Goal: Task Accomplishment & Management: Manage account settings

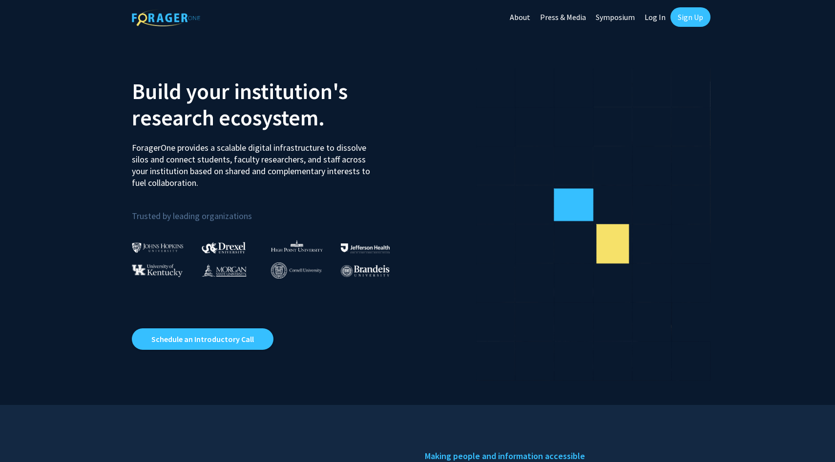
click at [686, 17] on link "Sign Up" at bounding box center [690, 17] width 40 height 20
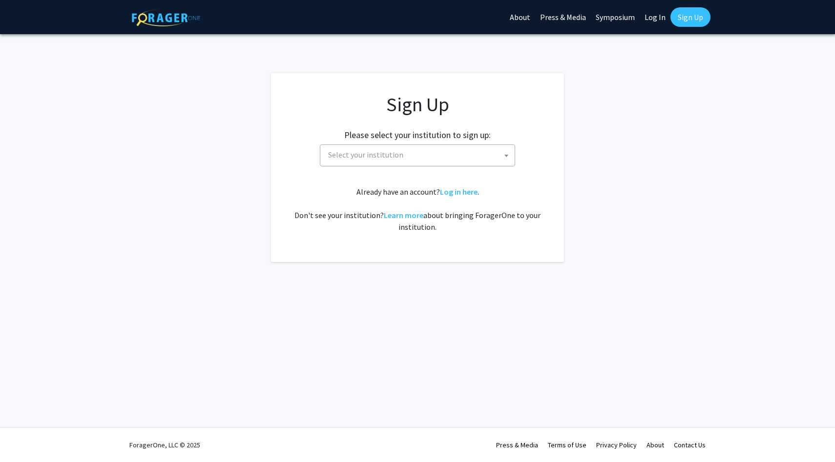
click at [654, 17] on link "Log In" at bounding box center [655, 17] width 31 height 34
select select
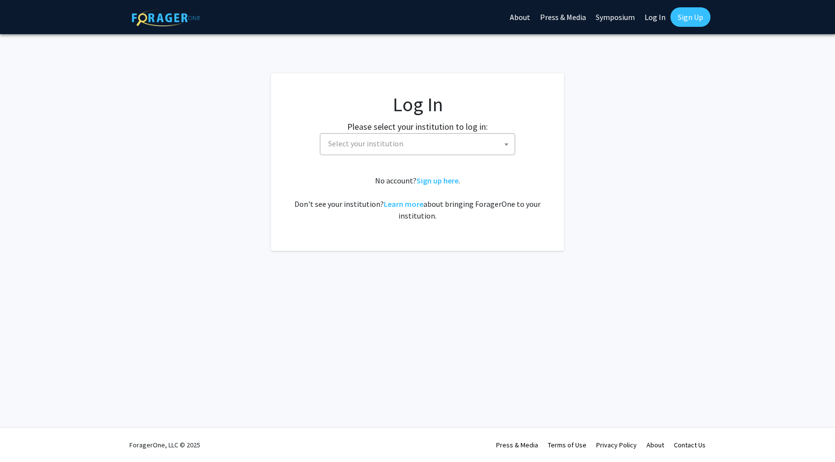
click at [445, 150] on span "Select your institution" at bounding box center [419, 144] width 190 height 20
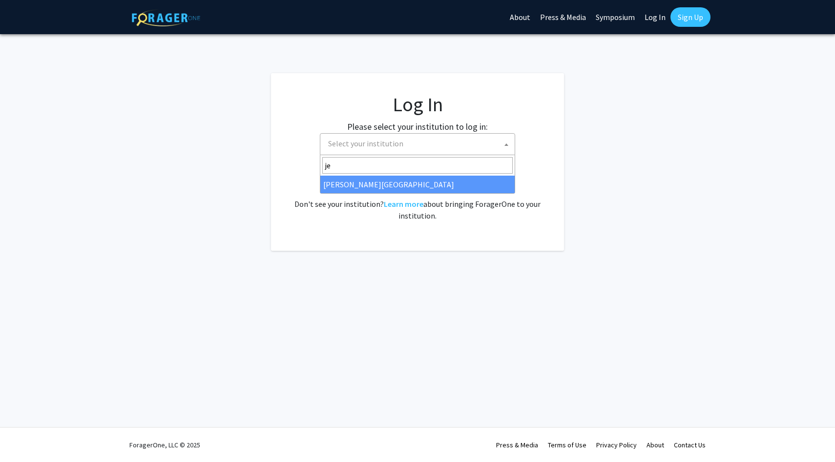
type input "je"
select select "24"
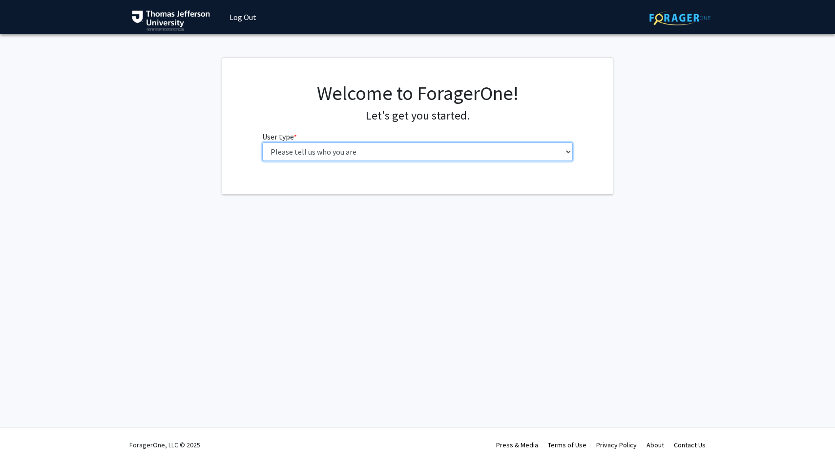
click at [370, 152] on select "Please tell us who you are Undergraduate Student Master's Student Doctoral Cand…" at bounding box center [417, 152] width 311 height 19
click at [509, 155] on select "Please tell us who you are Undergraduate Student Master's Student Doctoral Cand…" at bounding box center [417, 152] width 311 height 19
select select "3: doc"
click at [262, 143] on select "Please tell us who you are Undergraduate Student Master's Student Doctoral Cand…" at bounding box center [417, 152] width 311 height 19
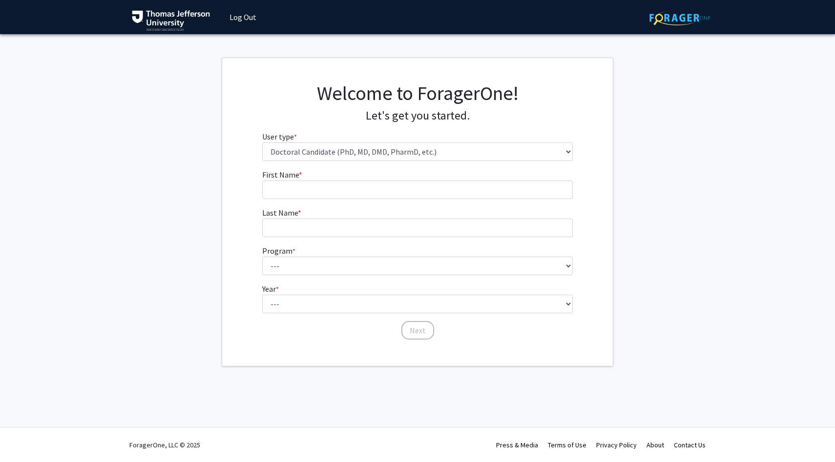
click at [349, 205] on form "First Name * required Last Name * required Program * required --- Accelerated 3…" at bounding box center [417, 250] width 311 height 162
click at [346, 184] on input "First Name * required" at bounding box center [417, 190] width 311 height 19
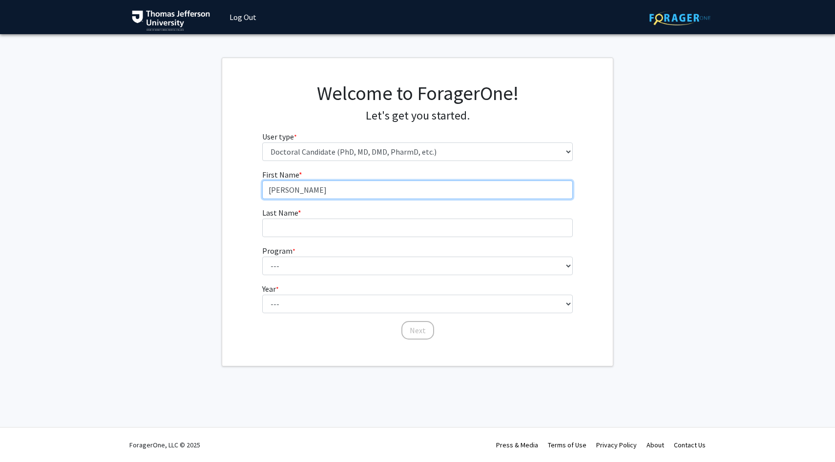
type input "[PERSON_NAME]"
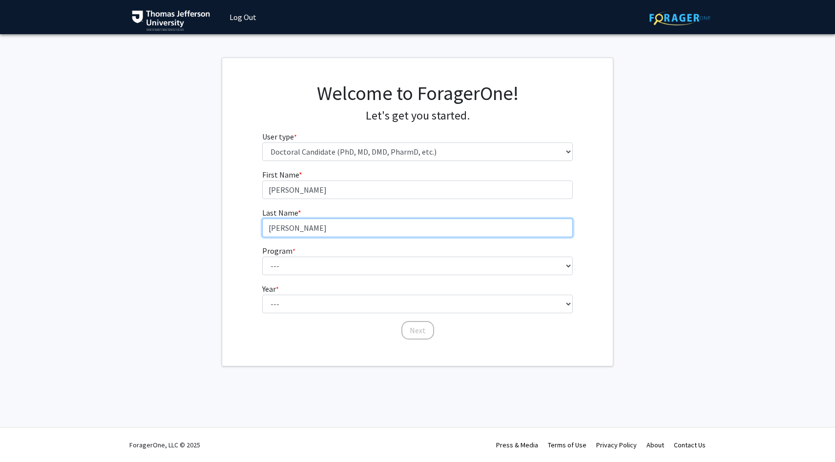
type input "[PERSON_NAME]"
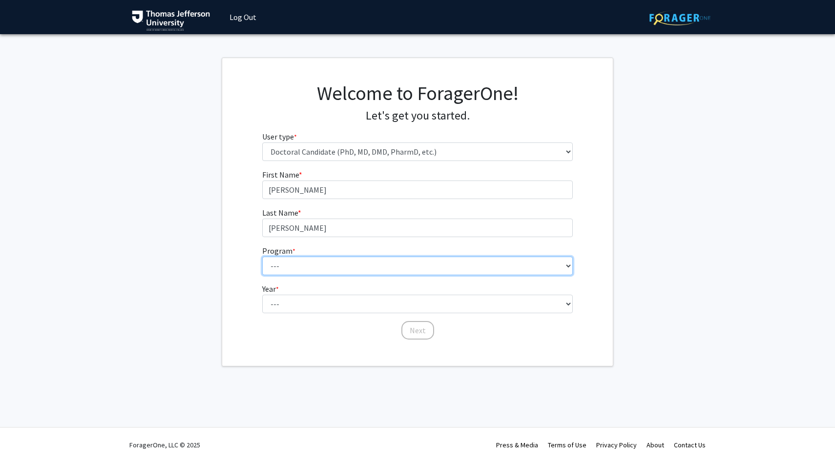
click at [275, 274] on select "--- Accelerated 3+3 BS in Health Sciences/Doctor of [MEDICAL_DATA] Accelerated …" at bounding box center [417, 266] width 311 height 19
select select "35: 815"
click at [262, 257] on select "--- Accelerated 3+3 BS in Health Sciences/Doctor of [MEDICAL_DATA] Accelerated …" at bounding box center [417, 266] width 311 height 19
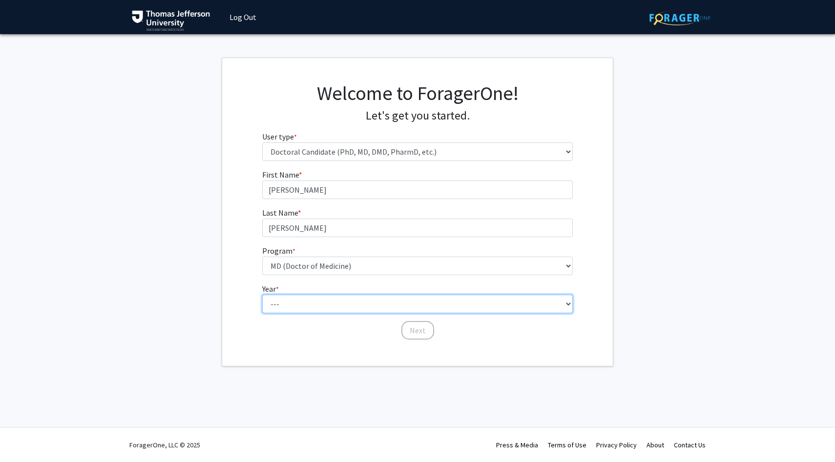
click at [368, 310] on select "--- First Year Second Year Third Year Fourth Year Fifth Year Sixth Year Seventh…" at bounding box center [417, 304] width 311 height 19
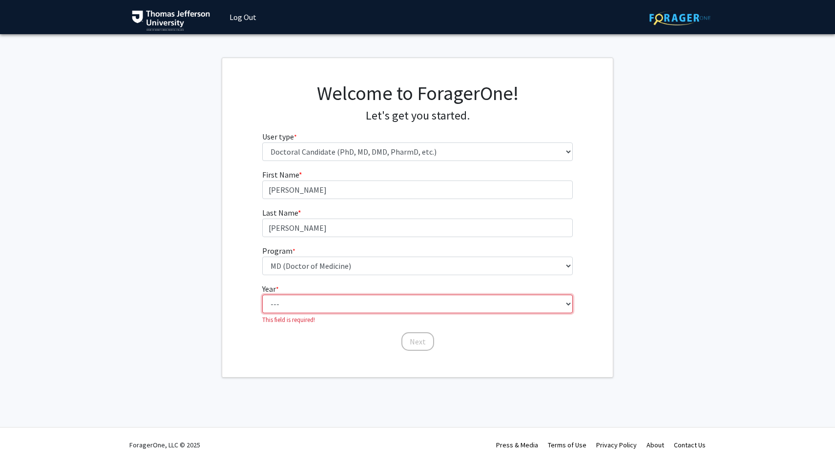
click at [368, 302] on select "--- First Year Second Year Third Year Fourth Year Fifth Year Sixth Year Seventh…" at bounding box center [417, 304] width 311 height 19
click at [281, 307] on select "--- First Year Second Year Third Year Fourth Year Fifth Year Sixth Year Seventh…" at bounding box center [417, 304] width 311 height 19
select select "1: first_year"
click at [262, 295] on select "--- First Year Second Year Third Year Fourth Year Fifth Year Sixth Year Seventh…" at bounding box center [417, 304] width 311 height 19
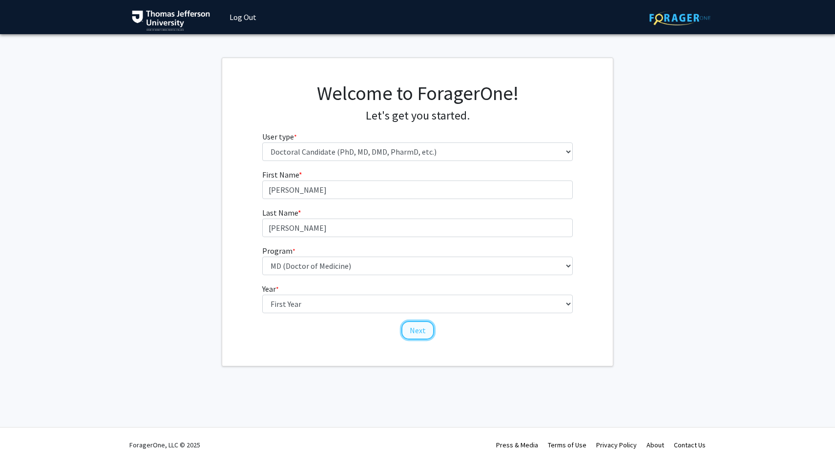
click at [417, 334] on button "Next" at bounding box center [417, 330] width 33 height 19
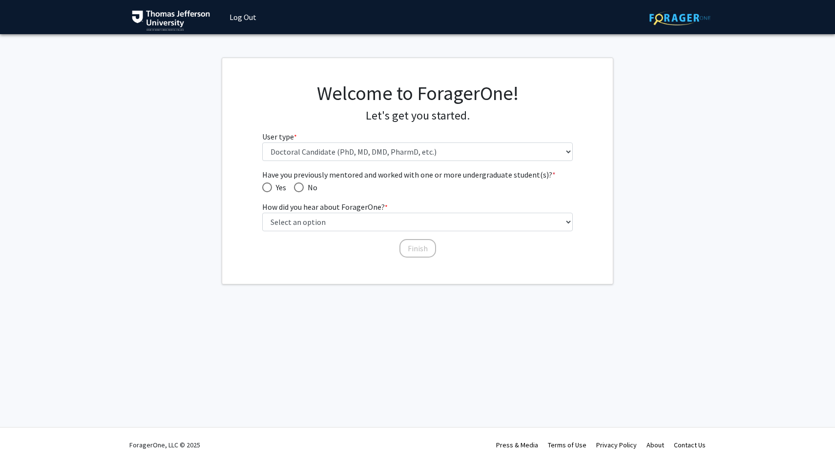
click at [361, 161] on div "Welcome to ForagerOne! Let's get you started. User type * required Please tell …" at bounding box center [418, 125] width 326 height 87
click at [364, 156] on select "Please tell us who you are Undergraduate Student Master's Student Doctoral Cand…" at bounding box center [417, 152] width 311 height 19
click at [262, 143] on select "Please tell us who you are Undergraduate Student Master's Student Doctoral Cand…" at bounding box center [417, 152] width 311 height 19
click at [299, 188] on span "Have you previously mentored and worked with one or more undergraduate student(…" at bounding box center [299, 188] width 10 height 10
click at [299, 188] on input "No" at bounding box center [299, 188] width 10 height 10
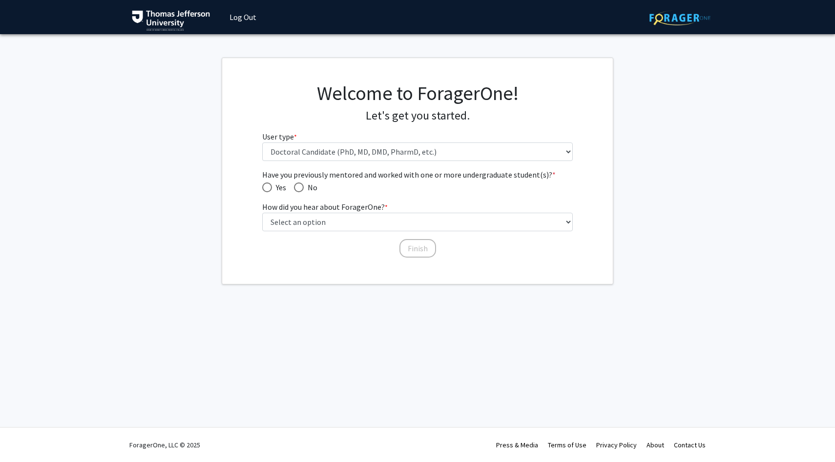
radio input "true"
click at [315, 221] on select "Select an option Peer/student recommendation Faculty/staff recommendation Unive…" at bounding box center [417, 222] width 311 height 19
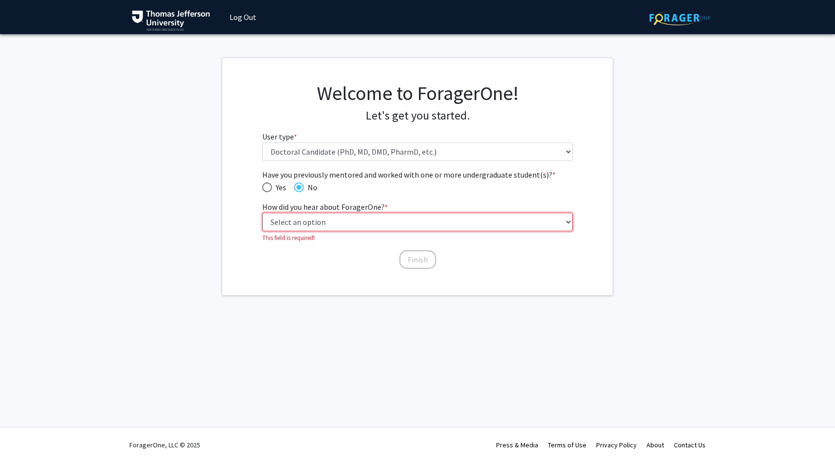
click at [551, 226] on select "Select an option Peer/student recommendation Faculty/staff recommendation Unive…" at bounding box center [417, 222] width 311 height 19
select select "2: faculty_recommendation"
click at [262, 213] on select "Select an option Peer/student recommendation Faculty/staff recommendation Unive…" at bounding box center [417, 222] width 311 height 19
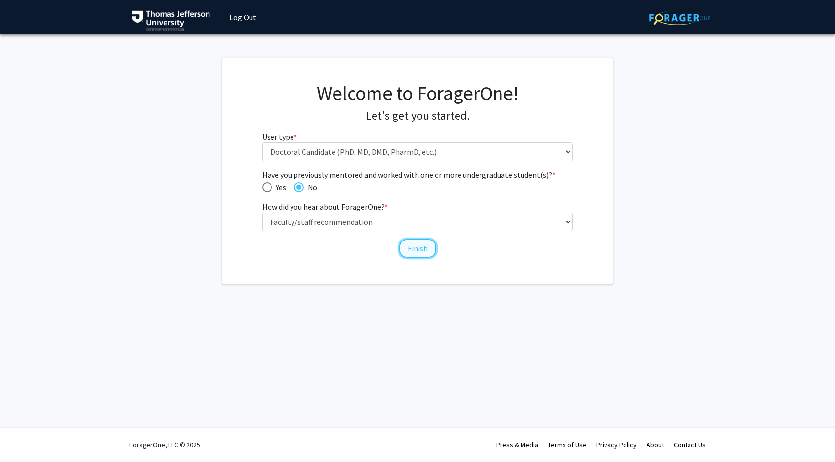
click at [413, 255] on button "Finish" at bounding box center [417, 248] width 37 height 19
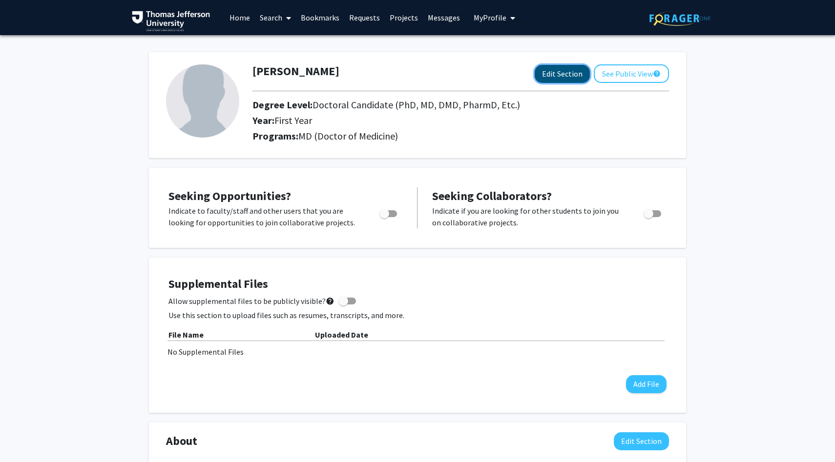
click at [548, 73] on button "Edit Section" at bounding box center [562, 74] width 55 height 18
select select "first_year"
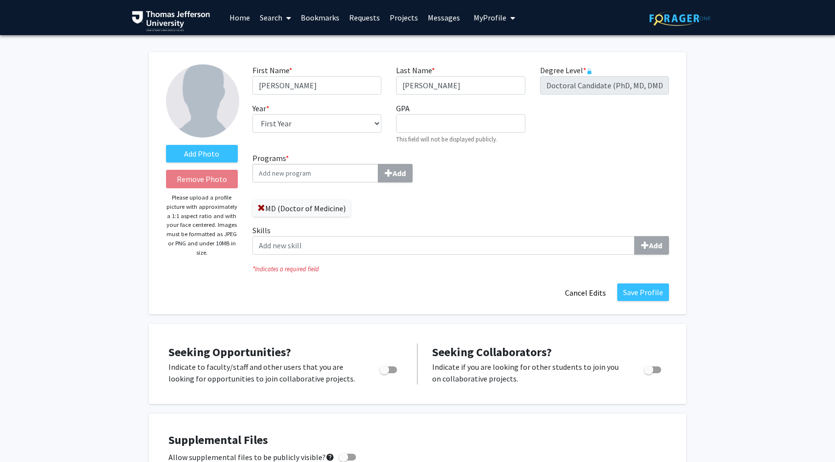
click at [320, 167] on input "Programs * Add" at bounding box center [315, 173] width 126 height 19
click at [346, 177] on input "Programs * Add" at bounding box center [315, 173] width 126 height 19
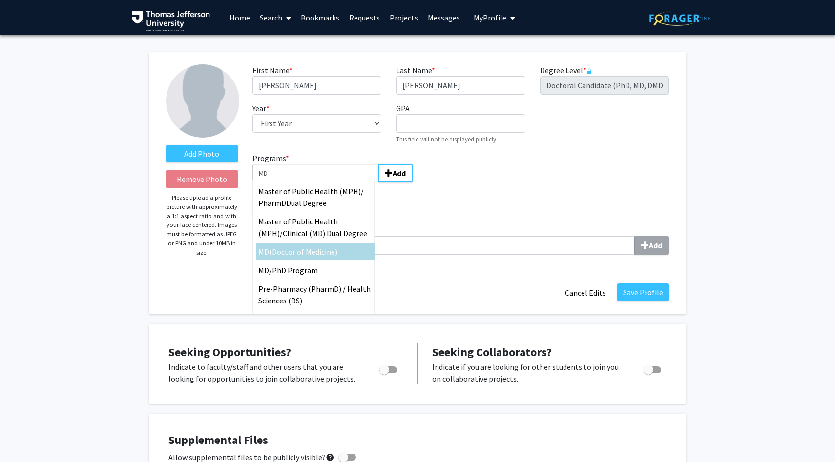
click at [323, 256] on span "(Doctor of Medicine)" at bounding box center [303, 252] width 68 height 10
click at [323, 183] on input "MD" at bounding box center [315, 173] width 126 height 19
type input "MD (Doctor of Medicine)"
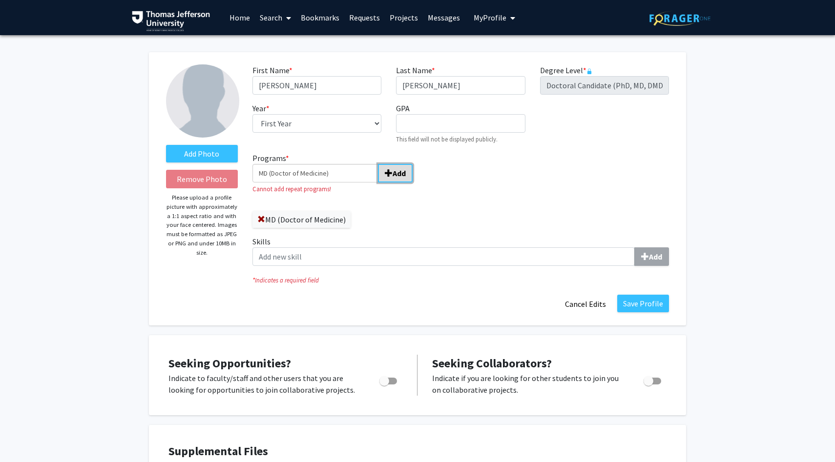
click at [393, 173] on b "Add" at bounding box center [398, 173] width 13 height 10
click at [392, 174] on span "submit" at bounding box center [389, 173] width 8 height 8
click at [442, 197] on div "Programs * MD (Doctor of Medicine) Add Cannot add repeat programs! MD (Doctor o…" at bounding box center [352, 190] width 201 height 76
click at [354, 209] on div "MD (Doctor of Medicine)" at bounding box center [352, 215] width 201 height 26
click at [330, 177] on input "MD (Doctor of Medicine)" at bounding box center [315, 173] width 126 height 19
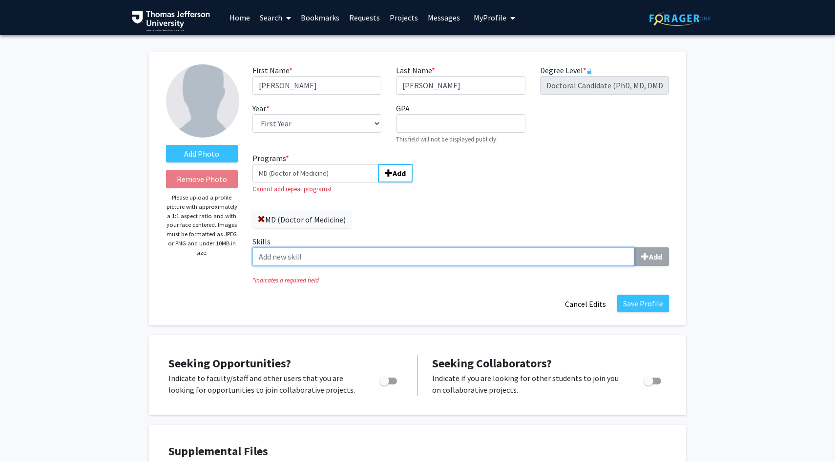
click at [352, 248] on input "Skills Add" at bounding box center [443, 257] width 382 height 19
type input "C"
type input "Translational"
click at [279, 251] on input "Translational" at bounding box center [443, 257] width 382 height 19
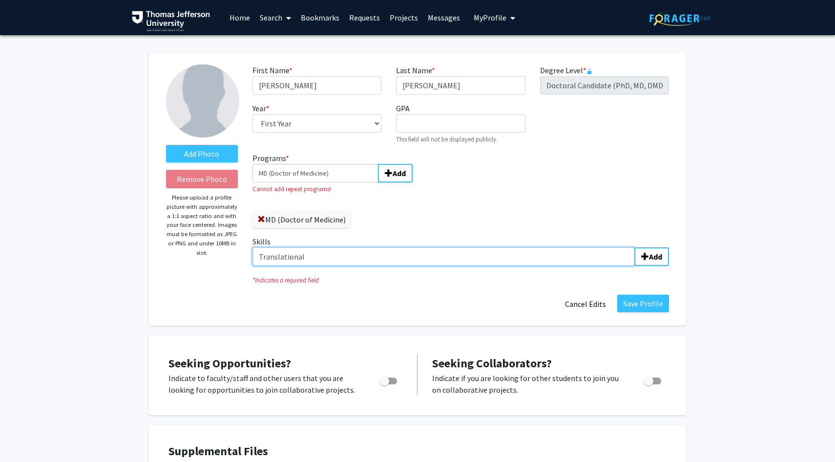
click at [279, 251] on input "Translational" at bounding box center [443, 257] width 382 height 19
type input "Chemistry"
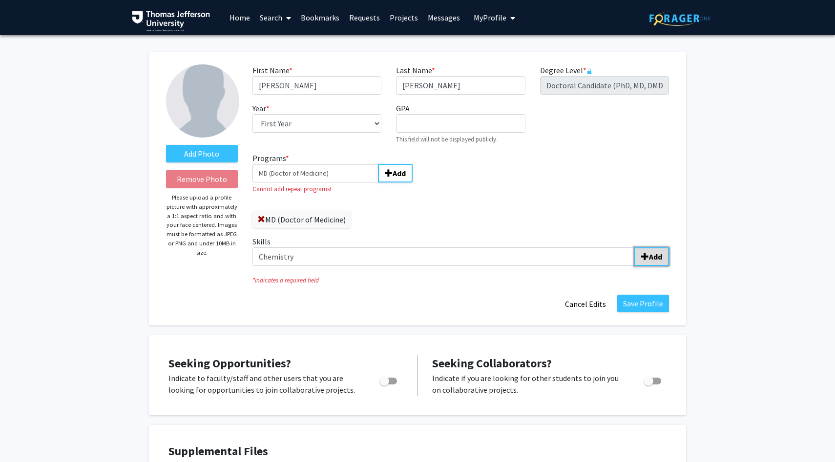
click at [649, 252] on b "Add" at bounding box center [655, 257] width 13 height 10
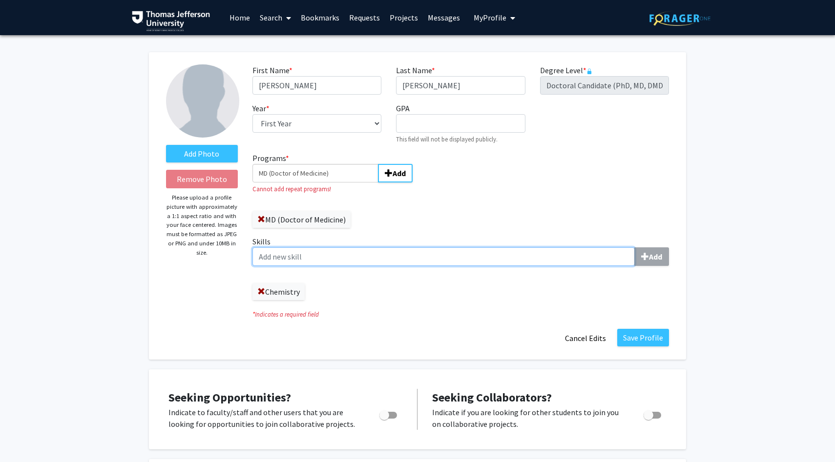
click at [306, 263] on input "Skills Add" at bounding box center [443, 257] width 382 height 19
type input "W"
type input "D"
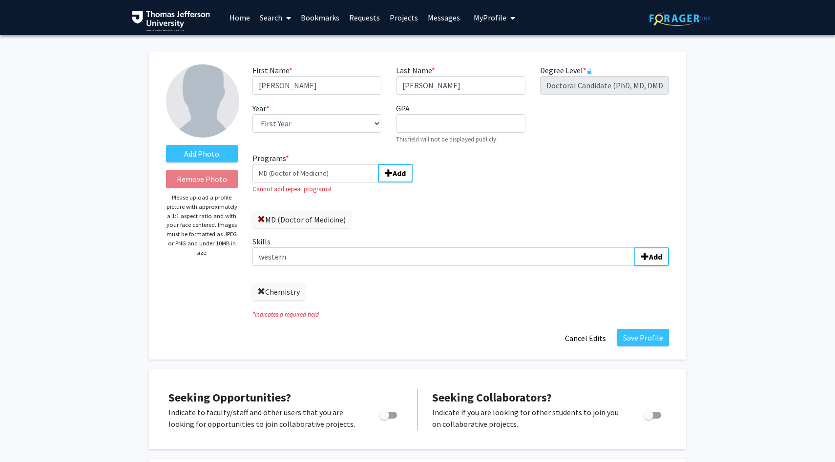
click at [263, 291] on span at bounding box center [261, 292] width 8 height 8
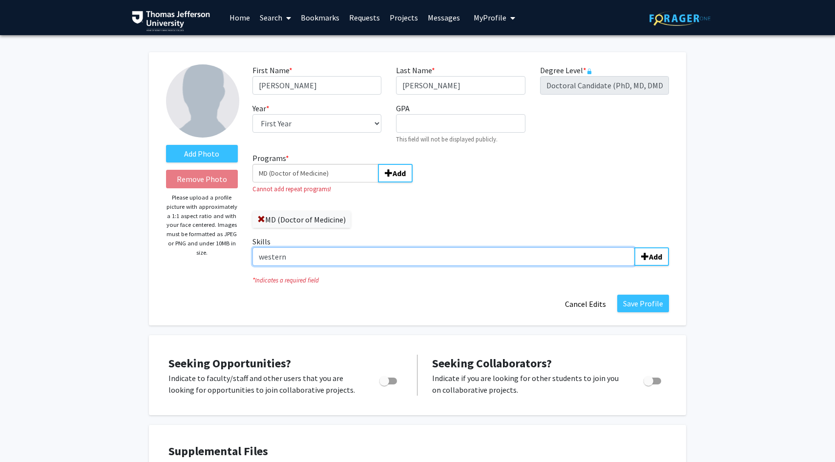
click at [297, 263] on input "western" at bounding box center [443, 257] width 382 height 19
click at [266, 259] on input "western" at bounding box center [443, 257] width 382 height 19
click at [306, 254] on input "Western" at bounding box center [443, 257] width 382 height 19
type input "[MEDICAL_DATA]"
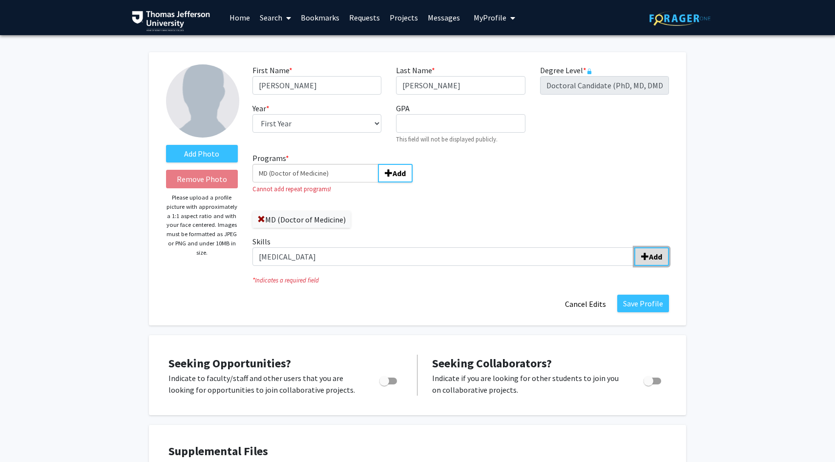
click at [642, 253] on span "submit" at bounding box center [645, 257] width 8 height 8
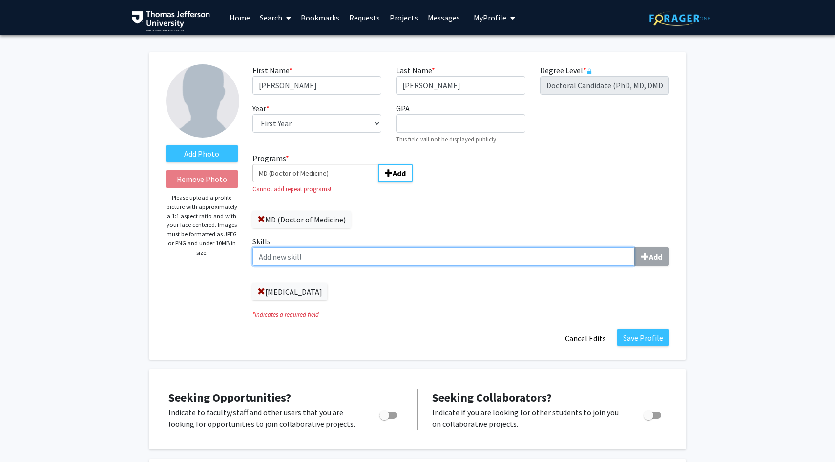
click at [325, 260] on input "Skills Add" at bounding box center [443, 257] width 382 height 19
type input "Micropipetting"
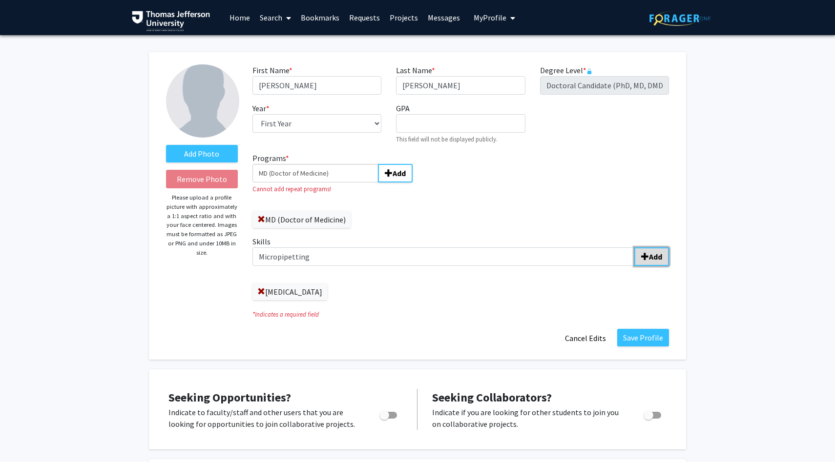
click at [661, 256] on b "Add" at bounding box center [655, 257] width 13 height 10
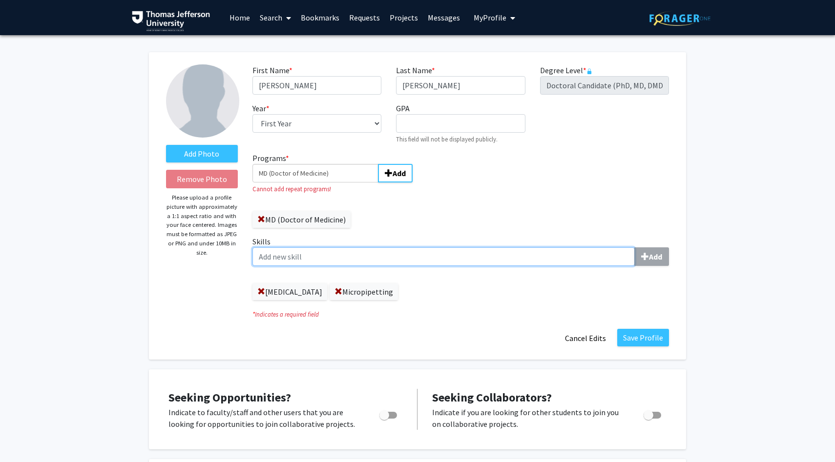
click at [467, 258] on input "Skills Add" at bounding box center [443, 257] width 382 height 19
type input "Cell culture"
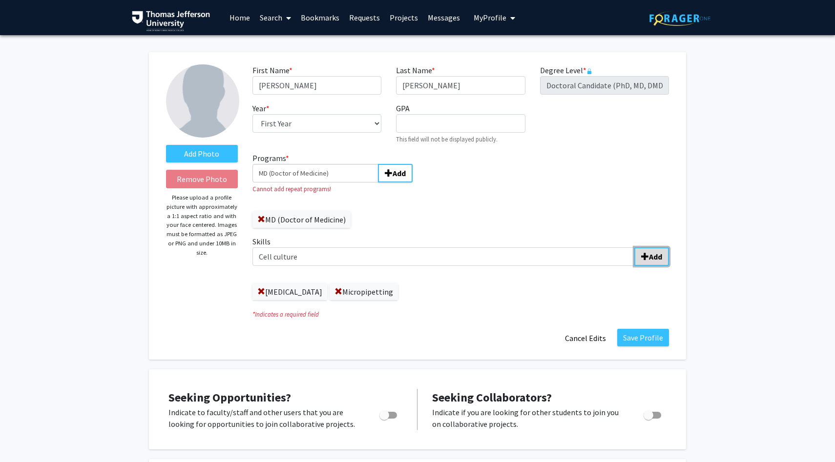
click at [650, 261] on b "Add" at bounding box center [655, 257] width 13 height 10
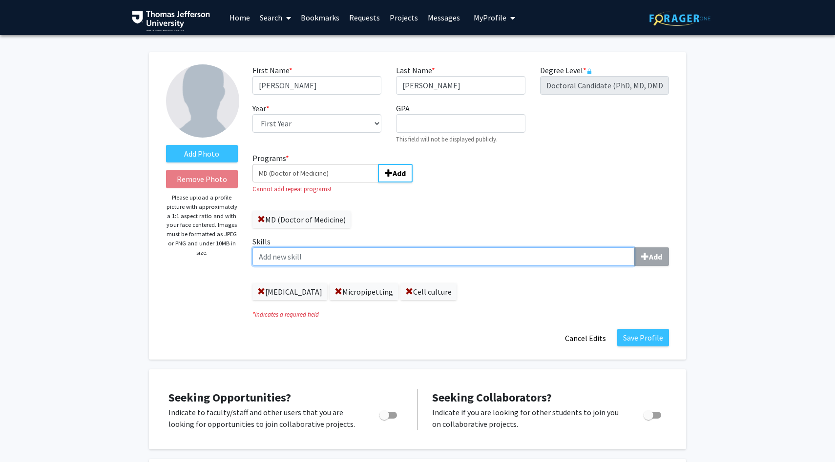
click at [488, 250] on input "Skills Add" at bounding box center [443, 257] width 382 height 19
type input "Drug Assays"
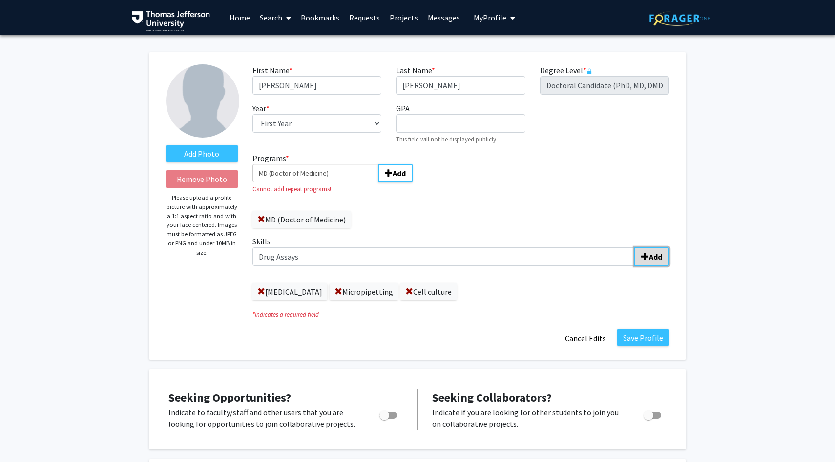
click at [650, 257] on b "Add" at bounding box center [655, 257] width 13 height 10
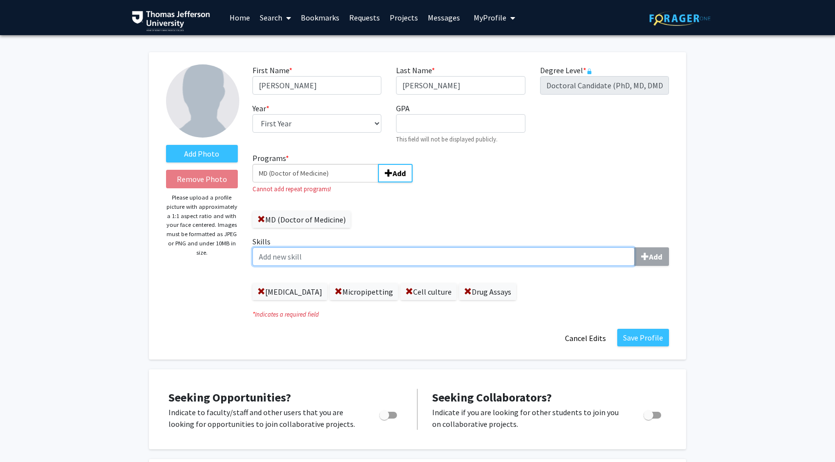
click at [439, 257] on input "Skills Add" at bounding box center [443, 257] width 382 height 19
type input "Scientific Writing"
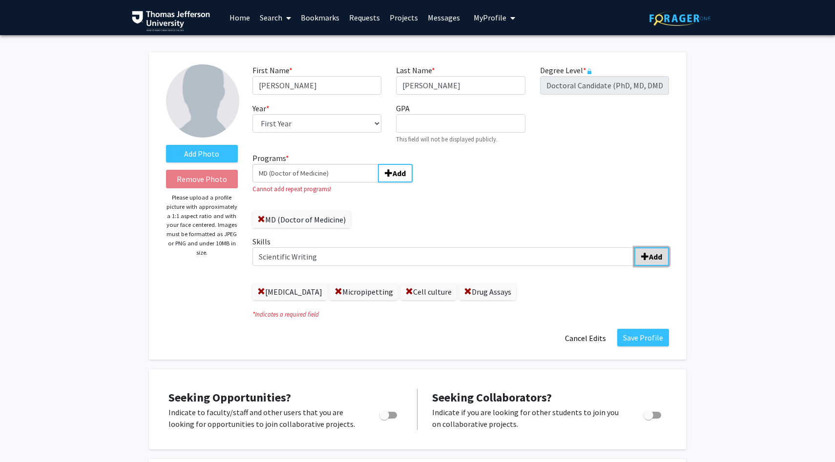
click at [645, 258] on span "submit" at bounding box center [645, 257] width 8 height 8
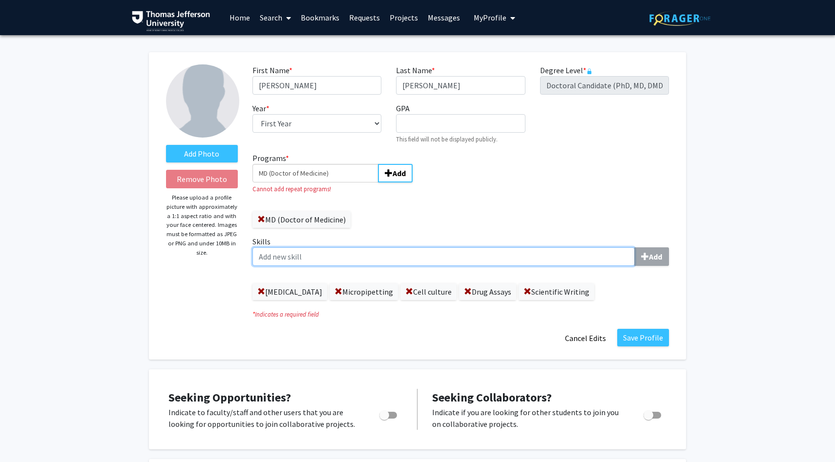
click at [353, 255] on input "Skills Add" at bounding box center [443, 257] width 382 height 19
click at [273, 249] on input "Glycomimetics" at bounding box center [443, 257] width 382 height 19
click at [293, 257] on input "Glycomimetics" at bounding box center [443, 257] width 382 height 19
click at [308, 254] on input "Glycomimmetics" at bounding box center [443, 257] width 382 height 19
click at [337, 256] on input "Glycomimmetics" at bounding box center [443, 257] width 382 height 19
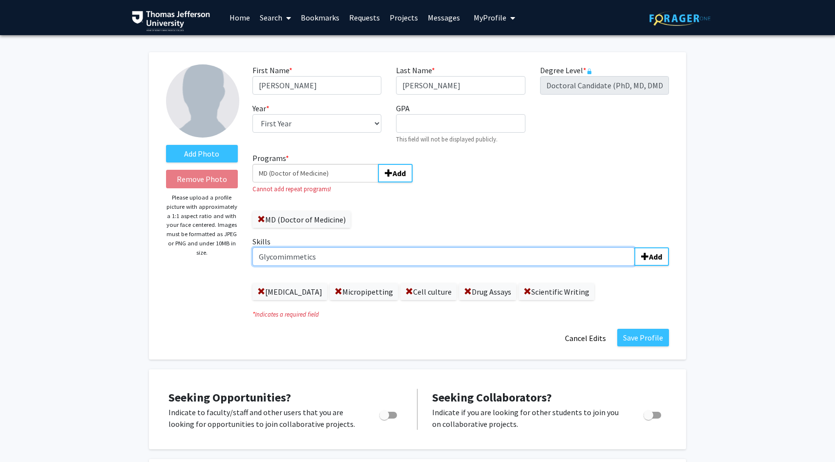
click at [294, 255] on input "Glycomimmetics" at bounding box center [443, 257] width 382 height 19
type input "Glycomimetics"
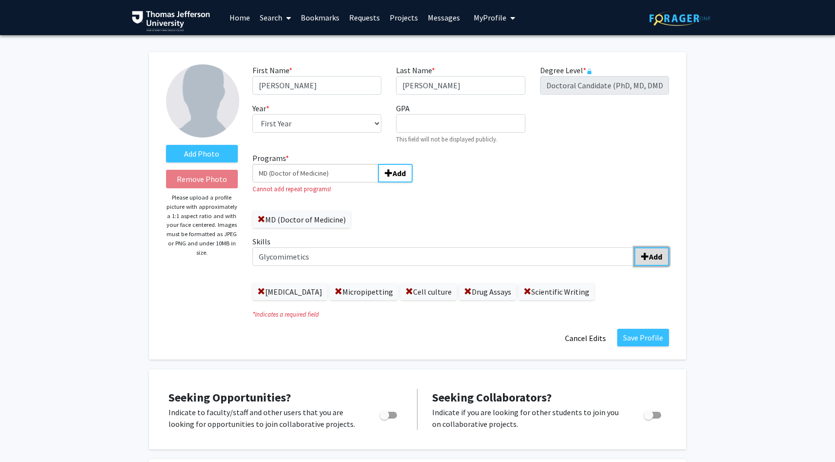
click at [656, 261] on b "Add" at bounding box center [655, 257] width 13 height 10
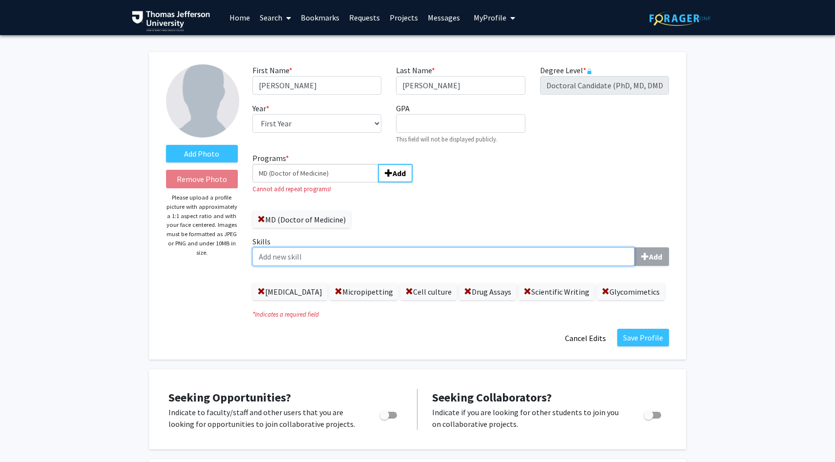
click at [379, 263] on input "Skills Add" at bounding box center [443, 257] width 382 height 19
type input "Polymer Synthesis"
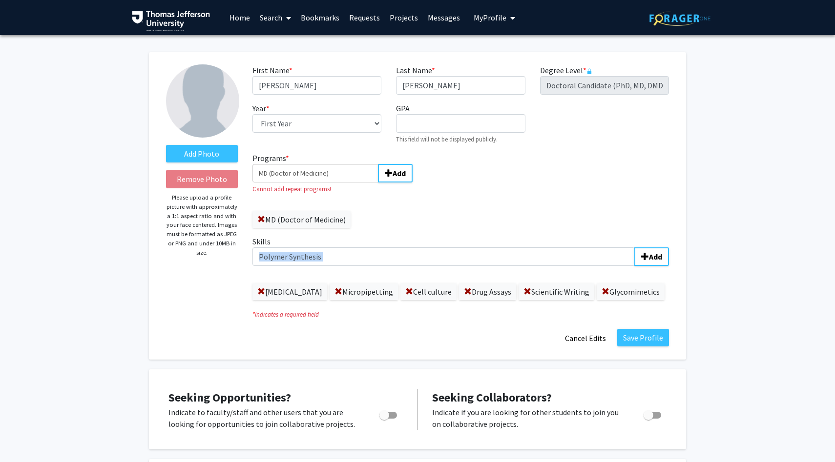
drag, startPoint x: 344, startPoint y: 267, endPoint x: 280, endPoint y: 261, distance: 64.2
click at [280, 261] on div "Skills Polymer Synthesis Add [MEDICAL_DATA] Micropipetting Cell culture Drug As…" at bounding box center [460, 268] width 416 height 64
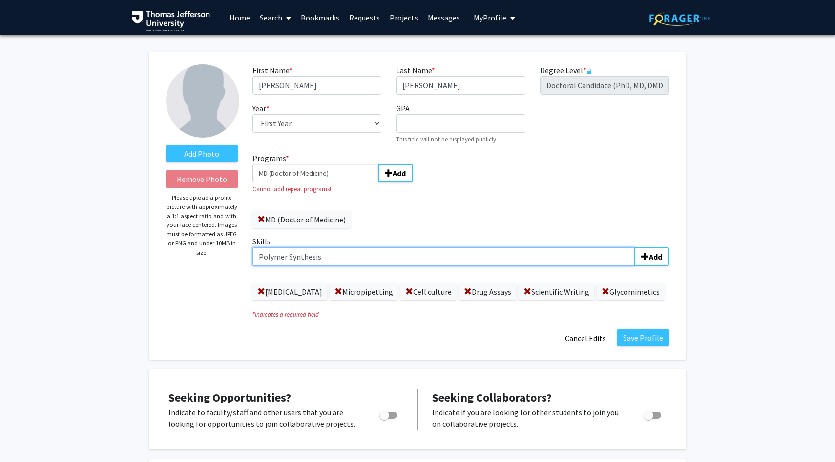
click at [280, 261] on input "Polymer Synthesis" at bounding box center [443, 257] width 382 height 19
type input "g"
type input "Gel-electrophoresis"
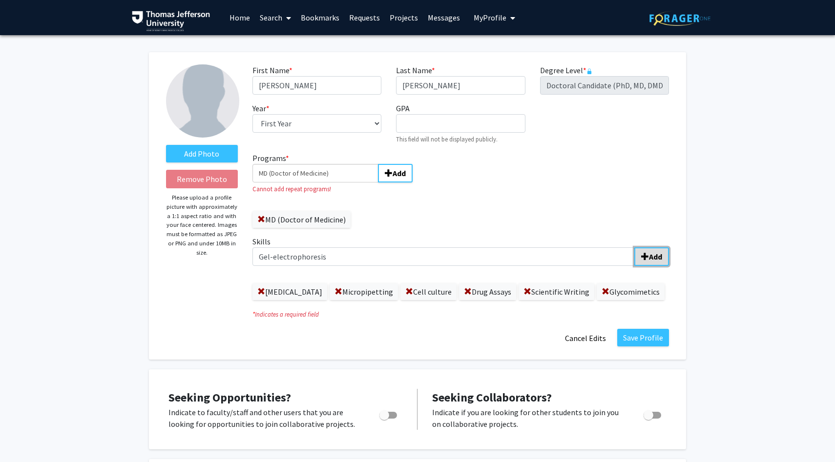
click at [638, 262] on button "Add" at bounding box center [651, 257] width 35 height 19
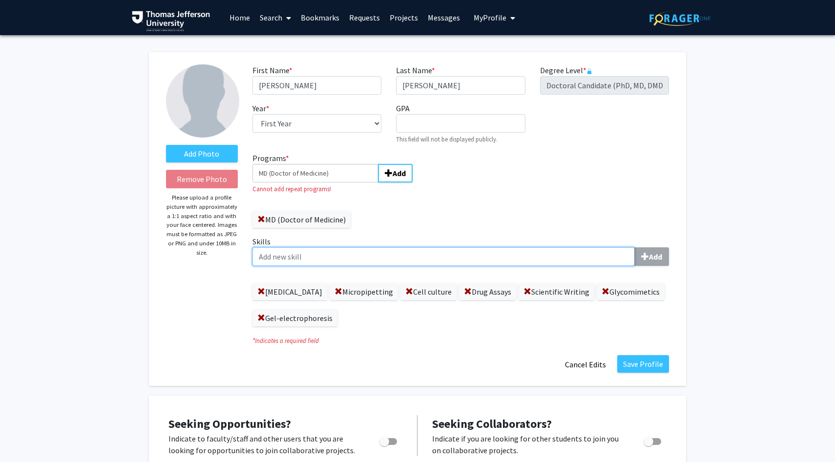
click at [345, 257] on input "Skills Add" at bounding box center [443, 257] width 382 height 19
type input "Live-cell imaging"
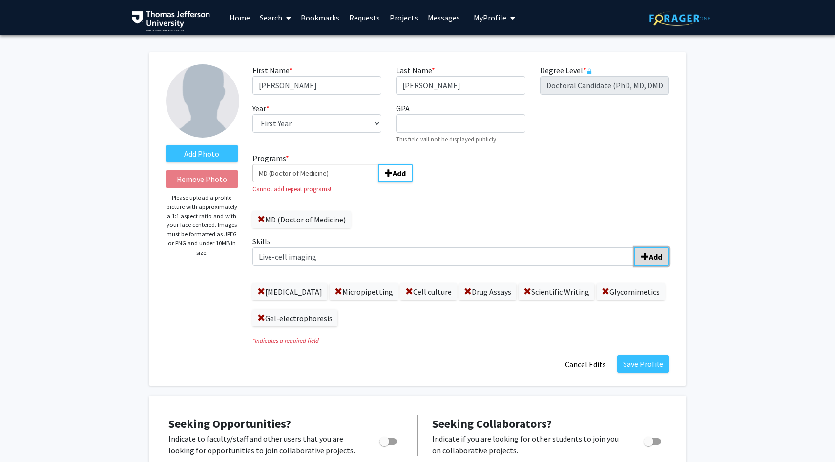
click at [654, 257] on b "Add" at bounding box center [655, 257] width 13 height 10
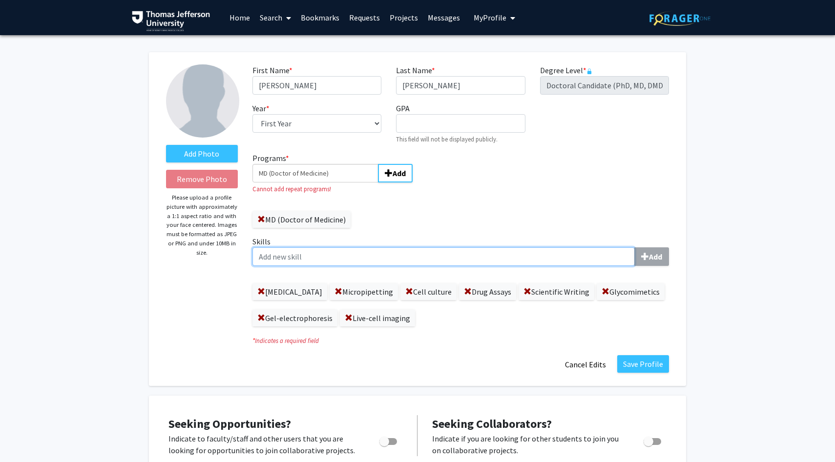
click at [369, 252] on input "Skills Add" at bounding box center [443, 257] width 382 height 19
type input "Chemical synthesis"
drag, startPoint x: 402, startPoint y: 253, endPoint x: 256, endPoint y: 252, distance: 145.5
click at [256, 253] on input "Chemical synthesis" at bounding box center [443, 257] width 382 height 19
type input "C"
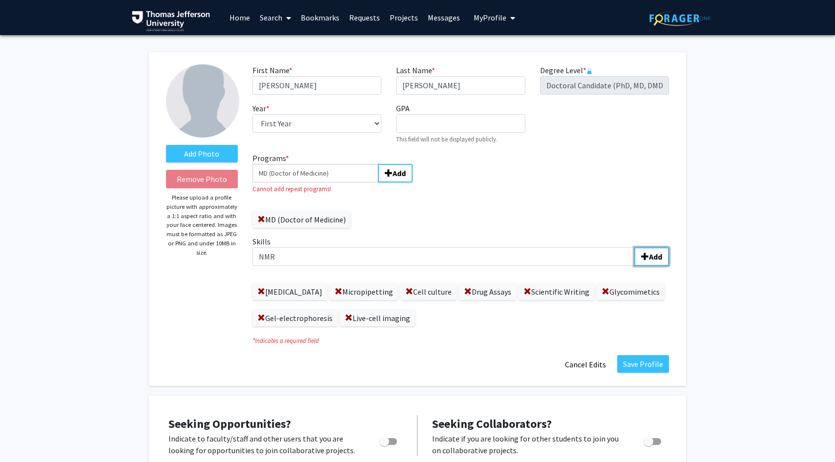
drag, startPoint x: 639, startPoint y: 256, endPoint x: 454, endPoint y: 262, distance: 185.1
click at [454, 262] on div "NMR Add" at bounding box center [460, 257] width 416 height 19
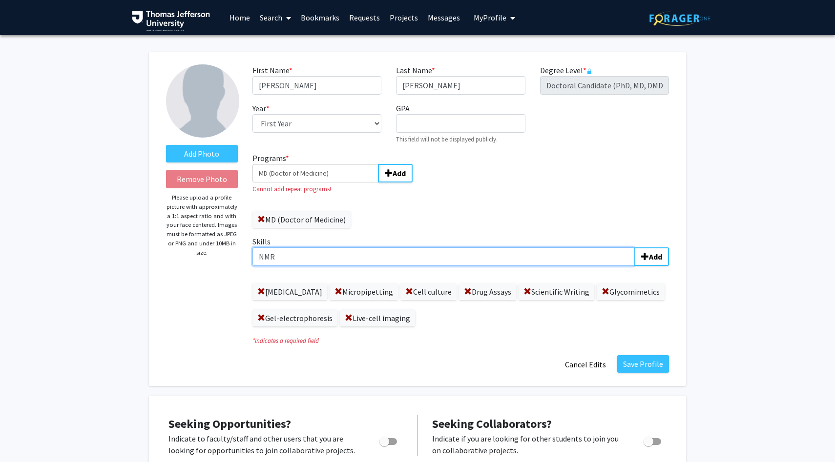
click at [454, 262] on input "NMR" at bounding box center [443, 257] width 382 height 19
type input "NMR spectroscopy"
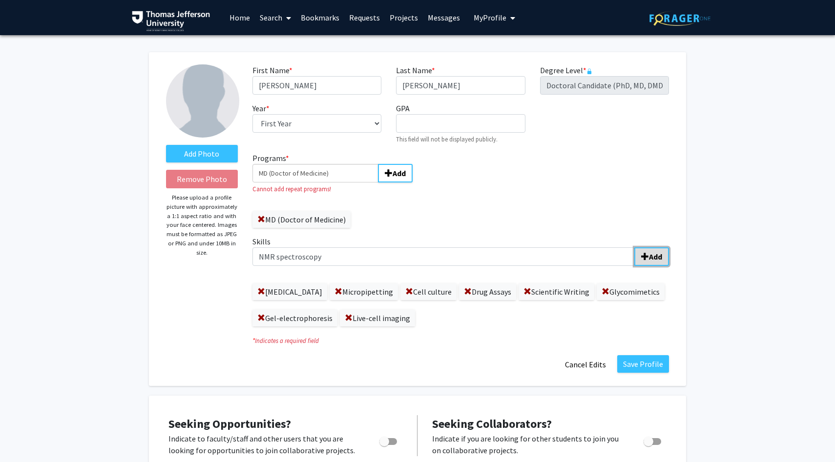
click at [659, 254] on b "Add" at bounding box center [655, 257] width 13 height 10
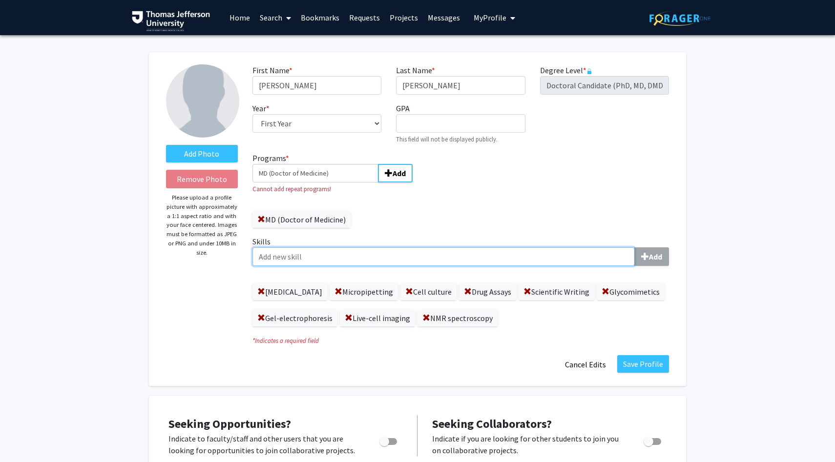
click at [350, 251] on input "Skills Add" at bounding box center [443, 257] width 382 height 19
type input "GC/MS Spectroscopy"
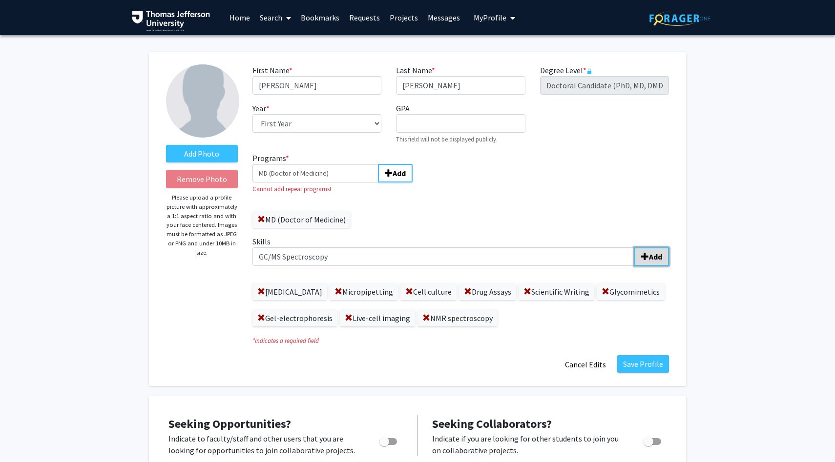
click at [660, 262] on button "Add" at bounding box center [651, 257] width 35 height 19
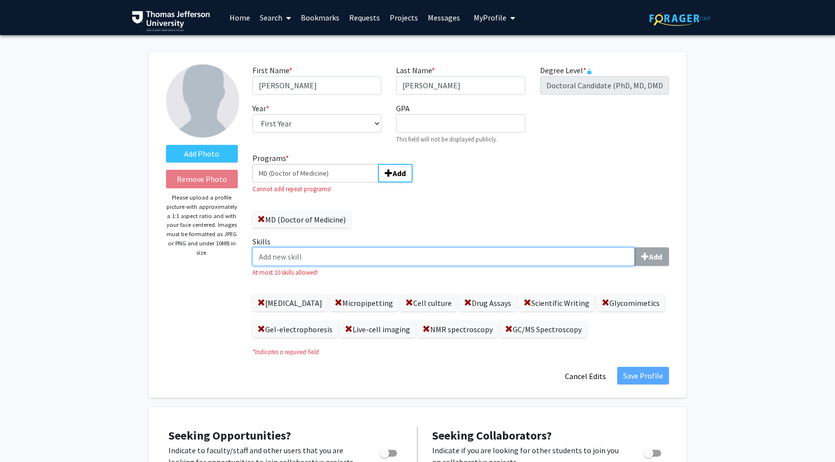
click at [389, 255] on input "Skills Add" at bounding box center [443, 257] width 382 height 19
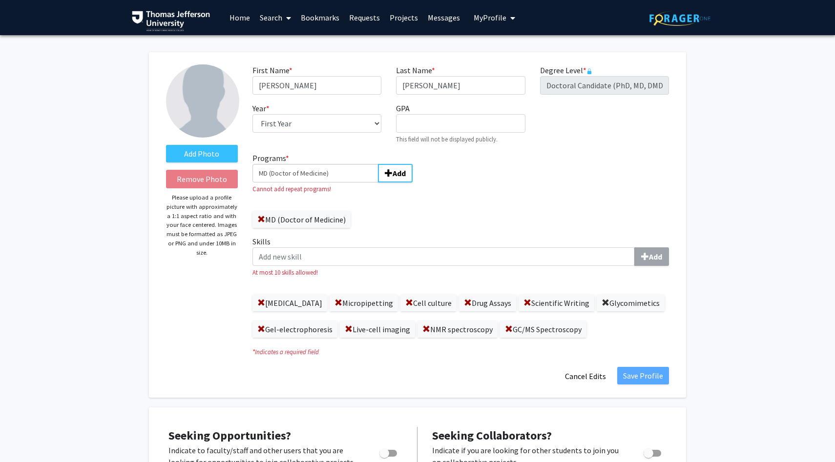
click at [601, 302] on span at bounding box center [605, 303] width 8 height 8
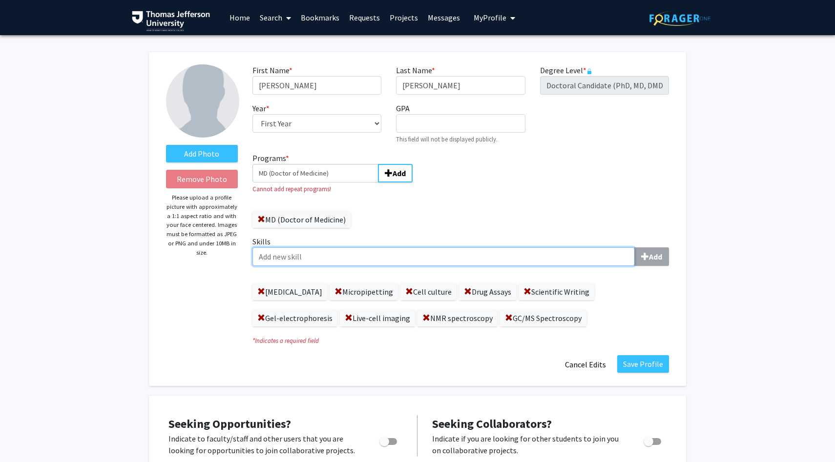
click at [432, 255] on input "Skills Add" at bounding box center [443, 257] width 382 height 19
type input "Glycomimetic Polymer Synthesis"
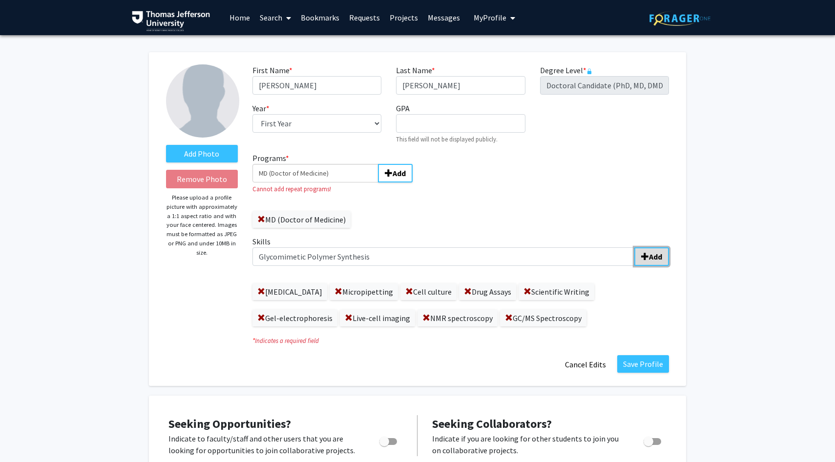
click at [638, 265] on button "Add" at bounding box center [651, 257] width 35 height 19
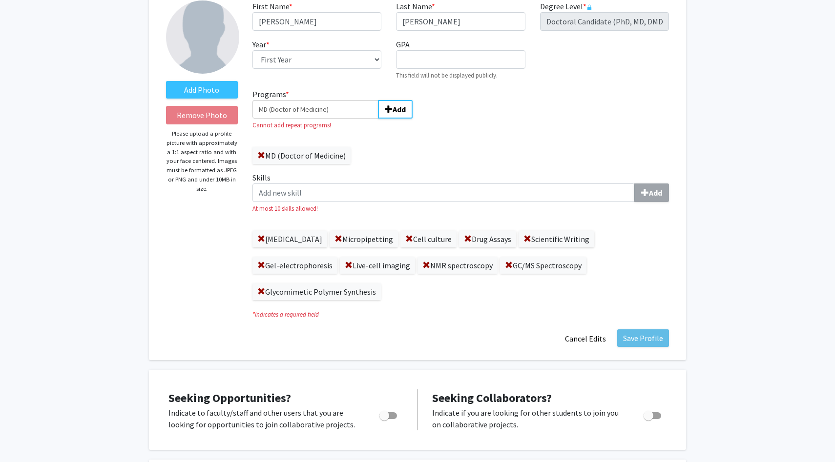
scroll to position [71, 0]
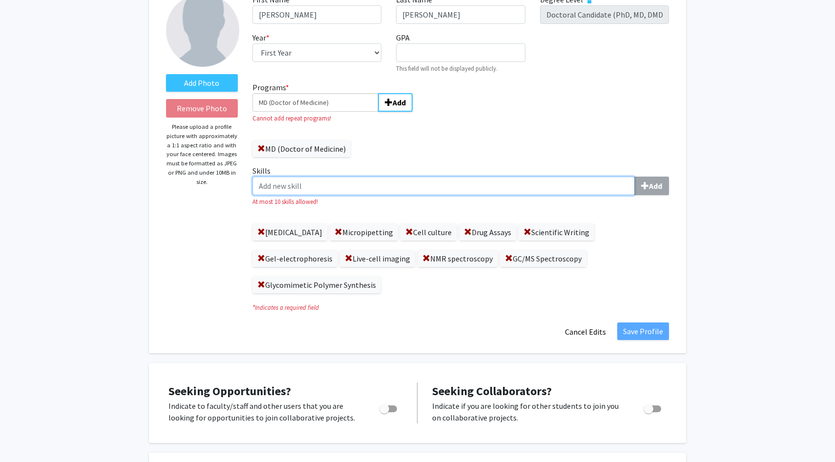
click at [414, 181] on input "Skills Add" at bounding box center [443, 186] width 382 height 19
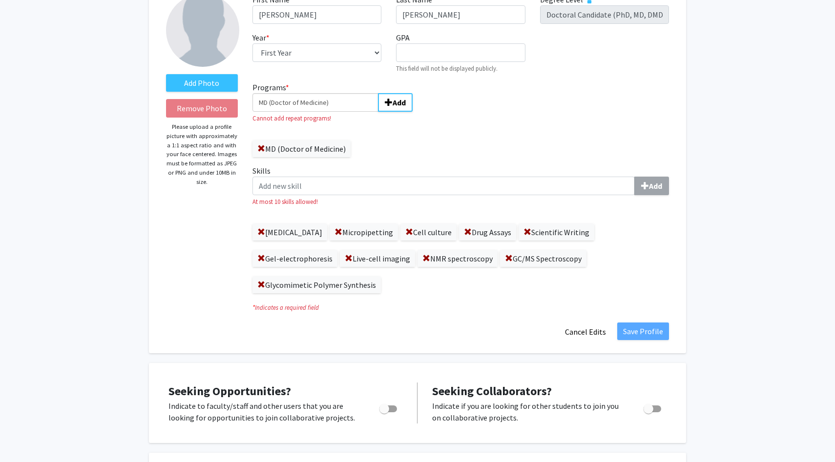
click at [352, 106] on input "MD (Doctor of Medicine)" at bounding box center [315, 102] width 126 height 19
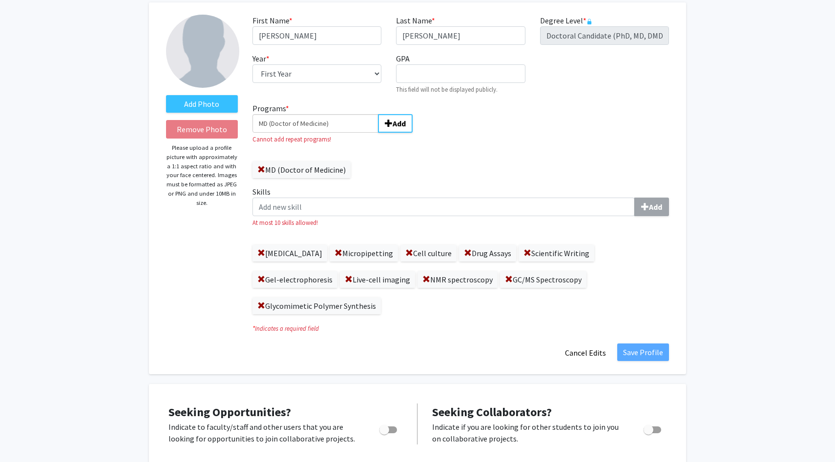
scroll to position [46, 0]
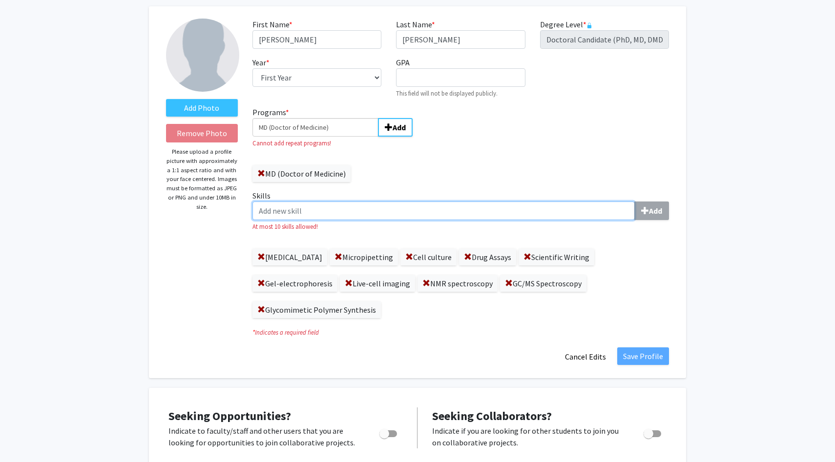
click at [340, 214] on input "Skills Add" at bounding box center [443, 211] width 382 height 19
type input "Scientific writing, manuscript"
click at [389, 214] on input "Scientific writing, manuscript" at bounding box center [443, 211] width 382 height 19
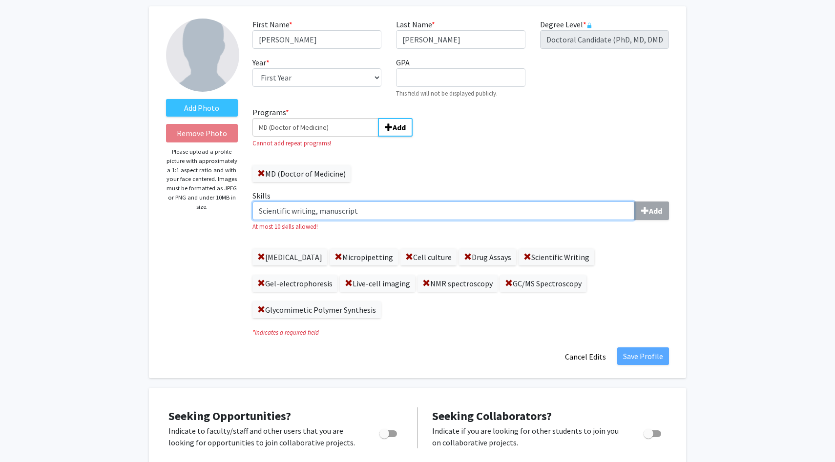
click at [389, 214] on input "Scientific writing, manuscript" at bounding box center [443, 211] width 382 height 19
drag, startPoint x: 396, startPoint y: 214, endPoint x: 192, endPoint y: 210, distance: 204.1
click at [192, 210] on form "Add Photo Remove Photo Please upload a profile picture with approximately a 1:1…" at bounding box center [417, 193] width 517 height 348
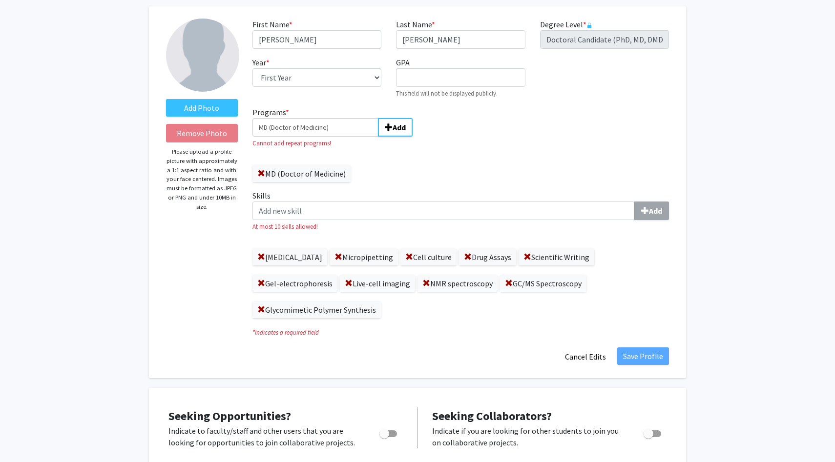
click at [168, 313] on div "Add Photo Remove Photo Please upload a profile picture with approximately a 1:1…" at bounding box center [202, 193] width 86 height 348
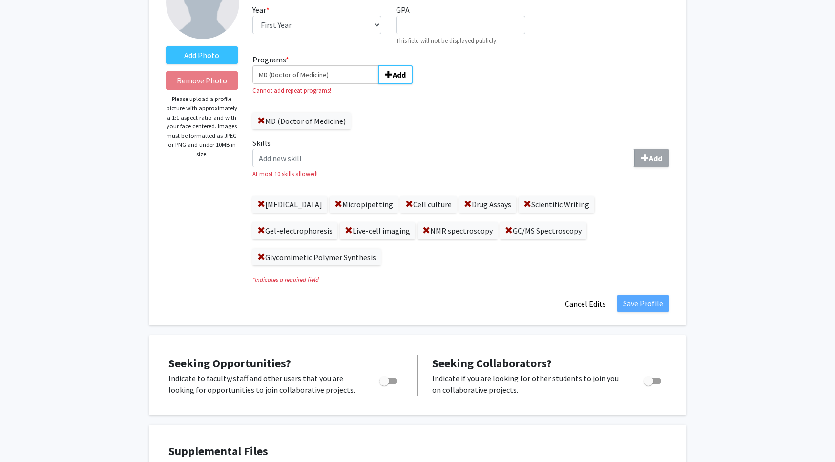
scroll to position [162, 0]
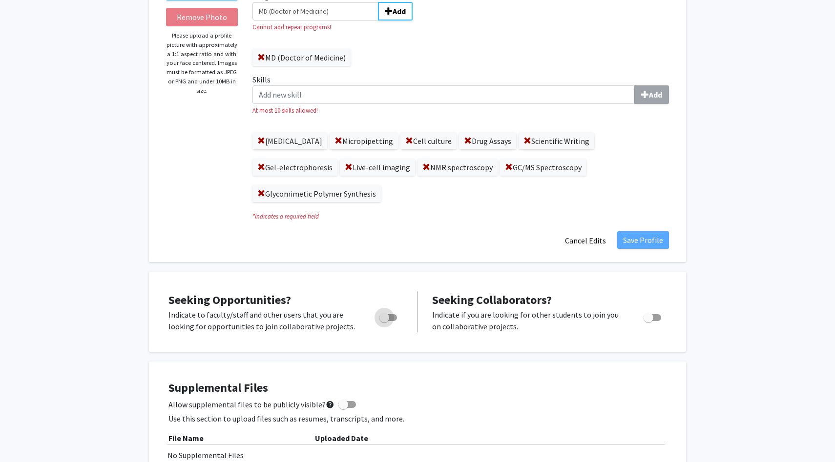
click at [381, 313] on span "Toggle" at bounding box center [384, 318] width 10 height 10
click at [384, 321] on input "Are you actively seeking opportunities?" at bounding box center [384, 321] width 0 height 0
click at [394, 313] on span "Toggle" at bounding box center [392, 318] width 10 height 10
click at [384, 321] on input "Are you actively seeking opportunities?" at bounding box center [384, 321] width 0 height 0
checkbox input "false"
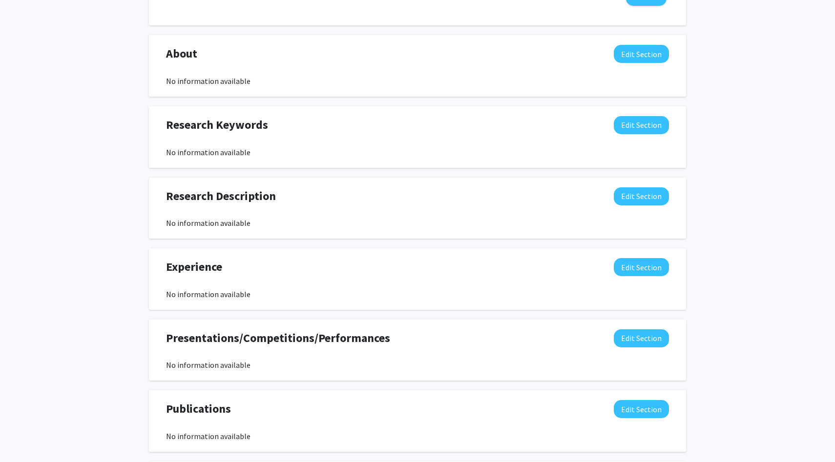
scroll to position [652, 0]
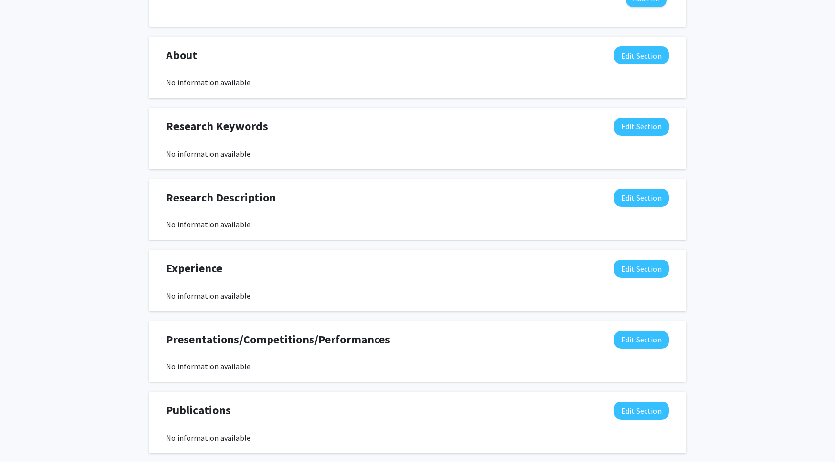
click at [643, 260] on button "Edit Section" at bounding box center [641, 269] width 55 height 18
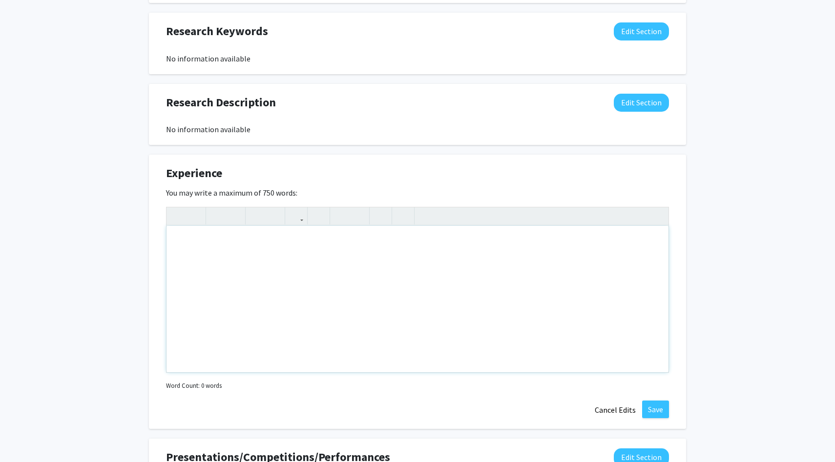
scroll to position [749, 0]
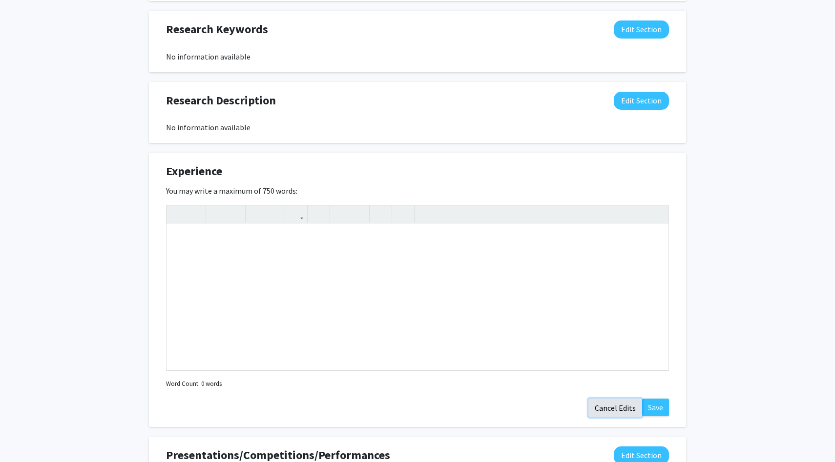
click at [604, 399] on button "Cancel Edits" at bounding box center [615, 408] width 54 height 19
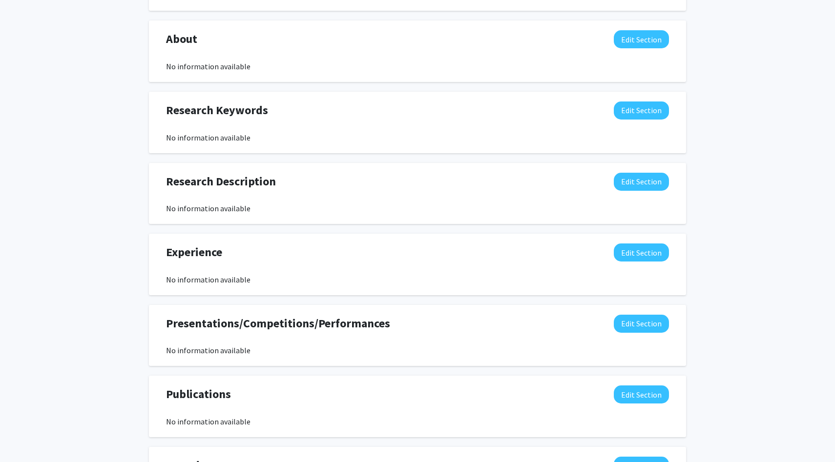
scroll to position [748, 0]
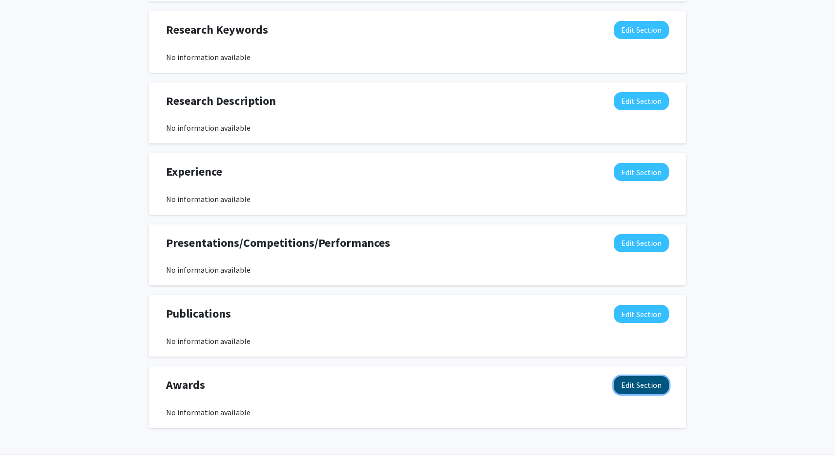
click at [653, 376] on button "Edit Section" at bounding box center [641, 385] width 55 height 18
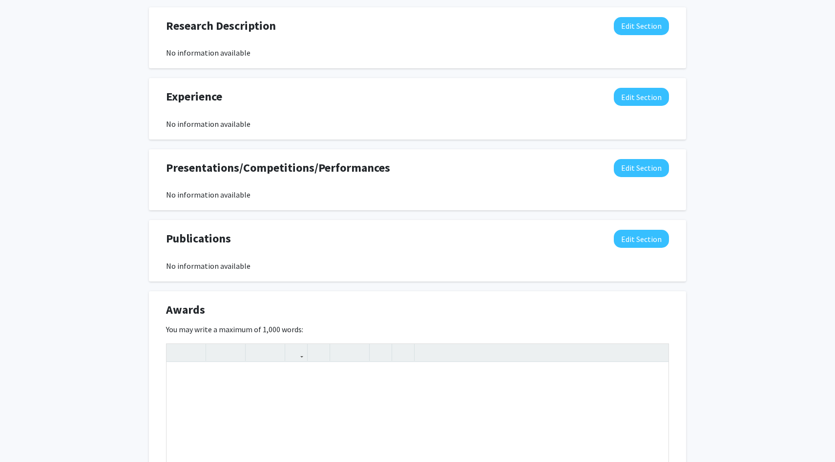
scroll to position [961, 0]
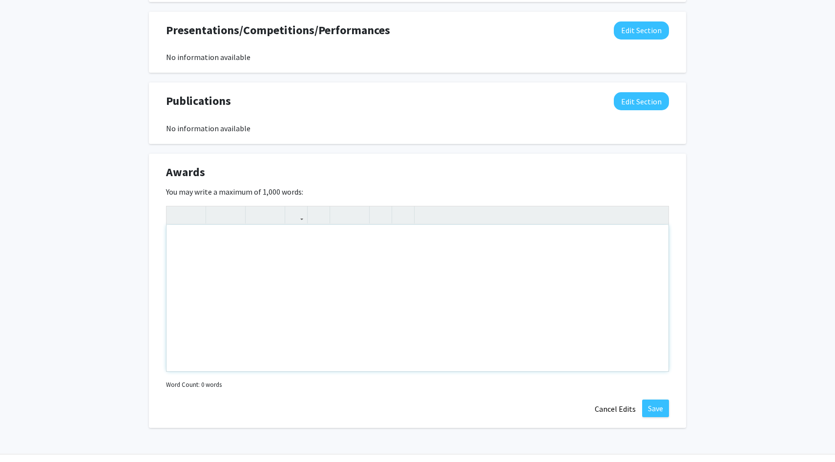
click at [307, 237] on div "Note to users with screen readers: Please deactivate our accessibility plugin f…" at bounding box center [417, 298] width 502 height 146
paste div "Note to users with screen readers: Please deactivate our accessibility plugin f…"
type textarea "<p>Outstanding Poster Award at the NIH Postbac Poster Day</p>"
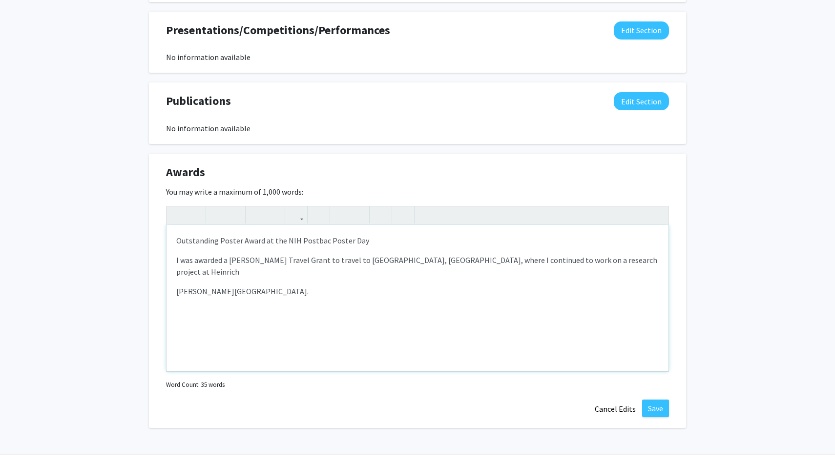
click at [227, 254] on p "I was awarded a [PERSON_NAME] Travel Grant to travel to [GEOGRAPHIC_DATA], [GEO…" at bounding box center [417, 265] width 482 height 23
click at [276, 286] on p "[PERSON_NAME][GEOGRAPHIC_DATA]." at bounding box center [417, 292] width 482 height 12
click at [312, 254] on p "I was awarded an NSF stipend and a [PERSON_NAME] Travel Grant to travel to [GEO…" at bounding box center [417, 265] width 482 height 23
click at [174, 262] on div "Outstanding Poster Award at the NIH Postbac Poster Day I was awarded an NSF sti…" at bounding box center [417, 298] width 502 height 146
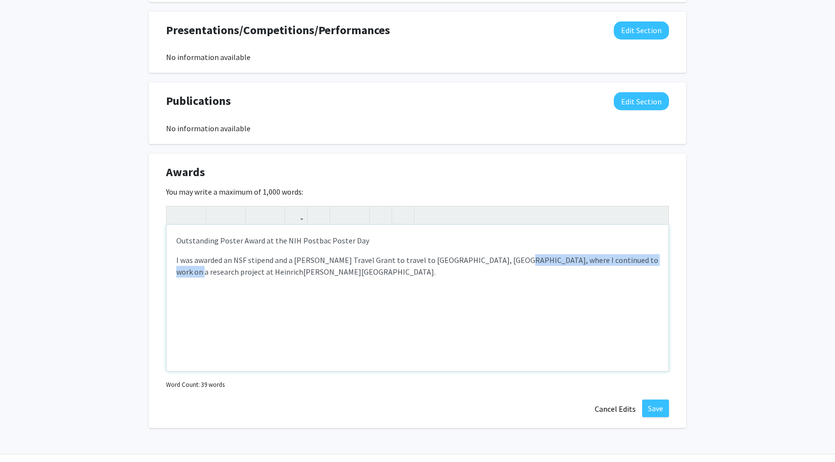
drag, startPoint x: 503, startPoint y: 234, endPoint x: 655, endPoint y: 237, distance: 151.4
click at [655, 254] on p "I was awarded an NSF stipend and a [PERSON_NAME] Travel Grant to travel to [GEO…" at bounding box center [417, 265] width 482 height 23
click at [424, 254] on p "I was awarded an NSF stipend and a [PERSON_NAME] Travel Grant to travel to [GEO…" at bounding box center [417, 265] width 482 height 23
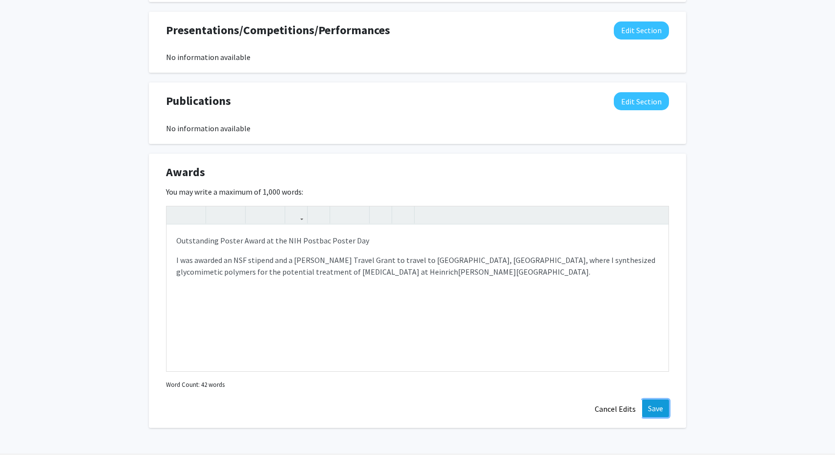
click at [664, 400] on button "Save" at bounding box center [655, 409] width 27 height 18
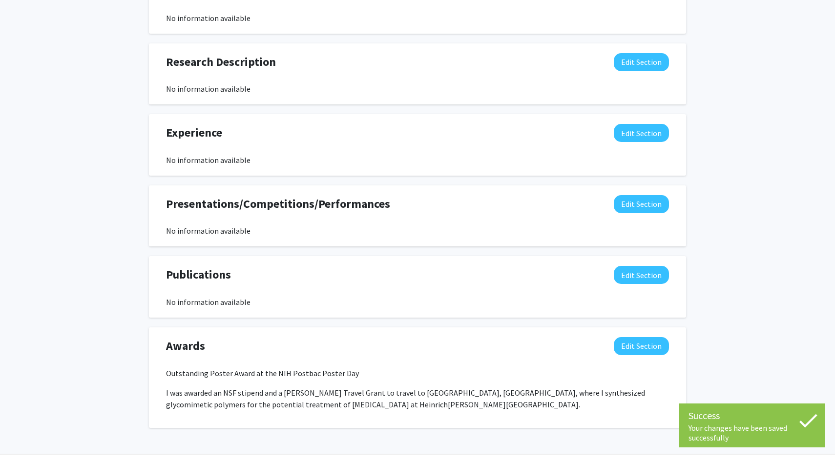
scroll to position [787, 0]
click at [649, 337] on button "Edit Section" at bounding box center [641, 346] width 55 height 18
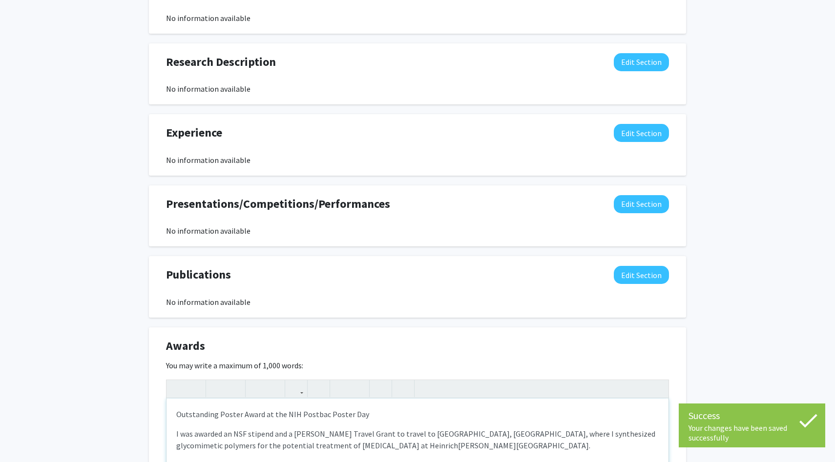
click at [363, 409] on p "Outstanding Poster Award at the NIH Postbac Poster Day" at bounding box center [417, 415] width 482 height 12
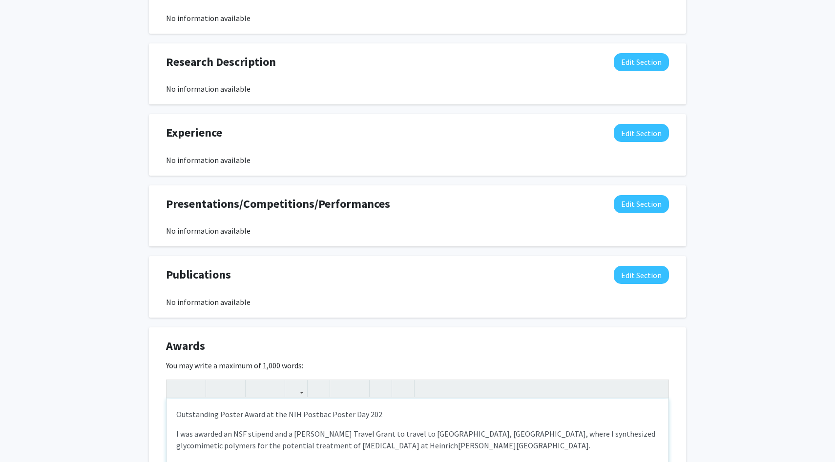
type textarea "<p>Outstanding Poster Award at the NIH Postbac Poster Day 2024</p><p>I was awar…"
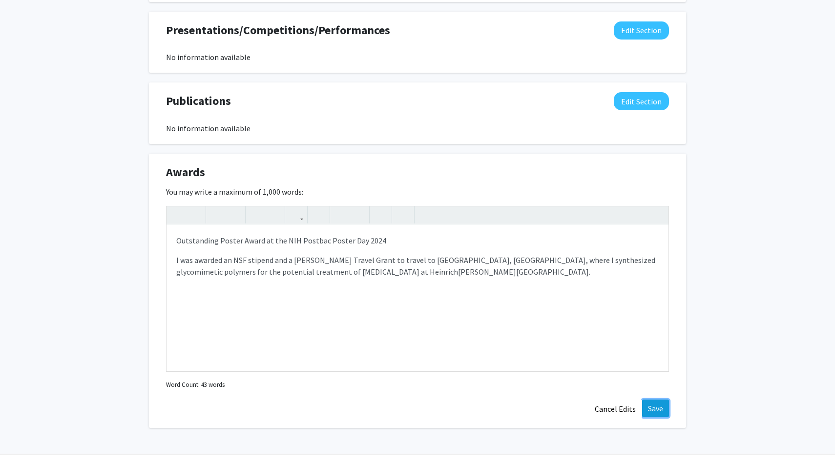
click at [663, 400] on button "Save" at bounding box center [655, 409] width 27 height 18
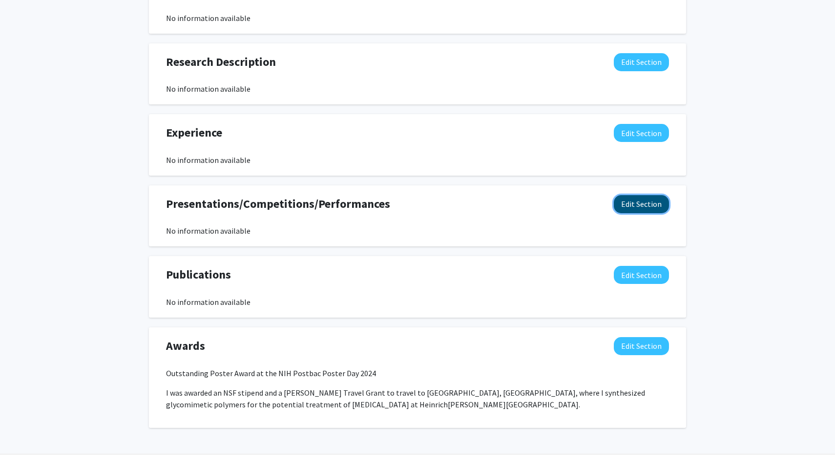
click at [649, 195] on button "Edit Section" at bounding box center [641, 204] width 55 height 18
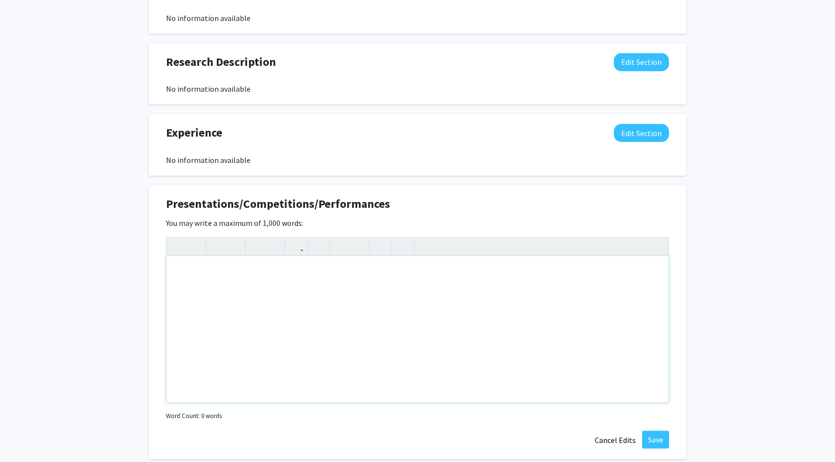
click at [332, 263] on div "Note to users with screen readers: Please deactivate our accessibility plugin f…" at bounding box center [417, 329] width 502 height 146
click at [174, 256] on div "Presented to the Head and Neck Oncology Program at the NIH" at bounding box center [417, 329] width 502 height 146
click at [206, 286] on p "Postback Poster Presented to the Head and Neck Oncology Program at the NIH" at bounding box center [417, 297] width 482 height 23
click at [227, 286] on p "Postbac Poster Presented to the Head and Neck Oncology Program at the NIH" at bounding box center [417, 297] width 482 height 23
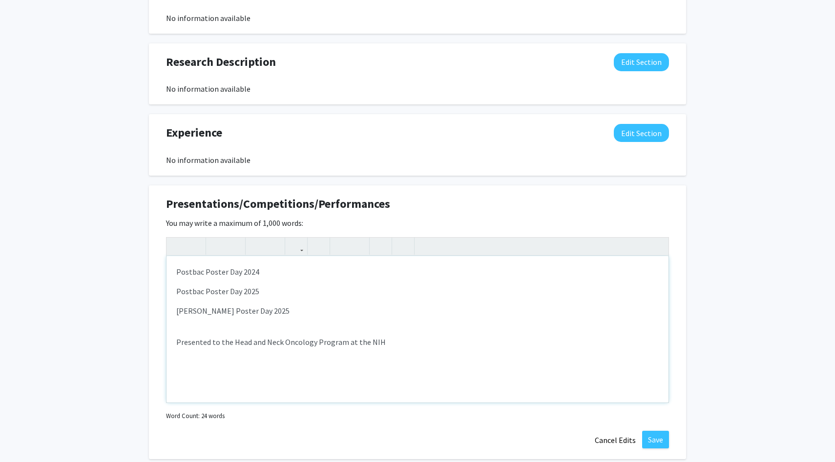
click at [321, 293] on div "Postbac Poster Day 2024 Postbac Poster Day 2025 [PERSON_NAME] Poster Day 2025 P…" at bounding box center [417, 329] width 502 height 146
click at [321, 305] on p "[PERSON_NAME] Poster Day 2025" at bounding box center [417, 311] width 482 height 12
click at [305, 325] on p "Presented to the Head and Neck Oncology Program at the NIH" at bounding box center [417, 336] width 482 height 23
type textarea "<p>Postbac Poster Day 2024</p><p>Postbac Poster Day 2025</p><p>[PERSON_NAME] Po…"
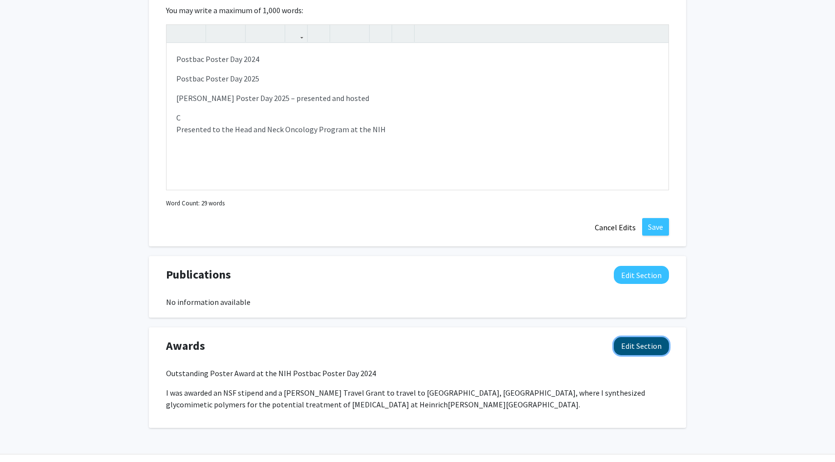
click at [642, 337] on button "Edit Section" at bounding box center [641, 346] width 55 height 18
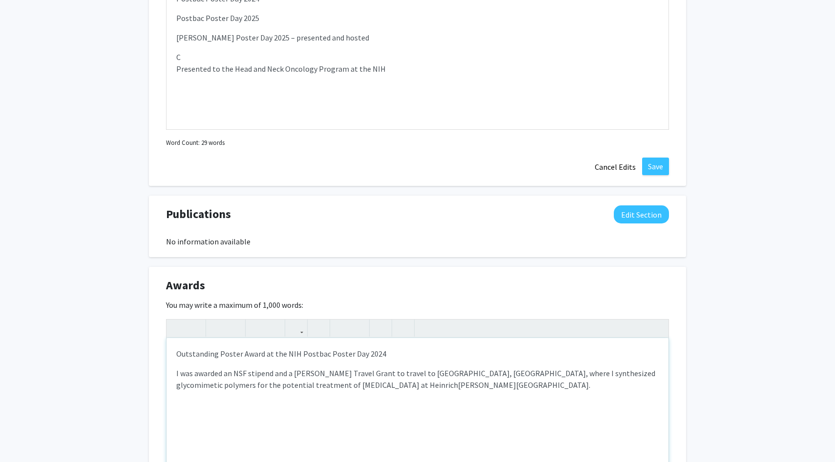
scroll to position [1174, 0]
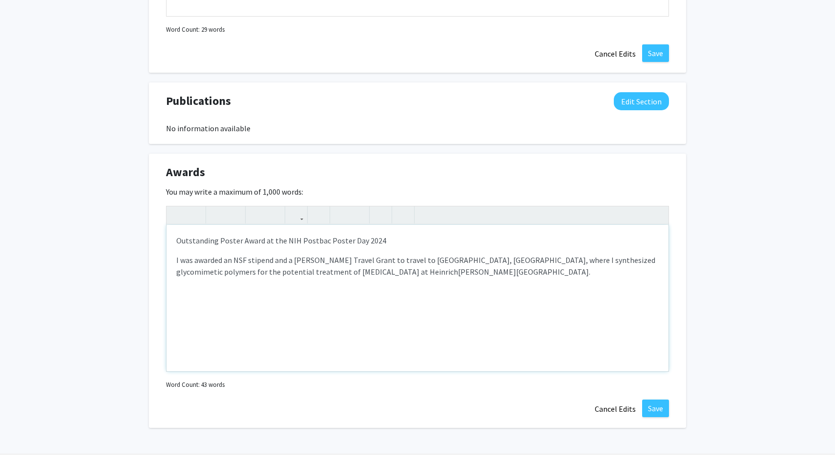
click at [321, 317] on div "Outstanding Poster Award at the NIH Postbac Poster Day 2024 I was awarded an NS…" at bounding box center [417, 298] width 502 height 146
type textarea "<p>Outstanding Poster Award at the NIH Postbac Poster Day 2024</p><p>I was awar…"
click at [654, 400] on button "Save" at bounding box center [655, 409] width 27 height 18
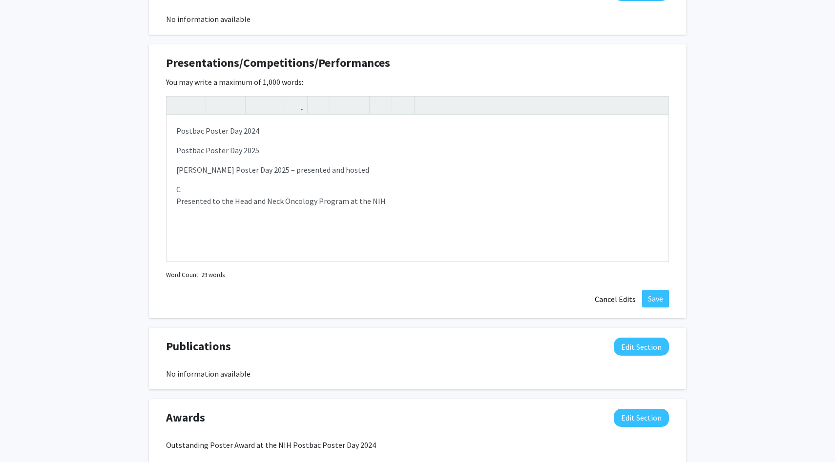
select select "first_year"
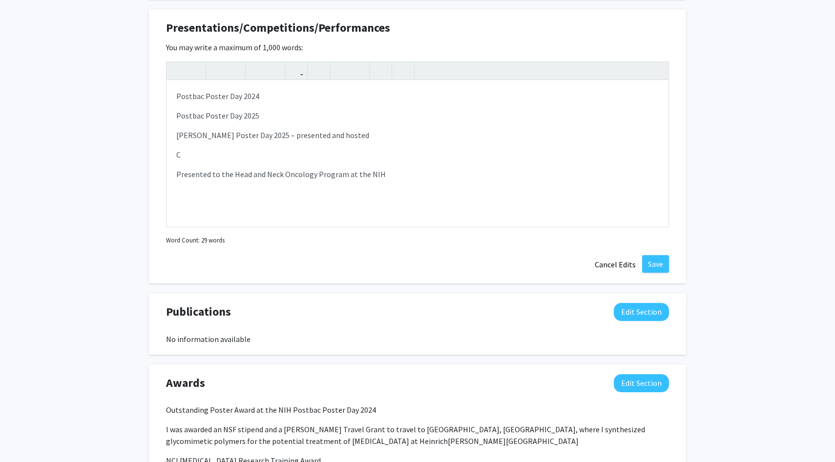
scroll to position [853, 0]
click at [368, 150] on p "C" at bounding box center [417, 156] width 482 height 12
click at [370, 150] on p "C" at bounding box center [417, 156] width 482 height 12
click at [367, 163] on div "Postbac Poster Day 2024 Postbac Poster Day 2025 [PERSON_NAME] Poster Day 2025 –…" at bounding box center [417, 155] width 502 height 146
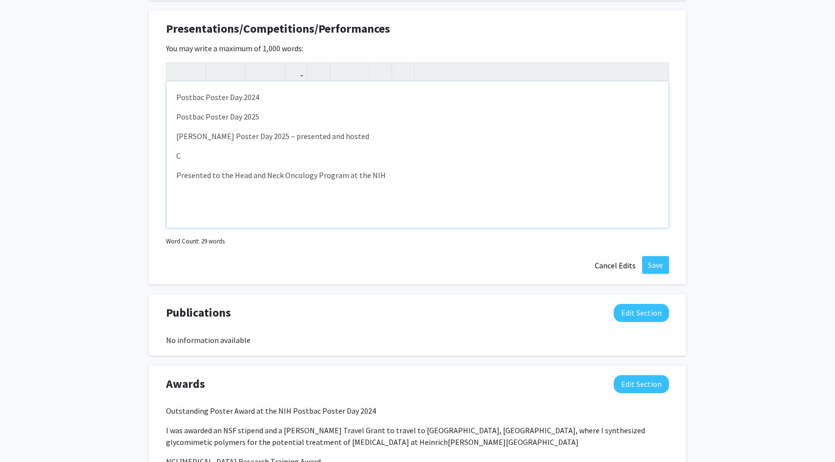
click at [362, 155] on p "C" at bounding box center [417, 156] width 482 height 12
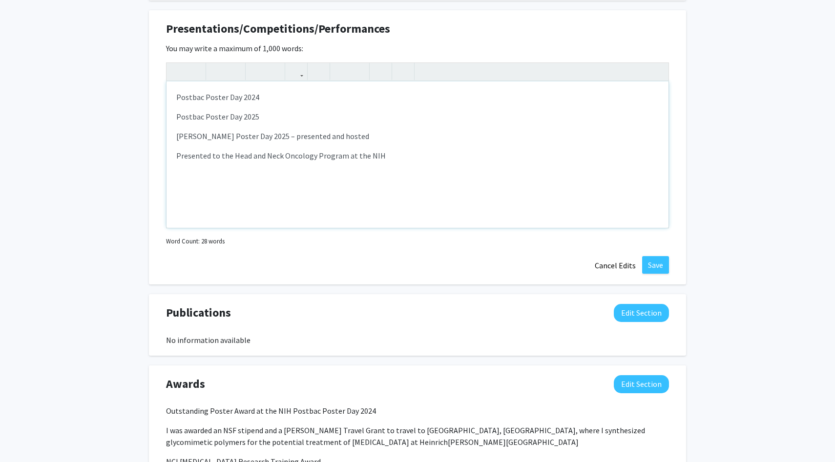
click at [511, 169] on div "Postbac Poster Day 2024 Postbac Poster Day 2025 [PERSON_NAME] Poster Day 2025 –…" at bounding box center [417, 155] width 502 height 146
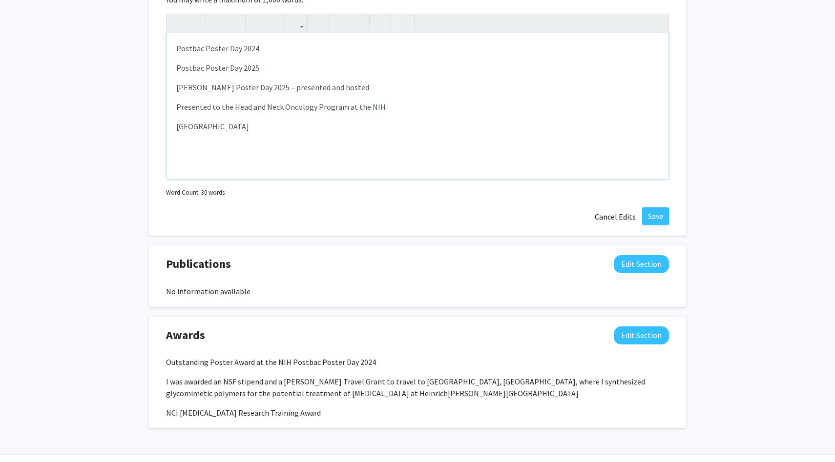
scroll to position [929, 0]
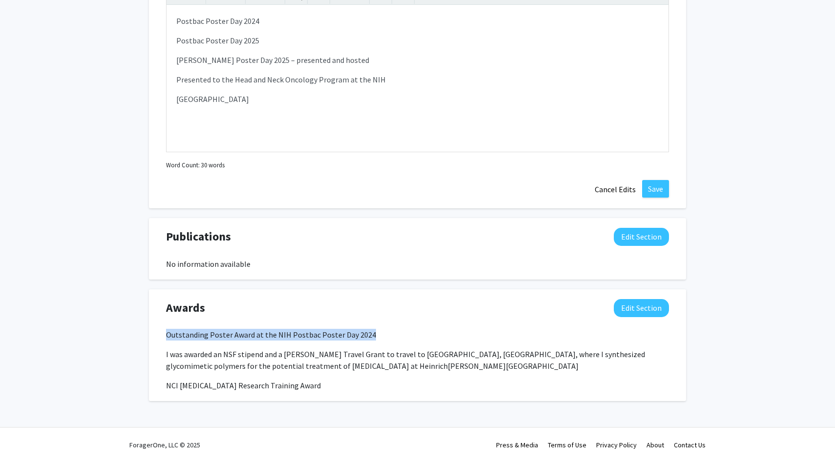
drag, startPoint x: 368, startPoint y: 333, endPoint x: 166, endPoint y: 339, distance: 201.7
click at [166, 339] on p "Outstanding Poster Award at the NIH Postbac Poster Day 2024" at bounding box center [417, 335] width 503 height 12
copy p "Outstanding Poster Award at the NIH Postbac Poster Day 2024"
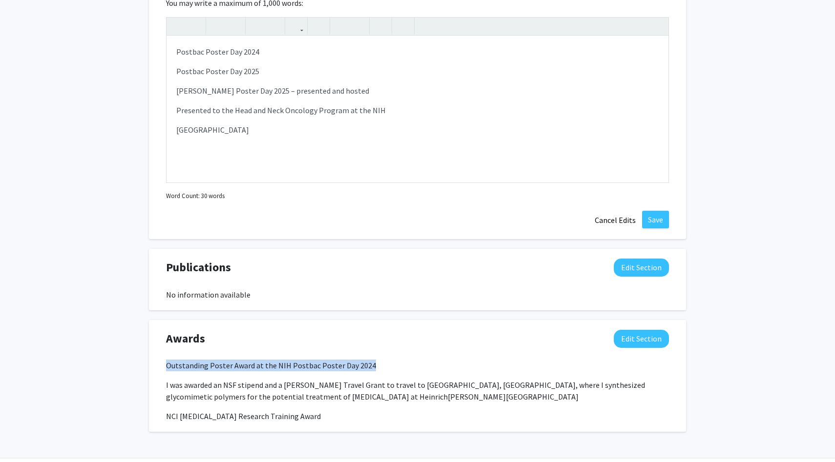
scroll to position [858, 0]
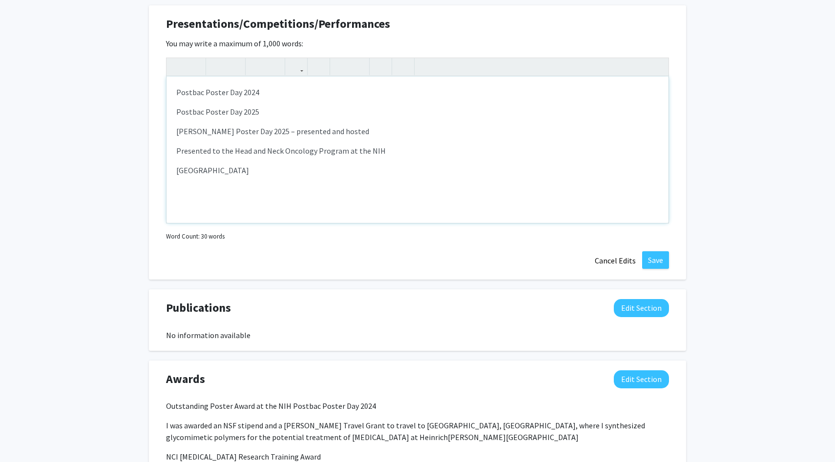
click at [299, 183] on div "Postbac Poster Day 2024 Postbac Poster Day 2025 [PERSON_NAME] Poster Day 2025 –…" at bounding box center [417, 150] width 502 height 146
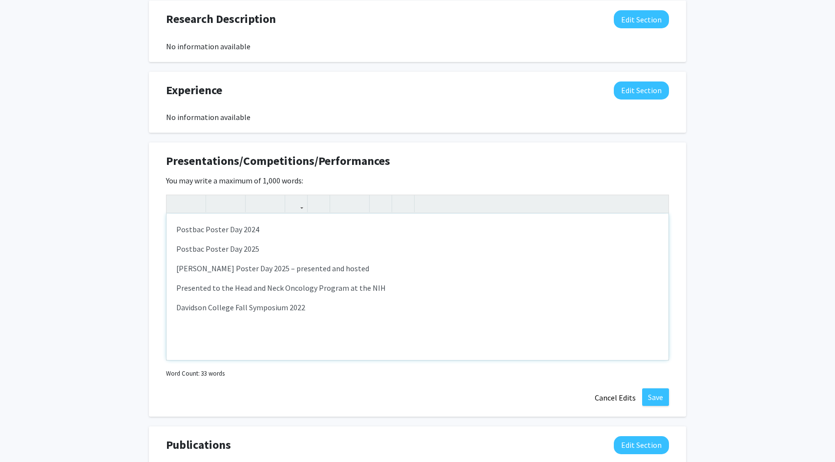
scroll to position [720, 0]
click at [182, 289] on p "Presented to the Head and Neck Oncology Program at the NIH" at bounding box center [417, 289] width 482 height 12
click at [176, 230] on div "Postbac Poster Day 2024 Postbac Poster Day 2025 [PERSON_NAME] Poster Day 2025 –…" at bounding box center [417, 287] width 502 height 146
click at [273, 227] on p "Postbac Poster Day 2024" at bounding box center [417, 230] width 482 height 12
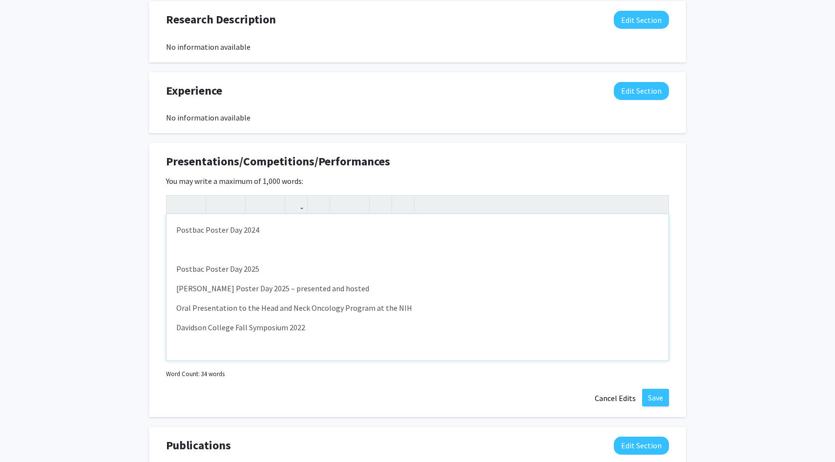
type textarea "<p>Postbac Poster Day 2024</p><p>LZK and PI3K Inhibitors in Combination for Tre…"
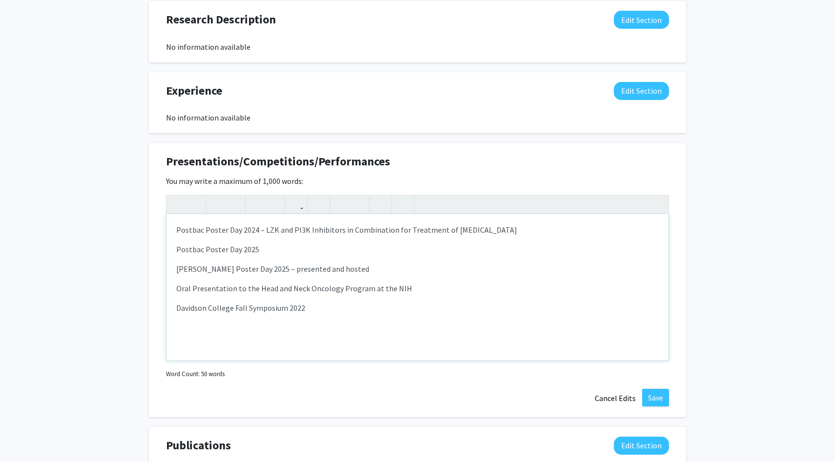
click at [276, 248] on p "Postbac Poster Day 2025" at bounding box center [417, 250] width 482 height 12
click at [454, 274] on p "[PERSON_NAME] Poster Day 2025 – presented and hosted" at bounding box center [417, 269] width 482 height 12
drag, startPoint x: 370, startPoint y: 272, endPoint x: 301, endPoint y: 273, distance: 69.3
click at [301, 273] on p "[PERSON_NAME] Poster Day 2025 – presented and hosted" at bounding box center [417, 269] width 482 height 12
click at [262, 229] on p "Postbac Poster Day 2024 – LZK and PI3K Inhibitors in Combination for Treatment …" at bounding box center [417, 230] width 482 height 12
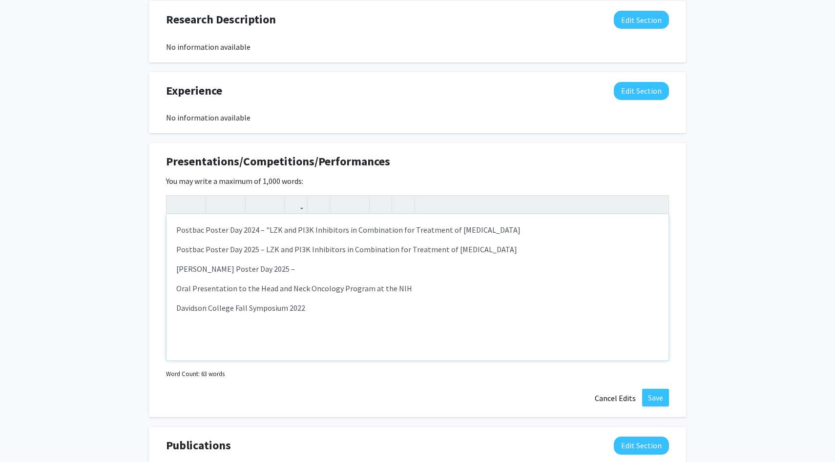
click at [586, 226] on p "Postbac Poster Day 2024 – "LZK and PI3K Inhibitors in Combination for Treatment…" at bounding box center [417, 230] width 482 height 12
click at [580, 249] on p "Postbac Poster Day 2025 – LZK and PI3K Inhibitors in Combination for Treatment …" at bounding box center [417, 250] width 482 height 12
click at [262, 248] on p "Postbac Poster Day 2025 – LZK and PI3K Inhibitors in Combination for Treatment …" at bounding box center [417, 250] width 482 height 12
click at [303, 259] on div "Postbac Poster Day 2024 – "LZK and PI3K Inhibitors in Combination for Treatment…" at bounding box center [417, 287] width 502 height 146
click at [308, 266] on p "[PERSON_NAME] Poster Day 2025 –" at bounding box center [417, 269] width 482 height 12
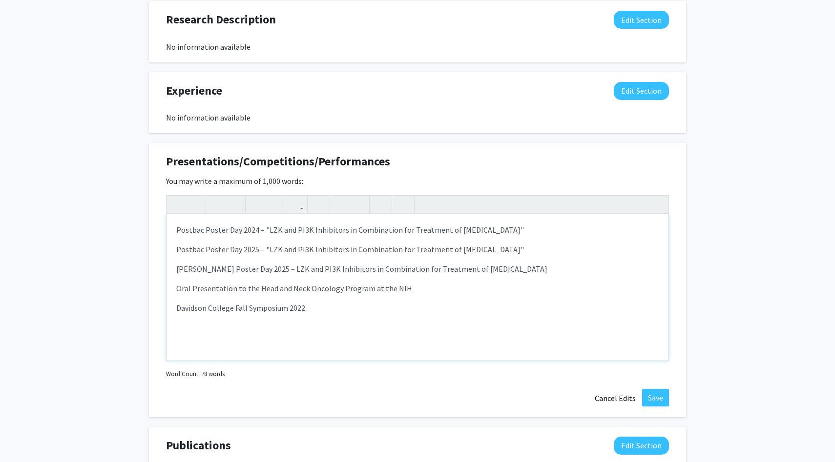
click at [303, 270] on p "[PERSON_NAME] Poster Day 2025 – LZK and PI3K Inhibitors in Combination for Trea…" at bounding box center [417, 269] width 482 height 12
click at [624, 267] on p "[PERSON_NAME] Poster Day 2025 – "LZK and PI3K Inhibitors in Combination for Tre…" at bounding box center [417, 269] width 482 height 12
click at [407, 286] on p "Oral Presentation to the Head and Neck Oncology Program at the NIH" at bounding box center [417, 289] width 482 height 12
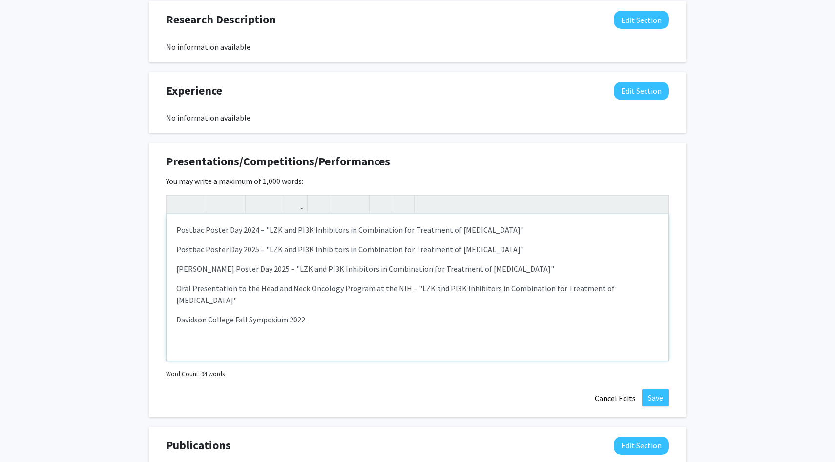
click at [331, 324] on p "Davidson College Fall Symposium 2022" at bounding box center [417, 320] width 482 height 12
click at [392, 317] on p "Davidson College Fall Symposium 2022 – Synthesis of matriglycan mimetics for ta…" at bounding box center [417, 320] width 482 height 12
click at [516, 320] on p "Davidson College Fall Symposium 2022 – Synthesis of matriglycan mimetics for ta…" at bounding box center [417, 320] width 482 height 12
click at [309, 321] on p "Davidson College Fall Symposium 2022 – Synthesis of matriglycan mimetics for ta…" at bounding box center [417, 320] width 482 height 12
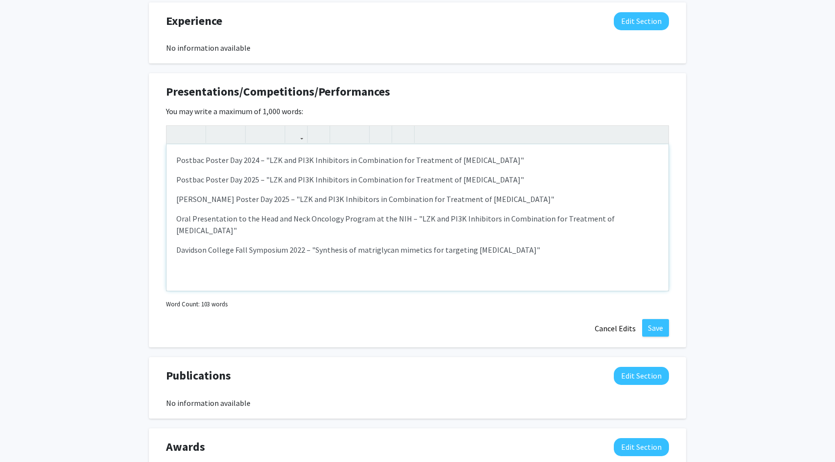
scroll to position [790, 0]
drag, startPoint x: 270, startPoint y: 230, endPoint x: 401, endPoint y: 218, distance: 131.4
click at [401, 218] on p "Oral Presentation to the Head and Neck Oncology Program at the NIH – "LZK and P…" at bounding box center [417, 223] width 482 height 23
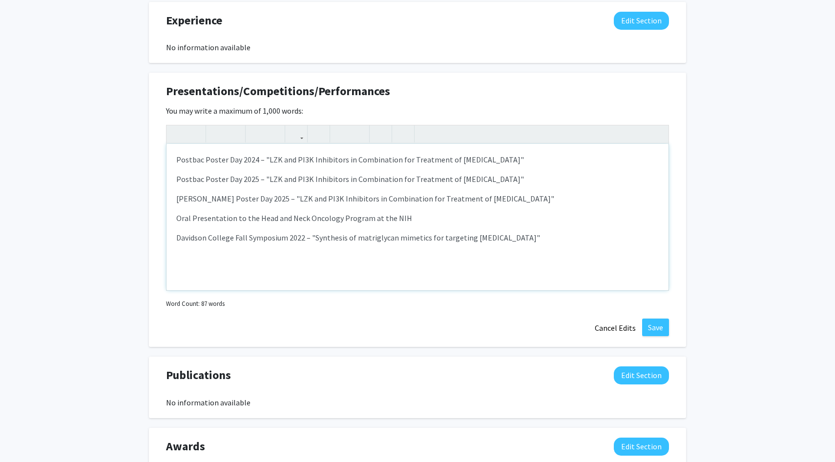
drag, startPoint x: 296, startPoint y: 197, endPoint x: 629, endPoint y: 198, distance: 332.9
click at [629, 198] on p "[PERSON_NAME] Poster Day 2025 – "LZK and PI3K Inhibitors in Combination for Tre…" at bounding box center [417, 199] width 482 height 12
drag, startPoint x: 255, startPoint y: 180, endPoint x: 592, endPoint y: 182, distance: 336.8
click at [592, 182] on p "Postbac Poster Day 2025 – "LZK and PI3K Inhibitors in Combination for Treatment…" at bounding box center [417, 179] width 482 height 12
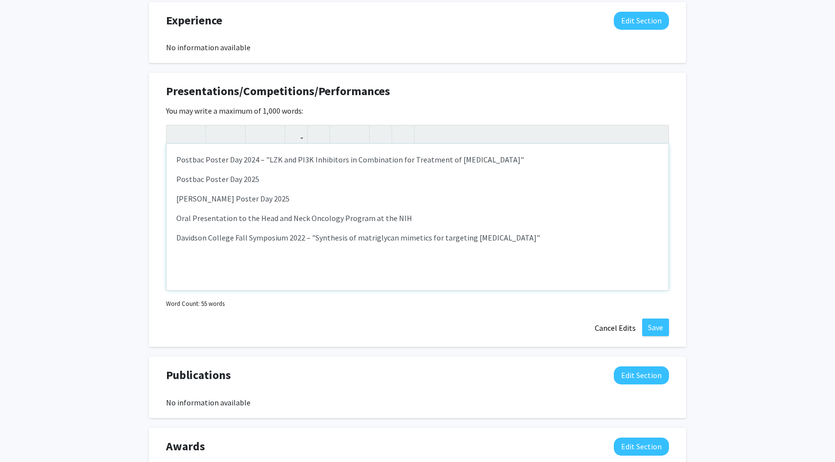
drag, startPoint x: 257, startPoint y: 161, endPoint x: 597, endPoint y: 164, distance: 340.3
click at [597, 164] on p "Postbac Poster Day 2024 – "LZK and PI3K Inhibitors in Combination for Treatment…" at bounding box center [417, 160] width 482 height 12
click at [462, 247] on div "Postbac Poster Day 2024 – "LZK and PI3K Inhibitors in Combination for Treatment…" at bounding box center [417, 217] width 502 height 146
click at [296, 182] on p "Postbac Poster Day 2025" at bounding box center [417, 179] width 482 height 12
click at [342, 201] on p "[PERSON_NAME] Poster Day 2025" at bounding box center [417, 199] width 482 height 12
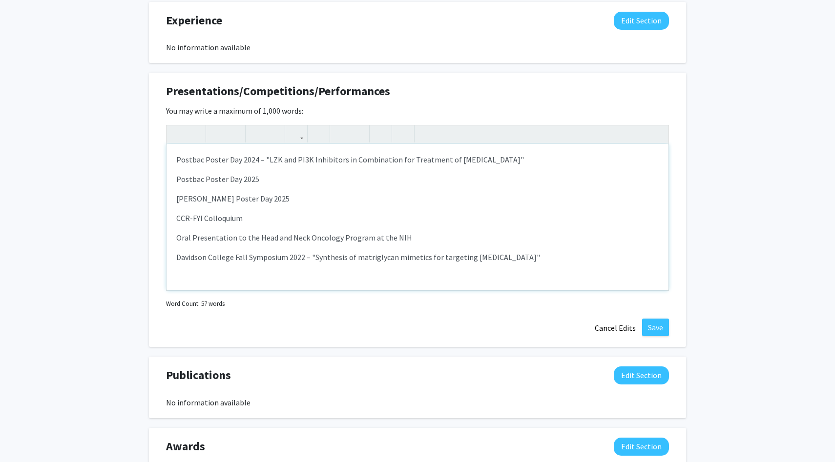
click at [178, 217] on p "CCR-FYI Colloquium" at bounding box center [417, 218] width 482 height 12
click at [346, 220] on p "National [MEDICAL_DATA] Institute CCR-FYI Colloquium" at bounding box center [417, 218] width 482 height 12
drag, startPoint x: 259, startPoint y: 157, endPoint x: 592, endPoint y: 156, distance: 332.4
click at [592, 156] on p "Postbac Poster Day 2024 – "LZK and PI3K Inhibitors in Combination for Treatment…" at bounding box center [417, 160] width 482 height 12
copy p ""LZK and PI3K Inhibitors in Combination for Treatment of [MEDICAL_DATA]""
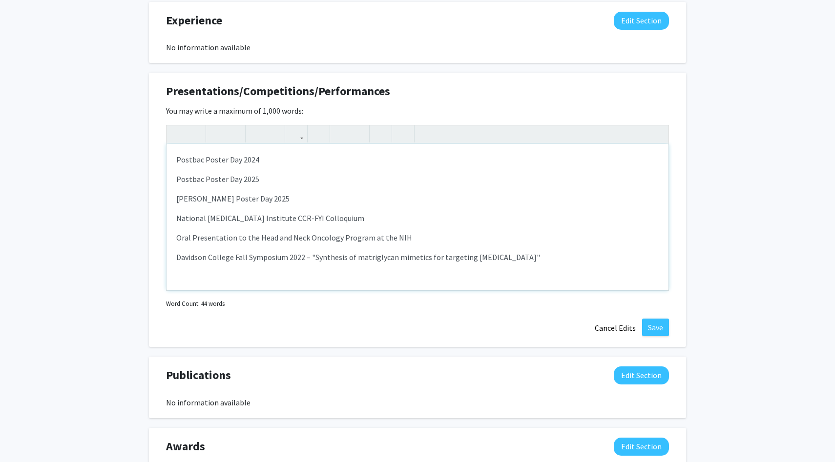
click at [176, 160] on p "Postbac Poster Day 2024" at bounding box center [417, 160] width 482 height 12
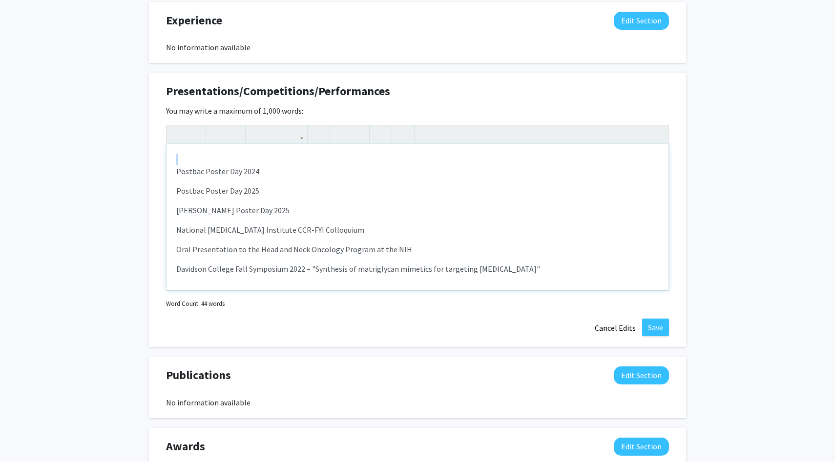
click at [176, 160] on div "Postbac Poster Day 2024 Postbac Poster Day 2025 [PERSON_NAME] Poster Day 2025 N…" at bounding box center [417, 217] width 502 height 146
type textarea "<p>&nbsp;"LZK and PI3K Inhibitors in Combination for Treatment of [MEDICAL_DATA…"
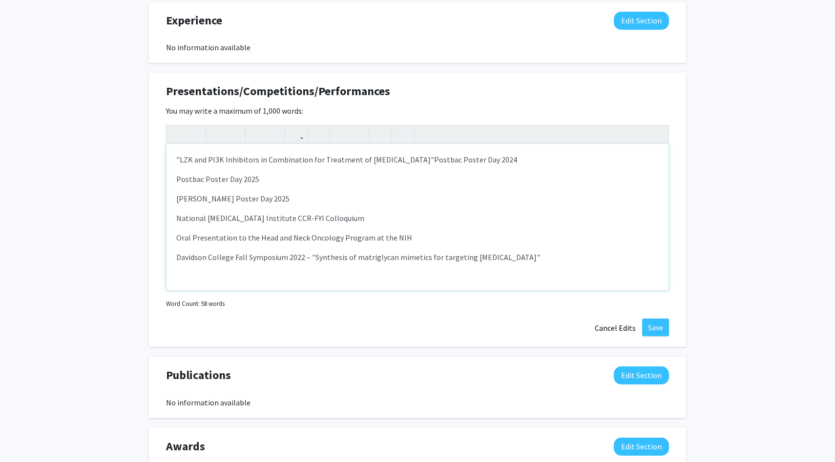
click at [176, 178] on p "Postbac Poster Day 2025" at bounding box center [417, 179] width 482 height 12
click at [310, 237] on p "Oral Presentation to the Head and Neck Oncology Program at the NIH" at bounding box center [417, 238] width 482 height 12
click at [404, 234] on p "Oral Presentation to the Head and Neck Oncology Program at the NIH" at bounding box center [417, 238] width 482 height 12
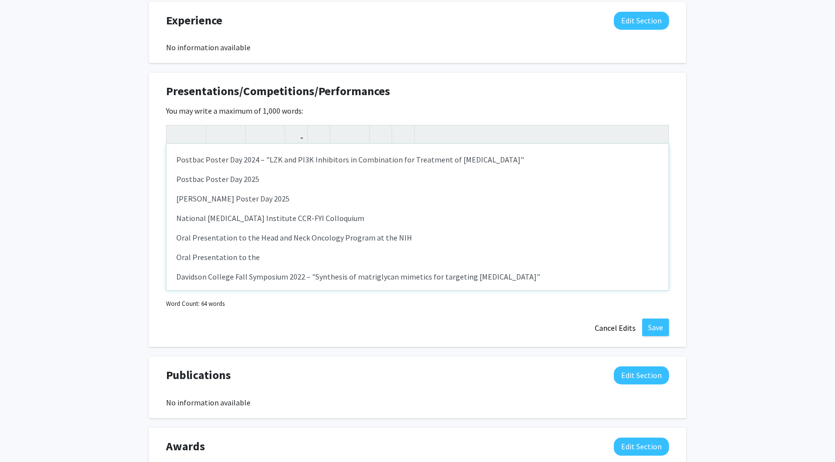
drag, startPoint x: 259, startPoint y: 260, endPoint x: 154, endPoint y: 260, distance: 105.0
click at [154, 260] on div "Presentations/Competitions/Performances Edit Section You may write a maximum of…" at bounding box center [417, 210] width 537 height 274
click at [177, 257] on p "14th Annual Combined Retreat" at bounding box center [417, 257] width 482 height 12
click at [362, 261] on p "National [MEDICAL_DATA] Institute 14th Annual Combined Retreat" at bounding box center [417, 257] width 482 height 12
click at [254, 259] on p "National [MEDICAL_DATA] Institute 14th Annual Combined Retreat" at bounding box center [417, 257] width 482 height 12
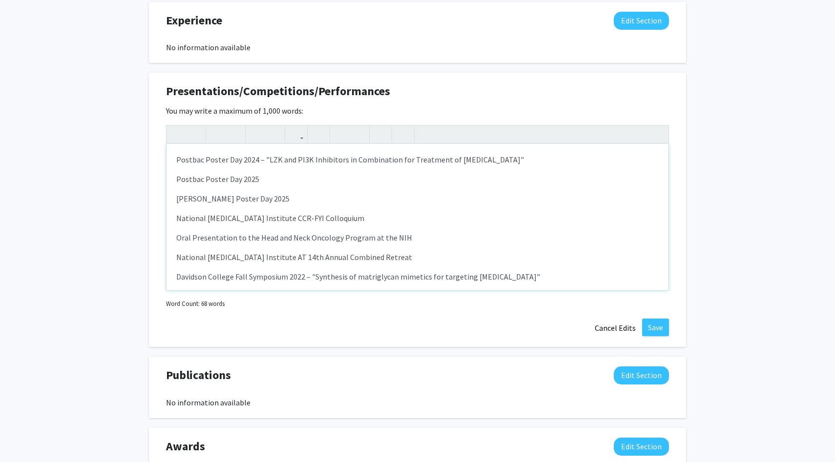
type textarea "<p>Postbac Poster Day 2024 – "LZK and PI3K Inhibitors in Combination for Treatm…"
click at [662, 325] on button "Save" at bounding box center [655, 328] width 27 height 18
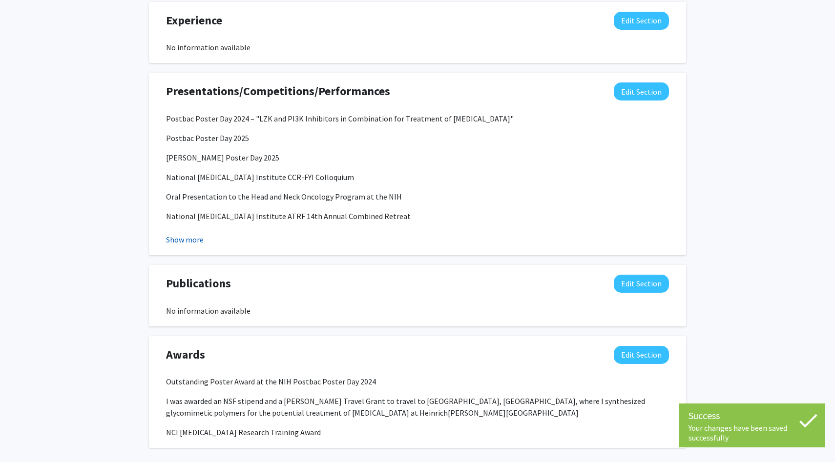
click at [185, 243] on button "Show more" at bounding box center [185, 240] width 38 height 12
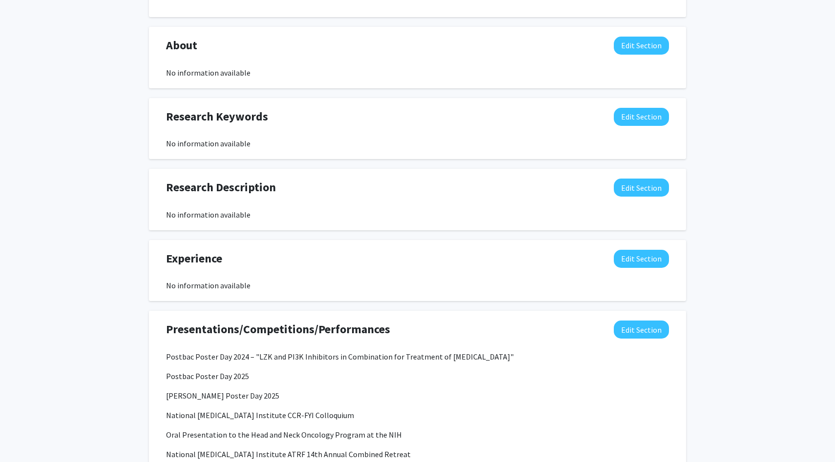
scroll to position [550, 0]
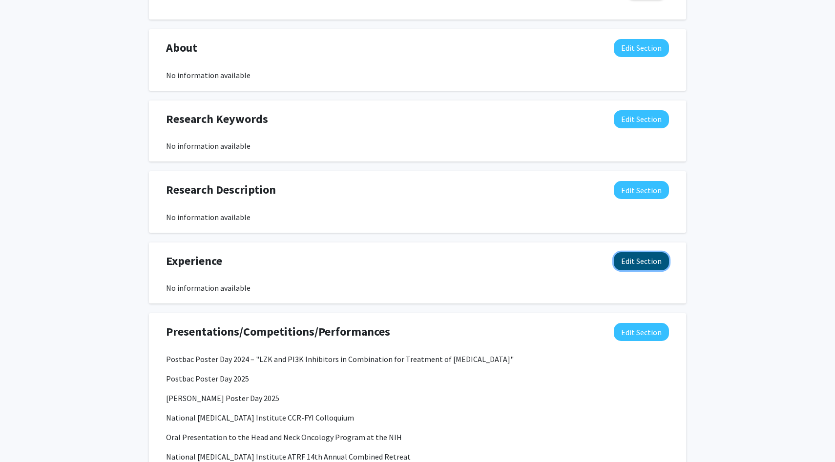
click at [641, 265] on button "Edit Section" at bounding box center [641, 261] width 55 height 18
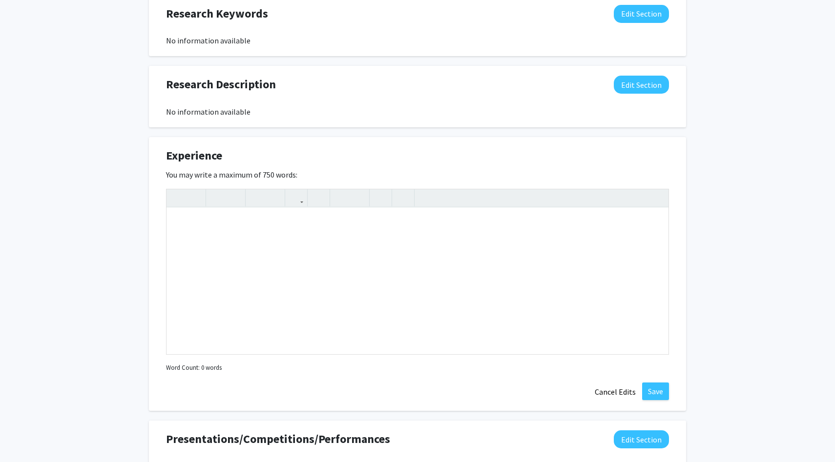
scroll to position [654, 0]
click at [269, 270] on div "Note to users with screen readers: Please deactivate our accessibility plugin f…" at bounding box center [417, 282] width 502 height 146
paste div "Note to users with screen readers: Please deactivate our accessibility plugin f…"
type textarea "<p>I worked under [PERSON_NAME] as a research assistant at [GEOGRAPHIC_DATA] fr…"
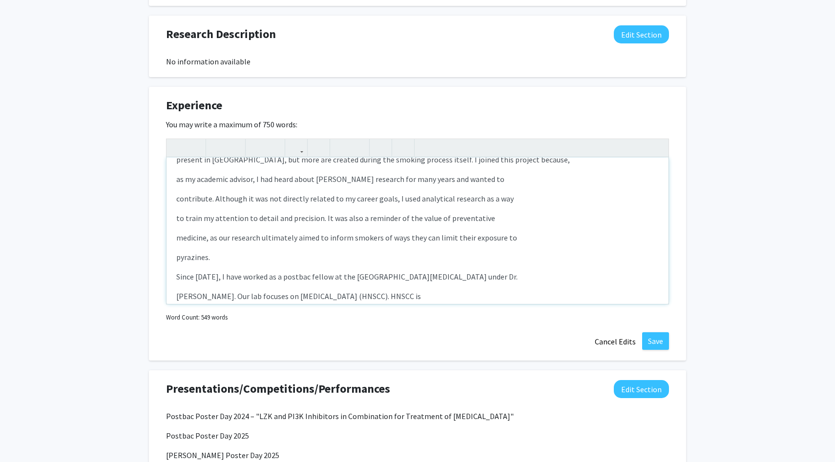
scroll to position [576, 0]
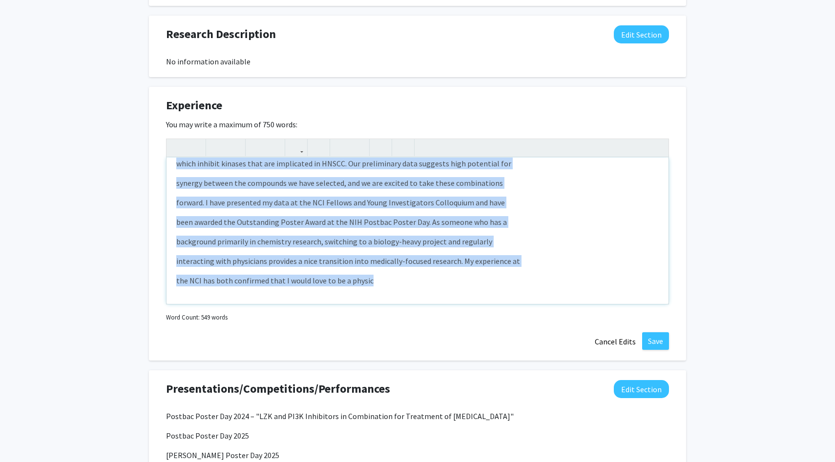
drag, startPoint x: 175, startPoint y: 174, endPoint x: 489, endPoint y: 430, distance: 405.6
click at [489, 430] on div "Seeking Opportunities? Indicate to faculty/staff and other users that you are l…" at bounding box center [417, 197] width 537 height 1156
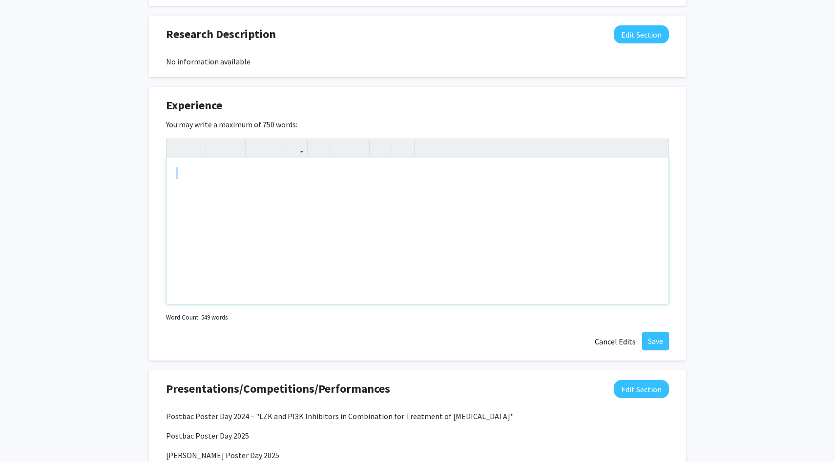
scroll to position [0, 0]
click at [139, 165] on div "Add Photo Remove Photo Please upload a profile picture with approximately a 1:1…" at bounding box center [417, 63] width 835 height 1467
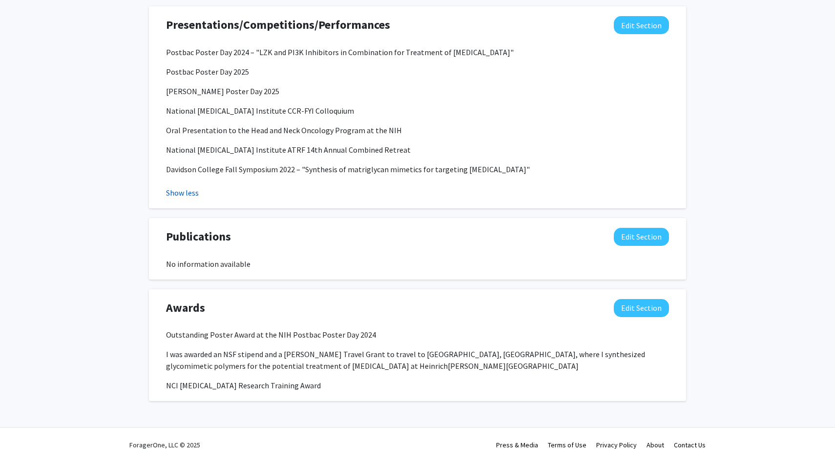
click at [190, 190] on button "Show less" at bounding box center [182, 193] width 33 height 12
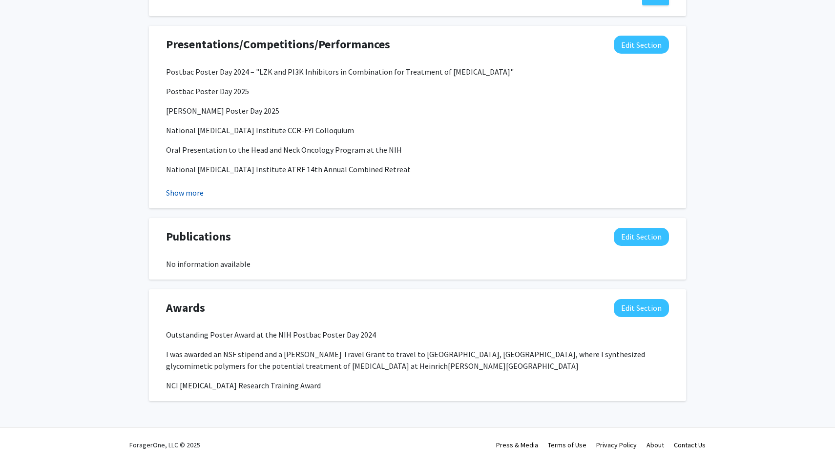
click at [190, 188] on button "Show more" at bounding box center [185, 193] width 38 height 12
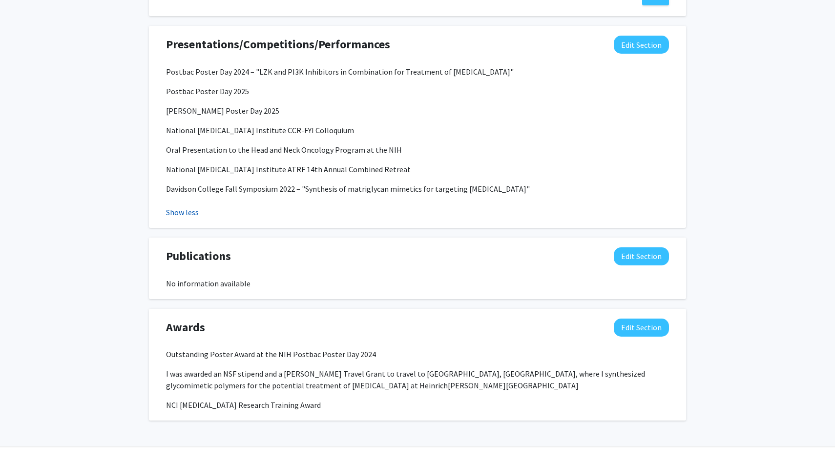
scroll to position [1070, 0]
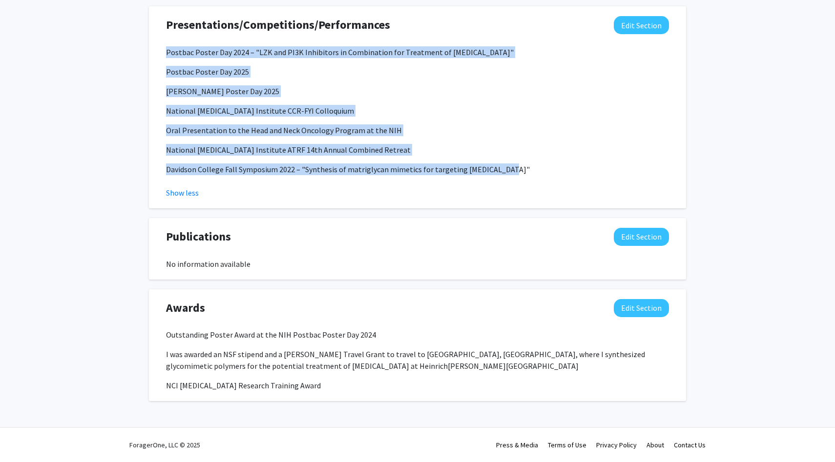
drag, startPoint x: 165, startPoint y: 51, endPoint x: 554, endPoint y: 172, distance: 407.9
click at [554, 172] on div "Postbac Poster Day 2024 – "LZK and PI3K Inhibitors in Combination for Treatment…" at bounding box center [417, 122] width 517 height 152
copy div "Postbac Poster Day 2024 – "LZK and PI3K Inhibitors in Combination for Treatment…"
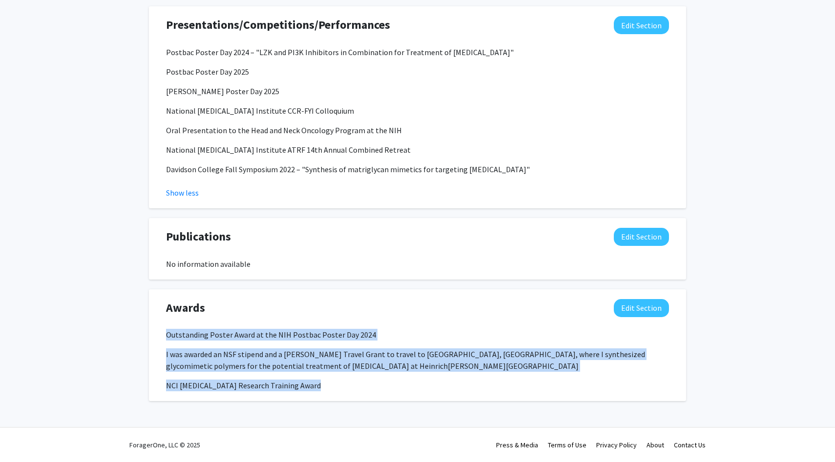
drag, startPoint x: 165, startPoint y: 332, endPoint x: 336, endPoint y: 416, distance: 190.4
copy div "Outstanding Poster Award at the NIH Postbac Poster Day 2024 I was awarded an NS…"
click at [448, 369] on span "[PERSON_NAME][GEOGRAPHIC_DATA]" at bounding box center [513, 366] width 131 height 10
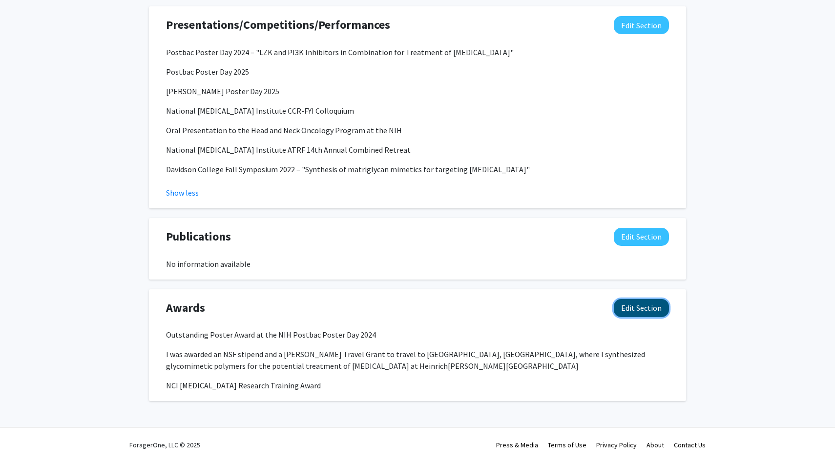
click at [637, 305] on button "Edit Section" at bounding box center [641, 308] width 55 height 18
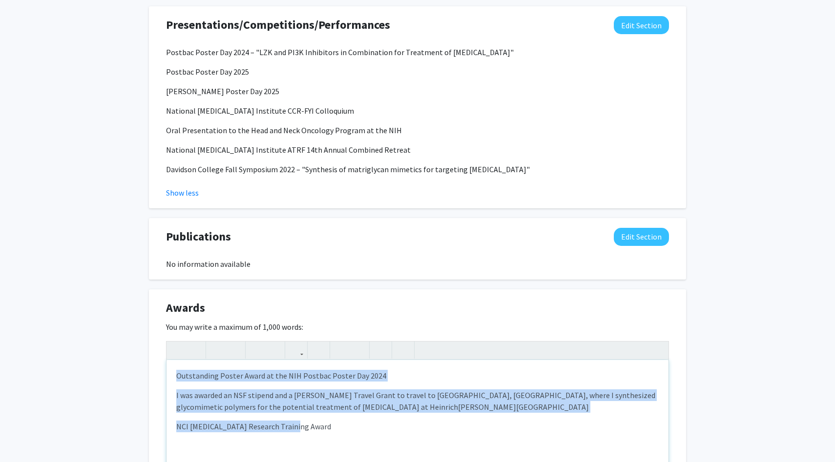
drag, startPoint x: 312, startPoint y: 436, endPoint x: 163, endPoint y: 376, distance: 160.8
click at [163, 376] on div "Awards Edit Section You may write a maximum of 1,000 words: Outstanding Poster …" at bounding box center [417, 426] width 537 height 274
copy div "Outstanding Poster Award at the NIH Postbac Poster Day 2024 I was awarded an NS…"
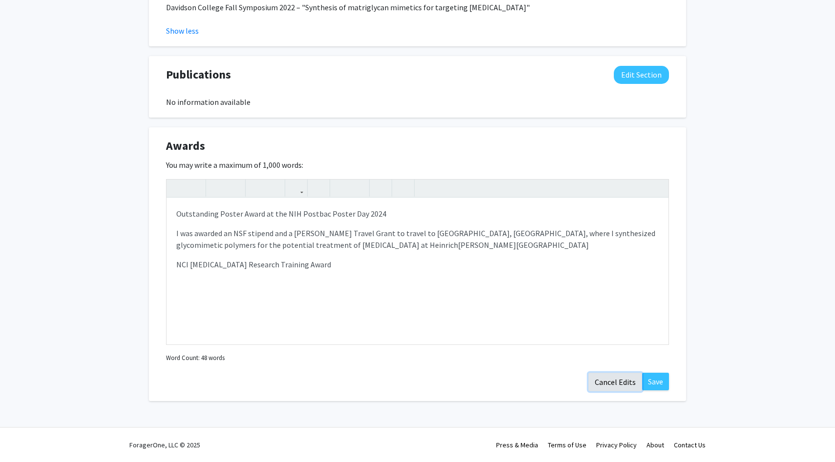
click at [617, 381] on button "Cancel Edits" at bounding box center [615, 382] width 54 height 19
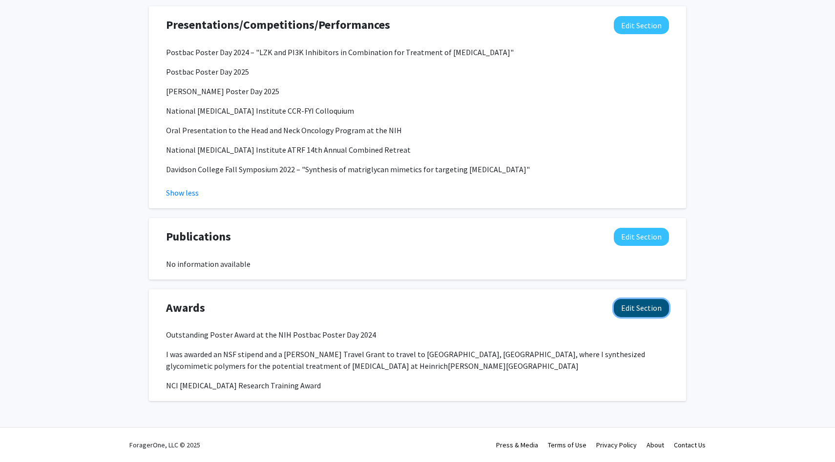
click at [656, 310] on button "Edit Section" at bounding box center [641, 308] width 55 height 18
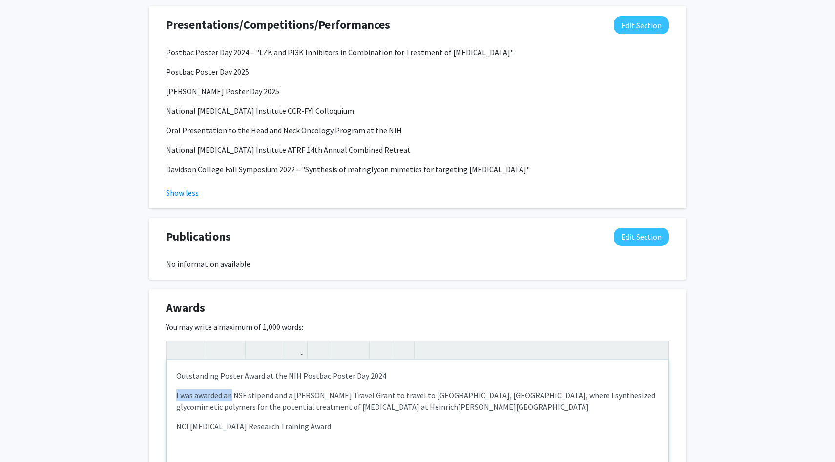
drag, startPoint x: 220, startPoint y: 394, endPoint x: 137, endPoint y: 396, distance: 83.0
click at [222, 396] on p "NSF stipend and a [PERSON_NAME] Travel Grant to travel to [GEOGRAPHIC_DATA], [G…" at bounding box center [417, 401] width 482 height 23
click at [291, 397] on p "NSF stipend and a [PERSON_NAME] Travel Grant to travel to [GEOGRAPHIC_DATA], [G…" at bounding box center [417, 401] width 482 height 23
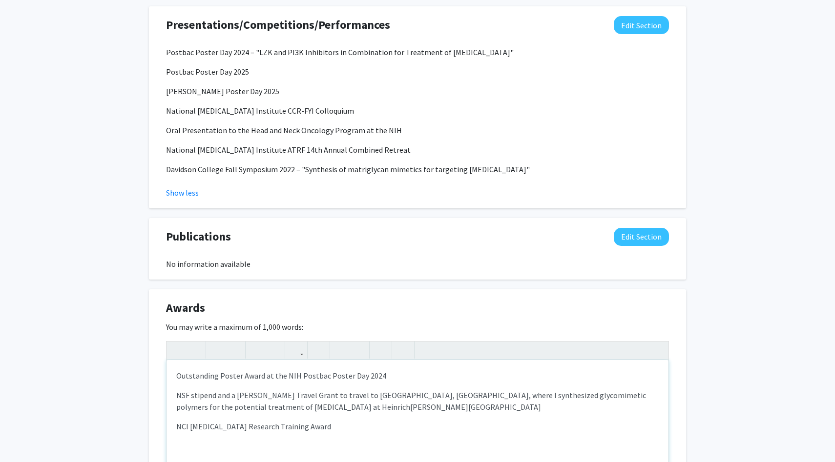
click at [236, 394] on p "NSF stipend and a [PERSON_NAME] Travel Grant to travel to [GEOGRAPHIC_DATA], [G…" at bounding box center [417, 401] width 482 height 23
click at [309, 407] on p "NSF stipend and [PERSON_NAME] Travel Grant to travel to [GEOGRAPHIC_DATA], [GEO…" at bounding box center [417, 401] width 482 height 23
click at [309, 395] on p "NSF stipend and [PERSON_NAME] Travel Grant to travel to [GEOGRAPHIC_DATA], [GEO…" at bounding box center [417, 401] width 482 height 23
click at [360, 406] on p "NSF stipend and [PERSON_NAME] Travel Grant for travel to [GEOGRAPHIC_DATA], [GE…" at bounding box center [417, 401] width 482 height 23
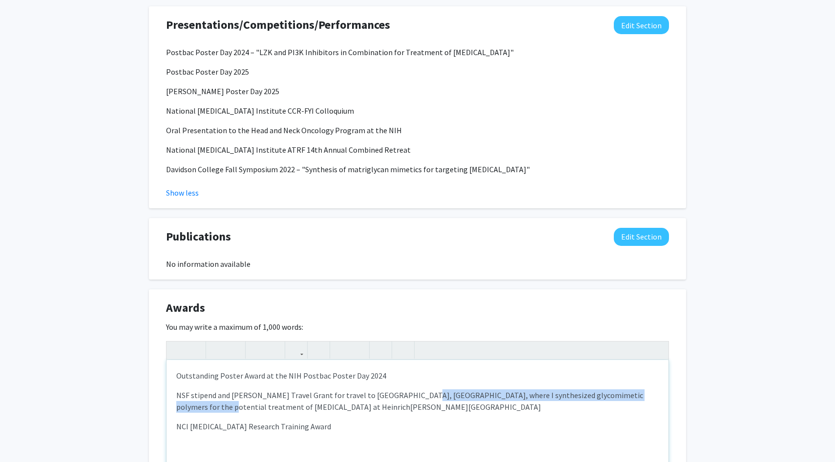
drag, startPoint x: 415, startPoint y: 397, endPoint x: 656, endPoint y: 395, distance: 240.7
click at [656, 395] on p "NSF stipend and [PERSON_NAME] Travel Grant for travel to [GEOGRAPHIC_DATA], [GE…" at bounding box center [417, 401] width 482 height 23
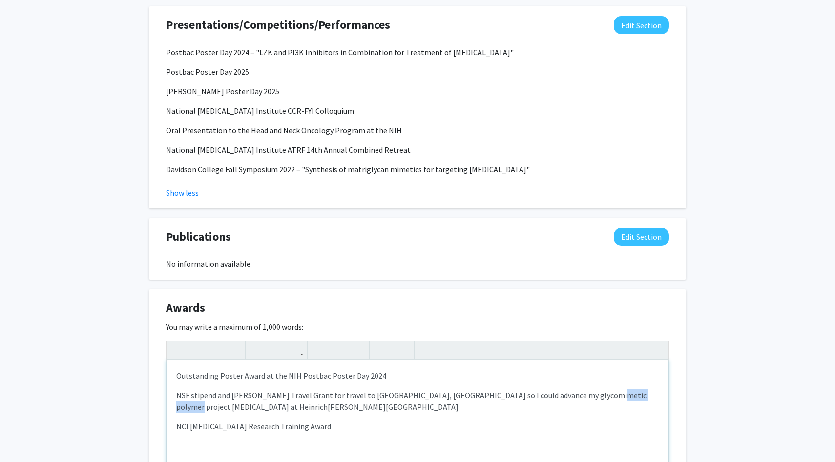
drag, startPoint x: 626, startPoint y: 395, endPoint x: 587, endPoint y: 395, distance: 39.1
click at [587, 395] on p "NSF stipend and [PERSON_NAME] Travel Grant for travel to [GEOGRAPHIC_DATA], [GE…" at bounding box center [417, 401] width 482 height 23
type textarea "<p>Outstanding Poster Award at the NIH Postbac Poster Day 2024</p><p>NSF stipen…"
click at [598, 417] on div "Outstanding Poster Award at the NIH Postbac Poster Day 2024 NSF stipend and [PE…" at bounding box center [417, 433] width 502 height 146
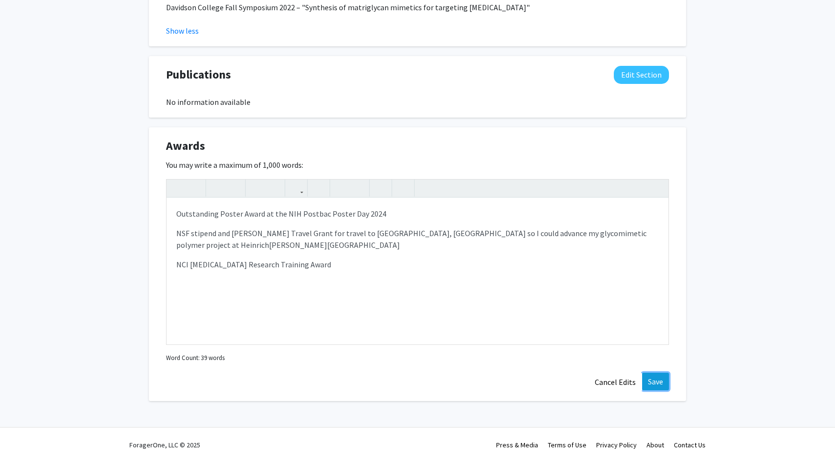
click at [652, 376] on button "Save" at bounding box center [655, 382] width 27 height 18
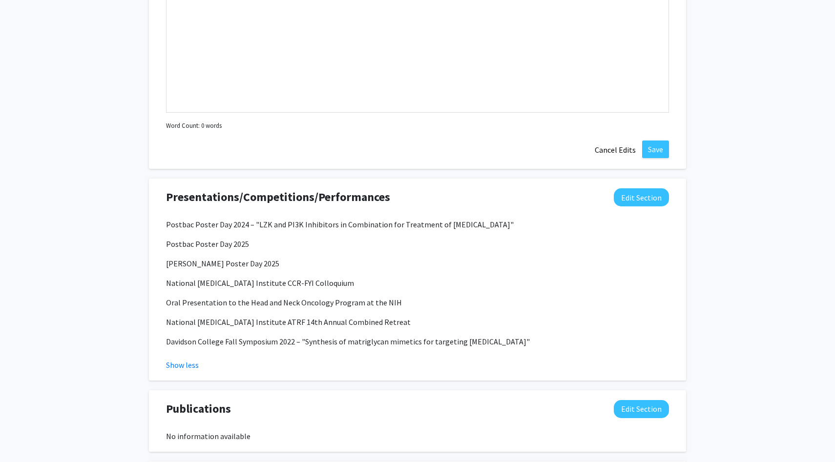
scroll to position [691, 0]
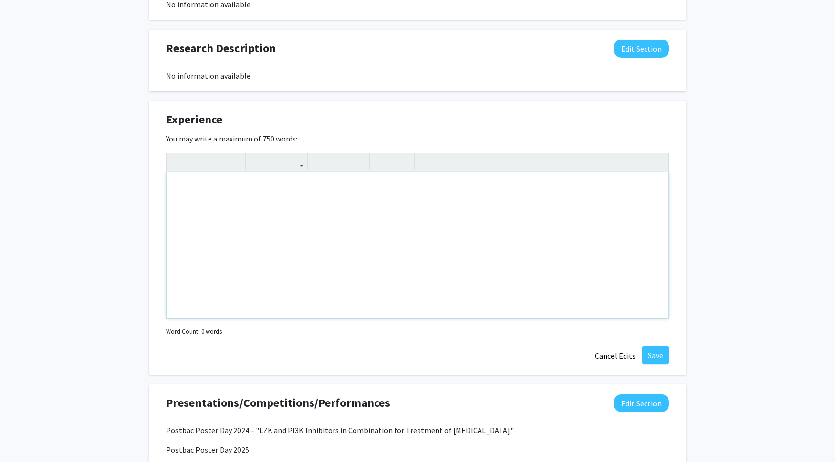
click at [496, 199] on div "Note to users with screen readers: Please deactivate our accessibility plugin f…" at bounding box center [417, 245] width 502 height 146
click at [349, 206] on div "Note to users with screen readers: Please deactivate our accessibility plugin f…" at bounding box center [417, 245] width 502 height 146
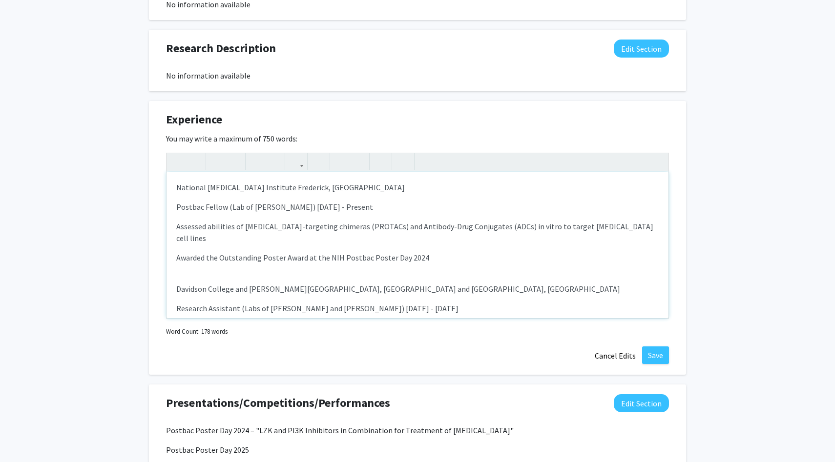
drag, startPoint x: 379, startPoint y: 208, endPoint x: 315, endPoint y: 209, distance: 64.4
click at [315, 209] on p "Postbac Fellow (Lab of [PERSON_NAME]) [DATE] - Present" at bounding box center [417, 207] width 482 height 12
click at [176, 208] on p "Postbac Fellow (Lab of [PERSON_NAME])" at bounding box center [417, 207] width 482 height 12
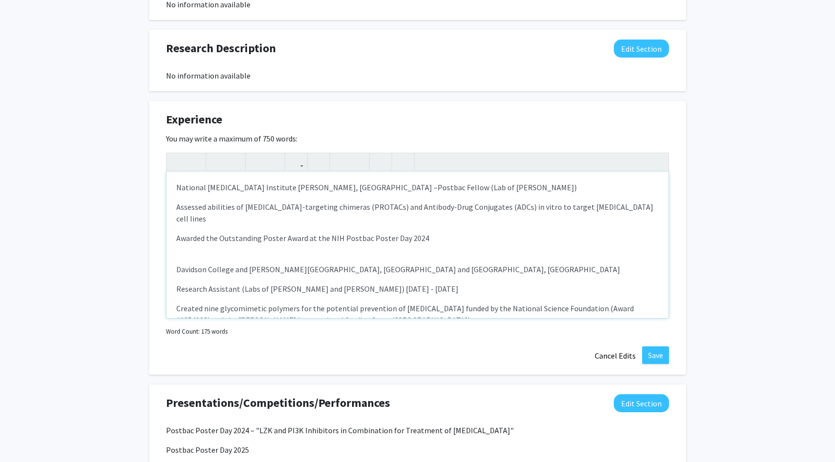
type textarea "<l>Ipsumdol Sitame Consectet Adipiscin, EL –&sedd;<eius tempo="inci-utla: 5etd;…"
click at [180, 209] on p "Assessed abilities of [MEDICAL_DATA]-targeting chimeras (PROTACs) and Antibody-…" at bounding box center [417, 212] width 482 height 23
click at [257, 217] on p "Assessed abilities of [MEDICAL_DATA]-targeting chimeras (PROTACs) and Antibody-…" at bounding box center [417, 212] width 482 height 23
click at [176, 208] on div "National [MEDICAL_DATA] Institute [PERSON_NAME], [GEOGRAPHIC_DATA] – Postbac Fe…" at bounding box center [417, 245] width 502 height 146
click at [175, 186] on div "National [MEDICAL_DATA] Institute [PERSON_NAME], [GEOGRAPHIC_DATA] – Postbac Fe…" at bounding box center [417, 245] width 502 height 146
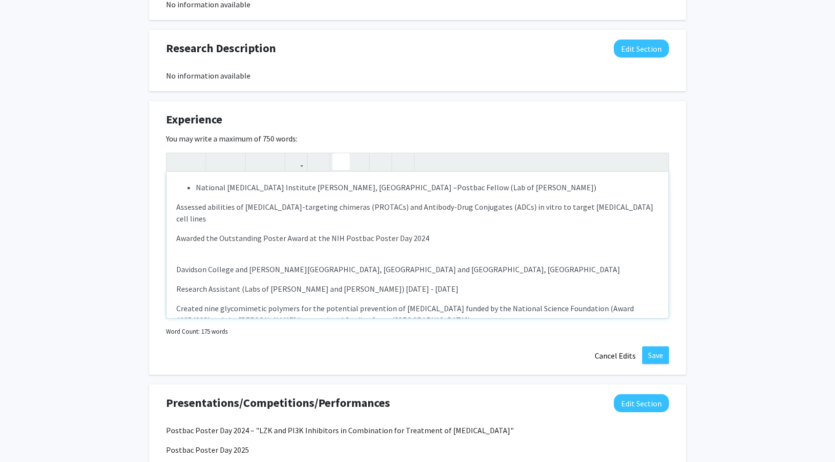
click at [337, 154] on use "button" at bounding box center [337, 154] width 0 height 0
click at [176, 208] on p "Assessed abilities of [MEDICAL_DATA]-targeting chimeras (PROTACs) and Antibody-…" at bounding box center [417, 212] width 482 height 23
type textarea "<l><ip><do>Sitametc Adipis Elitseddo Eiusmodte, IN –&utla;<etdo magna="aliq-eni…"
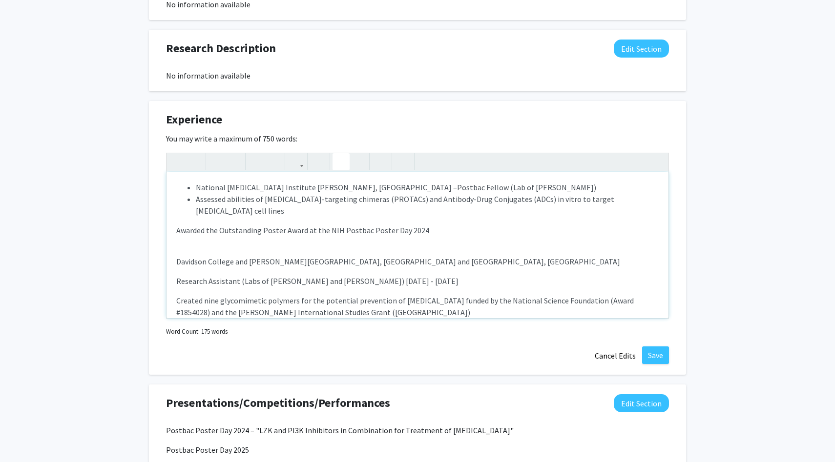
click at [336, 164] on button "button" at bounding box center [340, 161] width 17 height 17
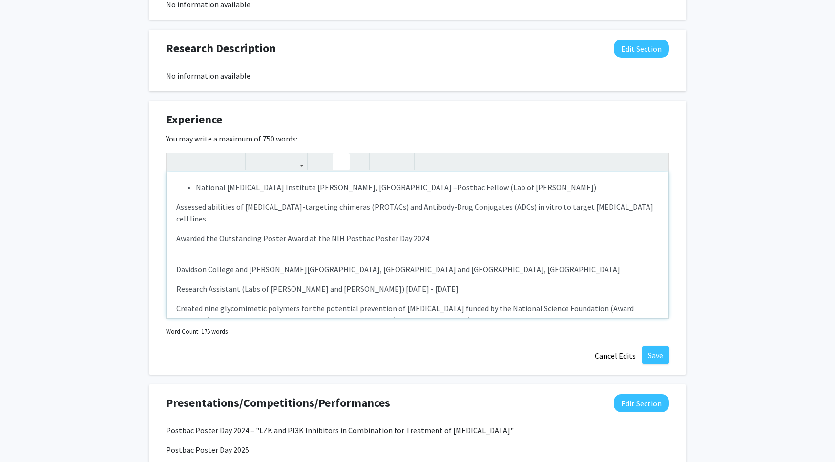
click at [337, 154] on use "button" at bounding box center [337, 154] width 0 height 0
drag, startPoint x: 342, startPoint y: 162, endPoint x: 351, endPoint y: 162, distance: 8.3
click at [337, 154] on use "button" at bounding box center [337, 154] width 0 height 0
click at [364, 162] on button "button" at bounding box center [358, 161] width 17 height 17
click at [364, 163] on button "button" at bounding box center [358, 161] width 17 height 17
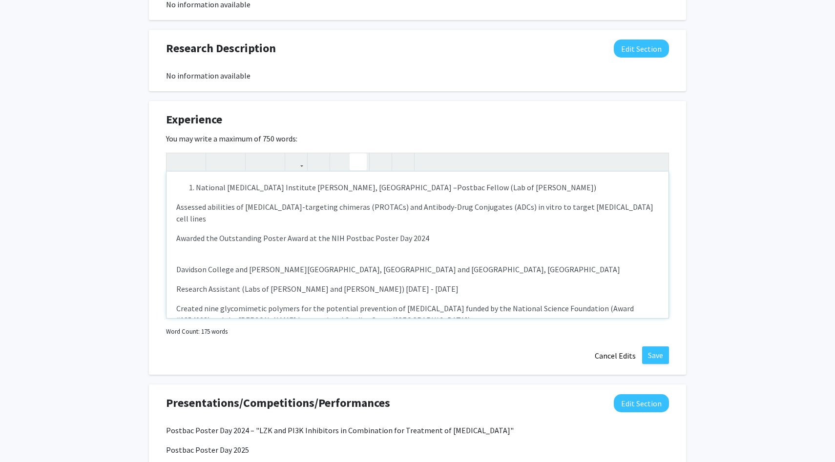
click at [173, 207] on div "National [MEDICAL_DATA] Institute [PERSON_NAME], [GEOGRAPHIC_DATA] – Postbac Fe…" at bounding box center [417, 245] width 502 height 146
click at [337, 163] on icon "button" at bounding box center [341, 162] width 8 height 16
click at [177, 238] on p "Awarded the Outstanding Poster Award at the NIH Postbac Poster Day 2024" at bounding box center [417, 238] width 482 height 12
click at [348, 243] on p "Awarded the Outstanding Poster Award at the NIH Postbac Poster Day 2024" at bounding box center [417, 238] width 482 height 12
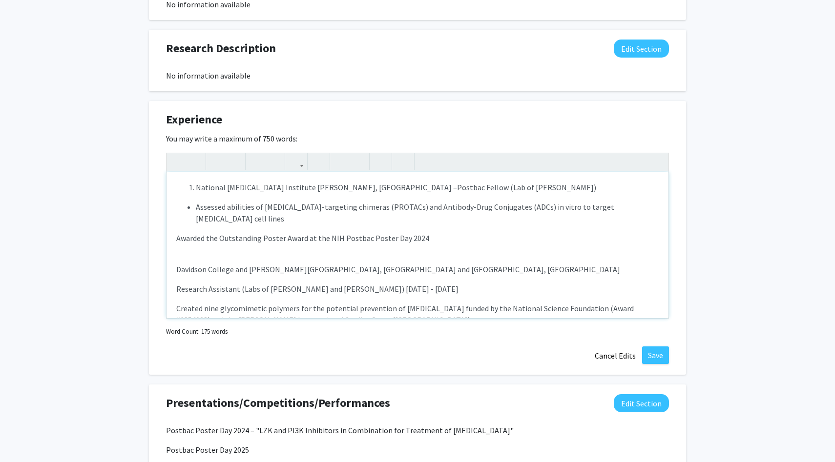
click at [348, 243] on p "Awarded the Outstanding Poster Award at the NIH Postbac Poster Day 2024" at bounding box center [417, 238] width 482 height 12
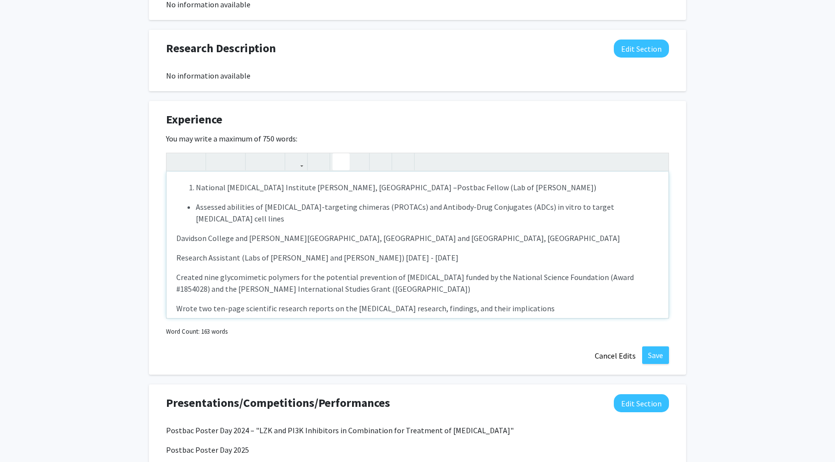
click at [177, 240] on p "Davidson College and [PERSON_NAME][GEOGRAPHIC_DATA], [GEOGRAPHIC_DATA] and [GEO…" at bounding box center [417, 238] width 482 height 12
click at [354, 165] on icon "button" at bounding box center [358, 162] width 8 height 16
click at [196, 237] on li "Davidson College and [PERSON_NAME][GEOGRAPHIC_DATA], [GEOGRAPHIC_DATA] and [GEO…" at bounding box center [427, 238] width 463 height 12
click at [174, 241] on div "National [MEDICAL_DATA] Institute [PERSON_NAME], MD – Postbac Fellow (Lab of [P…" at bounding box center [417, 245] width 502 height 146
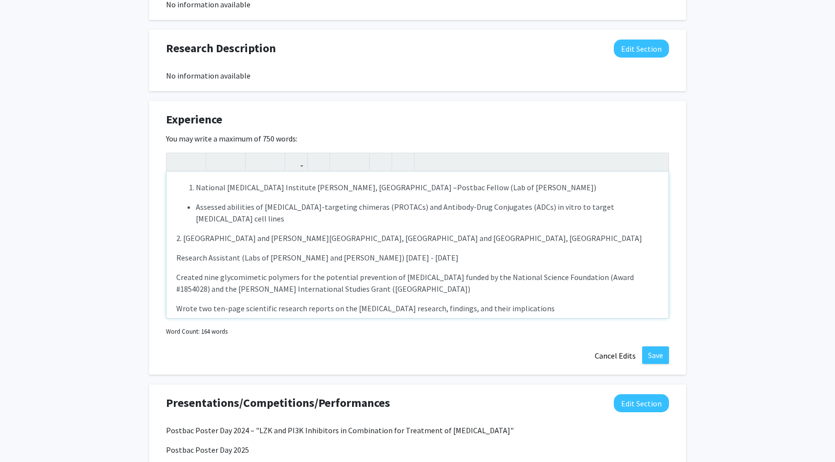
click at [183, 242] on p "2. [GEOGRAPHIC_DATA] and [PERSON_NAME][GEOGRAPHIC_DATA], [GEOGRAPHIC_DATA] and …" at bounding box center [417, 238] width 482 height 12
click at [197, 241] on p "Davidson College and [PERSON_NAME][GEOGRAPHIC_DATA], [GEOGRAPHIC_DATA] and [GEO…" at bounding box center [417, 238] width 482 height 12
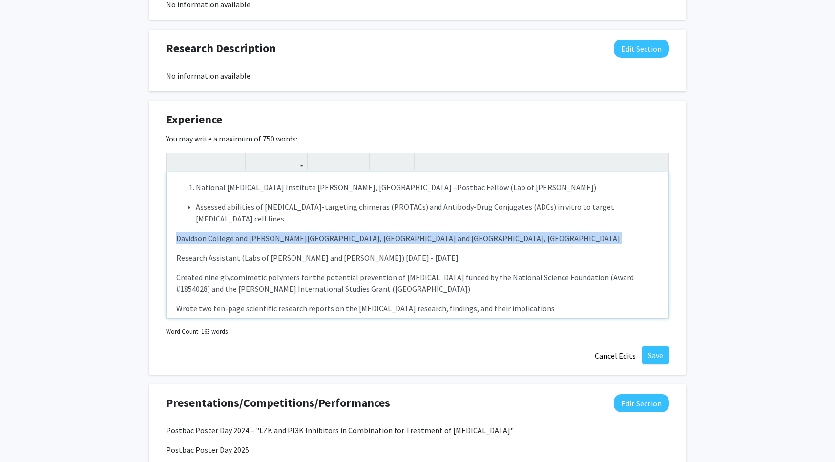
click at [197, 241] on p "Davidson College and [PERSON_NAME][GEOGRAPHIC_DATA], [GEOGRAPHIC_DATA] and [GEO…" at bounding box center [417, 238] width 482 height 12
copy p "Davidson College and [PERSON_NAME][GEOGRAPHIC_DATA], [GEOGRAPHIC_DATA] and [GEO…"
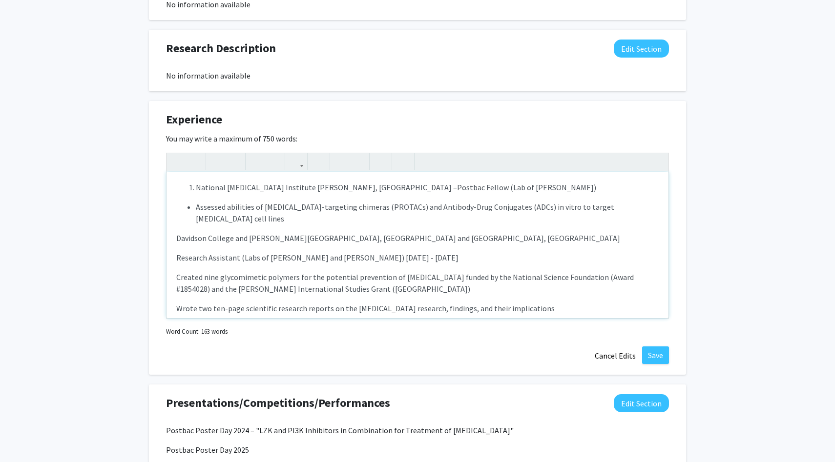
click at [488, 186] on li "National [MEDICAL_DATA] Institute [PERSON_NAME], MD – Postbac Fellow (Lab of [P…" at bounding box center [427, 188] width 463 height 12
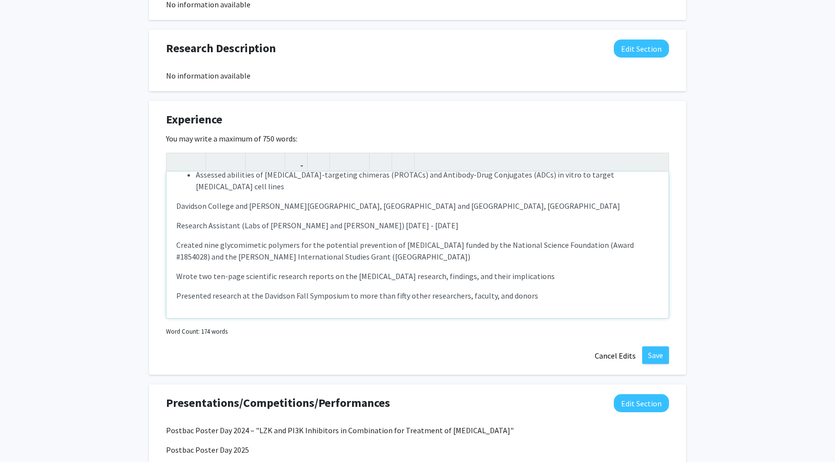
scroll to position [37, 0]
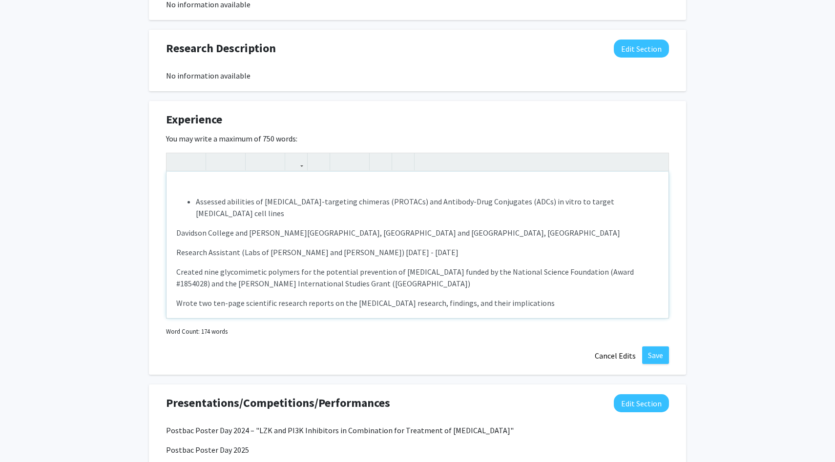
drag, startPoint x: 311, startPoint y: 214, endPoint x: 196, endPoint y: 202, distance: 115.9
click at [196, 202] on li "Assessed abilities of [MEDICAL_DATA]-targeting chimeras (PROTACs) and Antibody-…" at bounding box center [427, 207] width 463 height 23
copy li "Assessed abilities of [MEDICAL_DATA]-targeting chimeras (PROTACs) and Antibody-…"
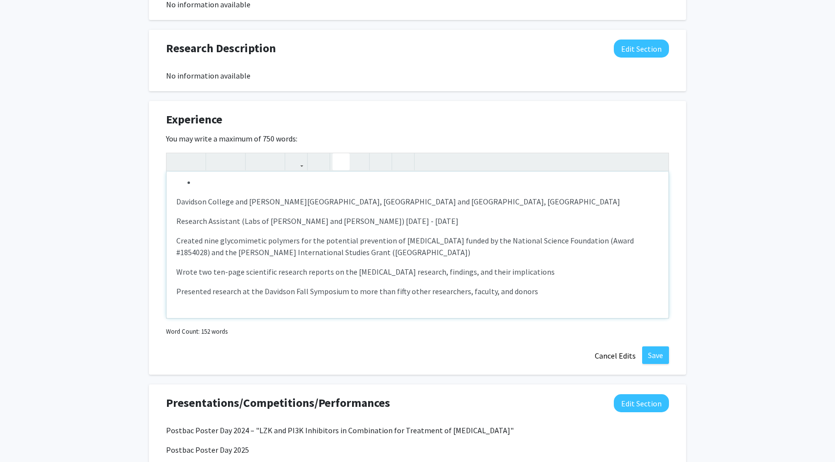
scroll to position [0, 0]
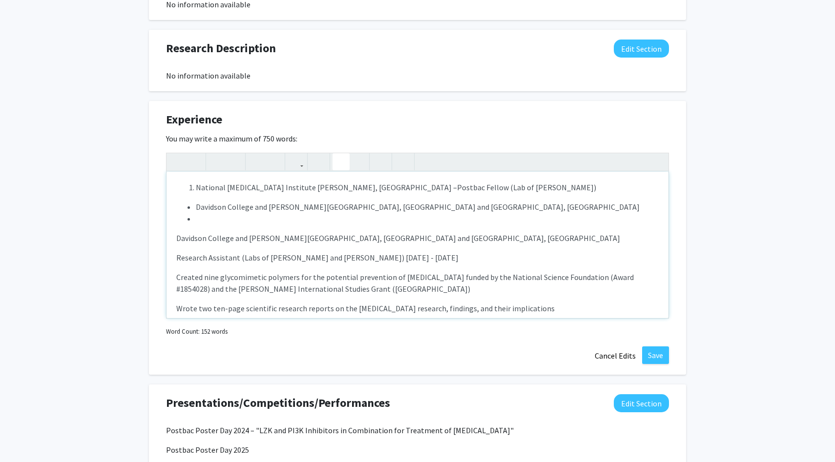
click at [346, 164] on button "button" at bounding box center [340, 161] width 17 height 17
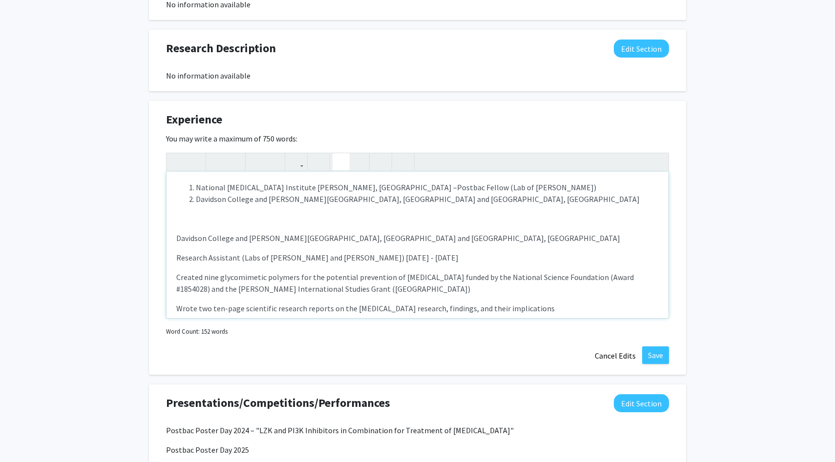
click at [338, 163] on icon "button" at bounding box center [341, 162] width 8 height 16
click at [468, 191] on li "National [MEDICAL_DATA] Institute [PERSON_NAME], MD – Postbac Fellow (Lab of [P…" at bounding box center [427, 188] width 463 height 12
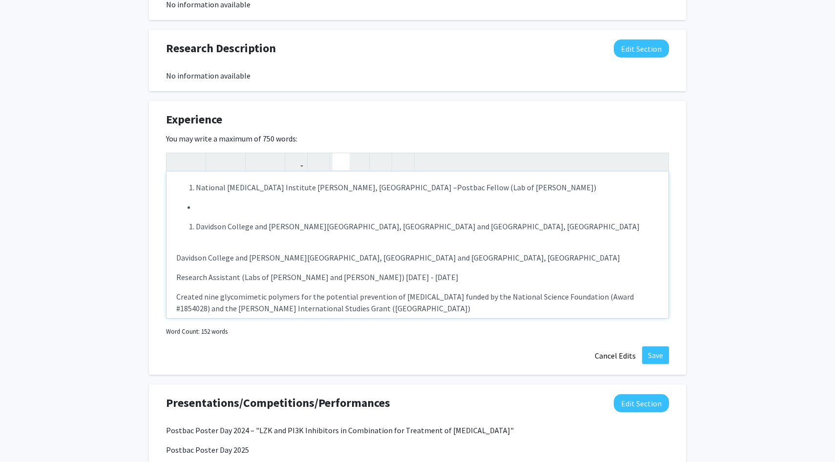
click at [339, 157] on icon "button" at bounding box center [341, 162] width 8 height 16
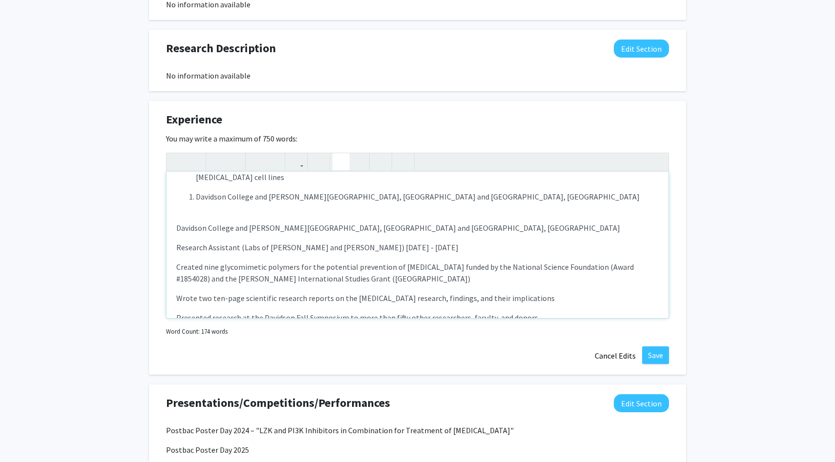
scroll to position [43, 0]
click at [220, 228] on p "Davidson College and [PERSON_NAME][GEOGRAPHIC_DATA], [GEOGRAPHIC_DATA] and [GEO…" at bounding box center [417, 226] width 482 height 12
click at [213, 199] on span "Davidson College and [PERSON_NAME][GEOGRAPHIC_DATA], [GEOGRAPHIC_DATA] and [GEO…" at bounding box center [418, 195] width 444 height 10
click at [209, 210] on div "National [MEDICAL_DATA] Institute [PERSON_NAME], [GEOGRAPHIC_DATA] – Postbac Fe…" at bounding box center [417, 245] width 502 height 146
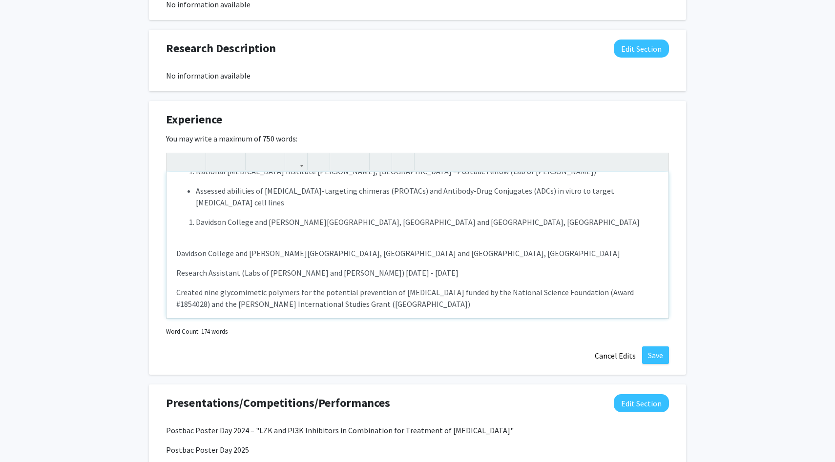
scroll to position [8, 0]
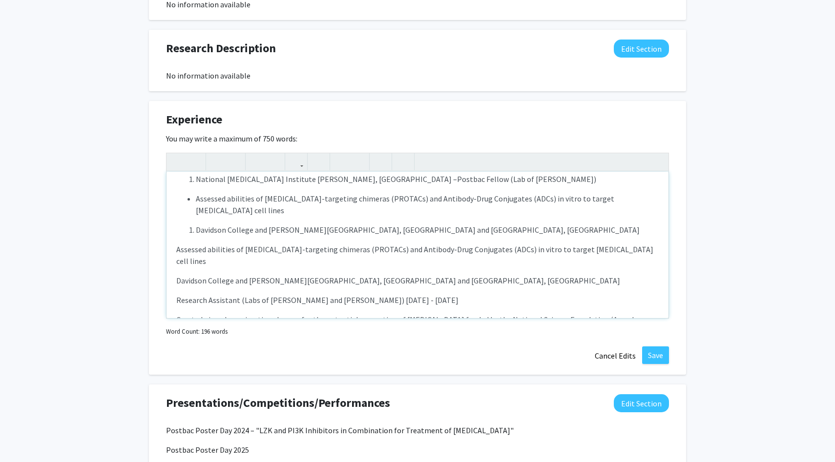
type textarea "<l><ip><do>Sitametc Adipis Elitseddo Eiusmodte, IN –&utla;<etdo magna="aliq-eni…"
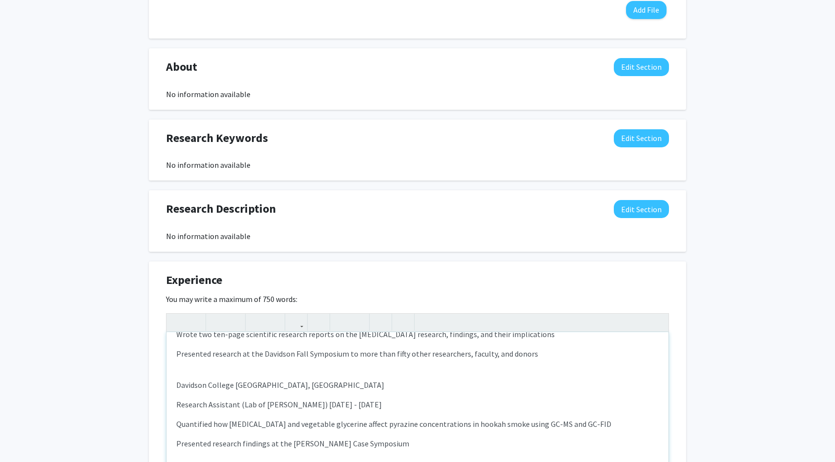
scroll to position [0, 0]
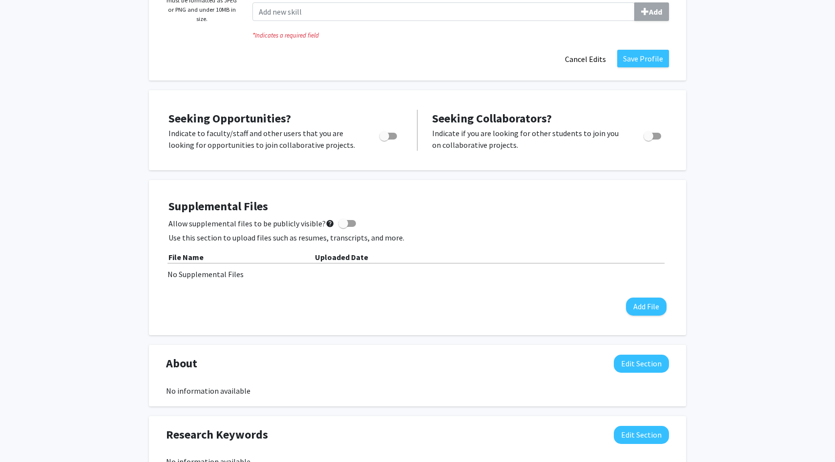
drag, startPoint x: 417, startPoint y: 305, endPoint x: 224, endPoint y: 144, distance: 251.3
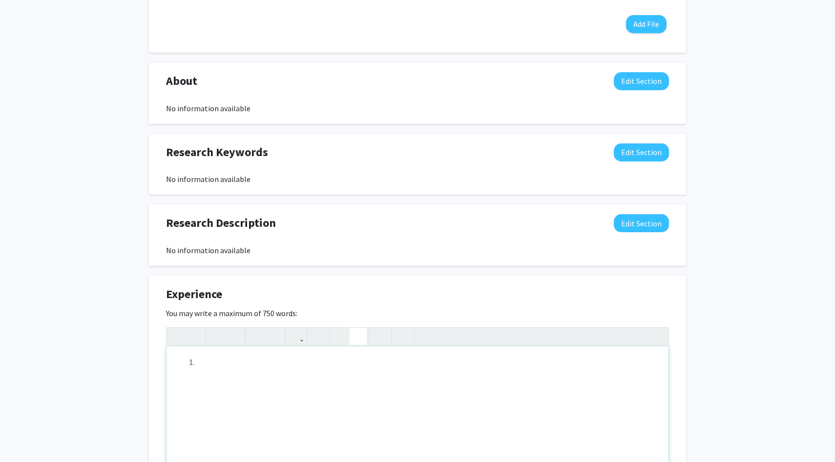
scroll to position [606, 0]
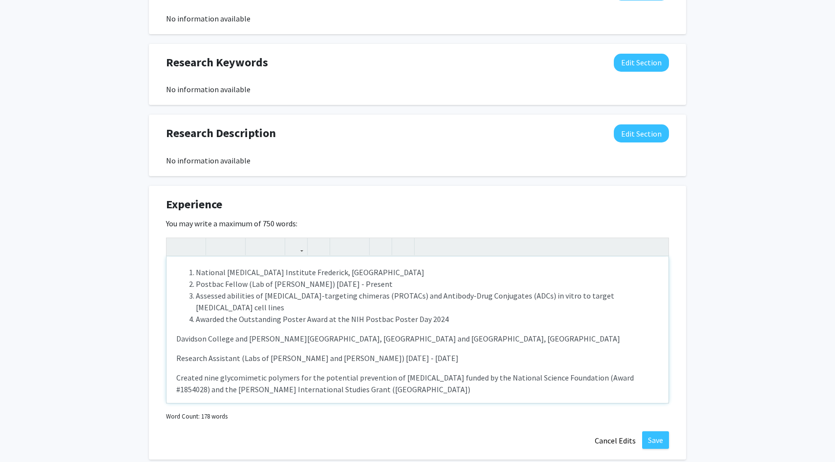
click at [181, 336] on p "Davidson College and [PERSON_NAME][GEOGRAPHIC_DATA], [GEOGRAPHIC_DATA] and [GEO…" at bounding box center [417, 339] width 482 height 12
click at [331, 275] on li "National [MEDICAL_DATA] Institute Frederick, [GEOGRAPHIC_DATA]" at bounding box center [427, 273] width 463 height 12
click at [196, 284] on li "Postbac Fellow (Lab of [PERSON_NAME]) [DATE] - Present" at bounding box center [427, 284] width 463 height 12
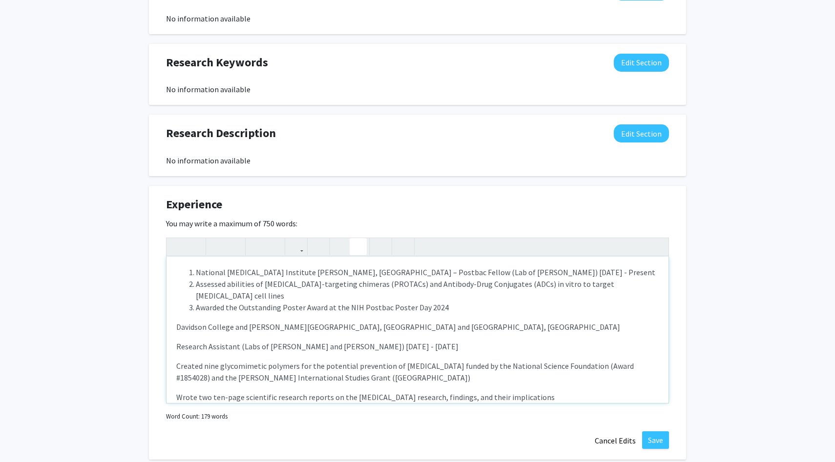
click at [564, 273] on li "National [MEDICAL_DATA] Institute [PERSON_NAME], [GEOGRAPHIC_DATA] – Postbac Fe…" at bounding box center [427, 273] width 463 height 12
drag, startPoint x: 557, startPoint y: 272, endPoint x: 526, endPoint y: 275, distance: 31.3
click at [526, 275] on li "National [MEDICAL_DATA] Institute [PERSON_NAME], [GEOGRAPHIC_DATA] – Postbac Fe…" at bounding box center [427, 273] width 463 height 12
click at [504, 315] on p "National [MEDICAL_DATA] Institute [PERSON_NAME], [GEOGRAPHIC_DATA] – Postbac Fe…" at bounding box center [417, 400] width 482 height 266
click at [196, 285] on li "Assessed abilities of [MEDICAL_DATA]-targeting chimeras (PROTACs) and Antibody-…" at bounding box center [427, 289] width 463 height 23
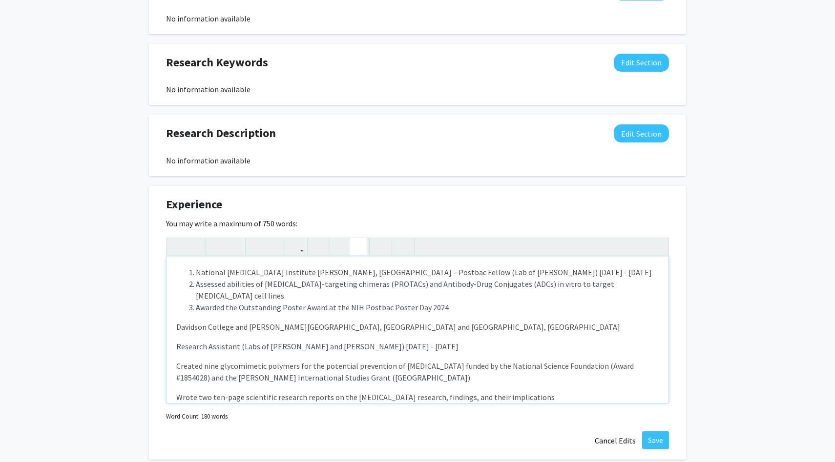
click at [197, 286] on li "Assessed abilities of [MEDICAL_DATA]-targeting chimeras (PROTACs) and Antibody-…" at bounding box center [427, 289] width 463 height 23
click at [196, 309] on li "Awarded the Outstanding Poster Award at the NIH Postbac Poster Day 2024" at bounding box center [427, 308] width 463 height 12
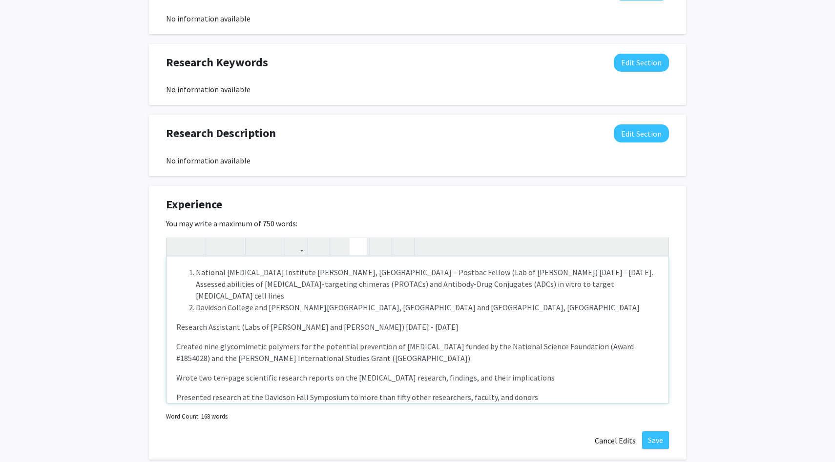
click at [176, 329] on div "National [MEDICAL_DATA] Institute [PERSON_NAME], [GEOGRAPHIC_DATA] – Postbac Fe…" at bounding box center [417, 330] width 502 height 146
click at [485, 311] on li "Davidson College and [PERSON_NAME][GEOGRAPHIC_DATA], [GEOGRAPHIC_DATA] and [GEO…" at bounding box center [427, 308] width 463 height 12
click at [175, 327] on div "National [MEDICAL_DATA] Institute [PERSON_NAME], [GEOGRAPHIC_DATA] – Postbac Fe…" at bounding box center [417, 330] width 502 height 146
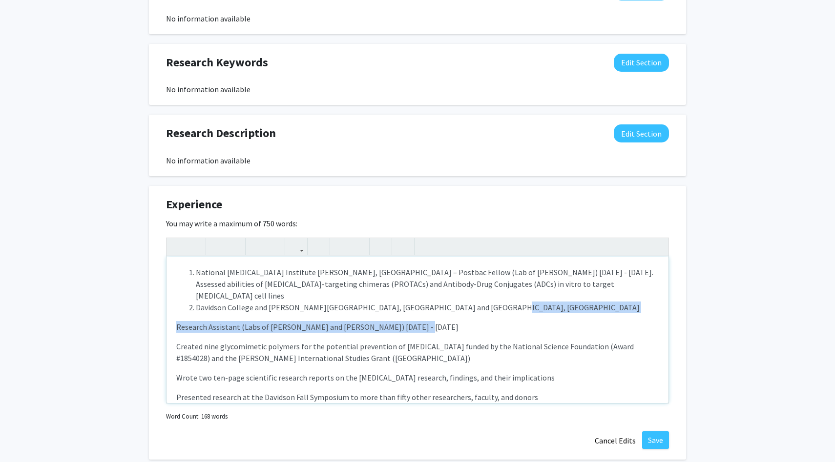
drag, startPoint x: 404, startPoint y: 329, endPoint x: 526, endPoint y: 303, distance: 124.3
click at [526, 303] on p "National [MEDICAL_DATA] Institute [PERSON_NAME], [GEOGRAPHIC_DATA] – Postbac Fe…" at bounding box center [417, 390] width 482 height 246
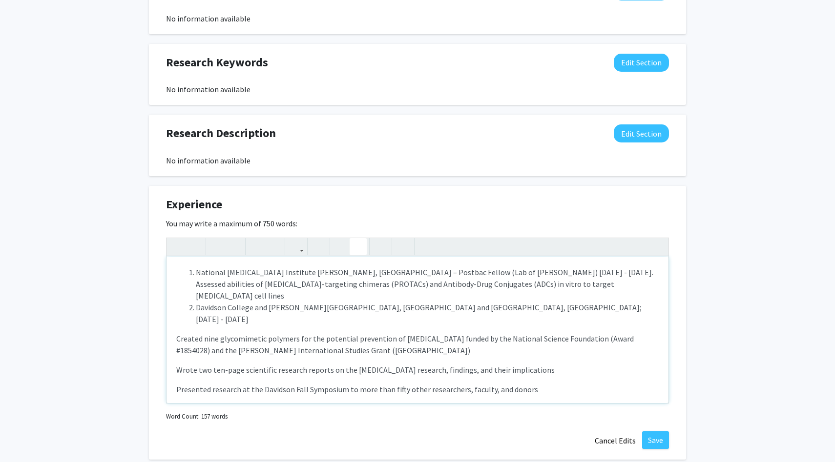
click at [584, 305] on li "Davidson College and [PERSON_NAME][GEOGRAPHIC_DATA], [GEOGRAPHIC_DATA] and [GEO…" at bounding box center [427, 313] width 463 height 23
click at [176, 327] on div "National [MEDICAL_DATA] Institute [PERSON_NAME], [GEOGRAPHIC_DATA] – Postbac Fe…" at bounding box center [417, 330] width 502 height 146
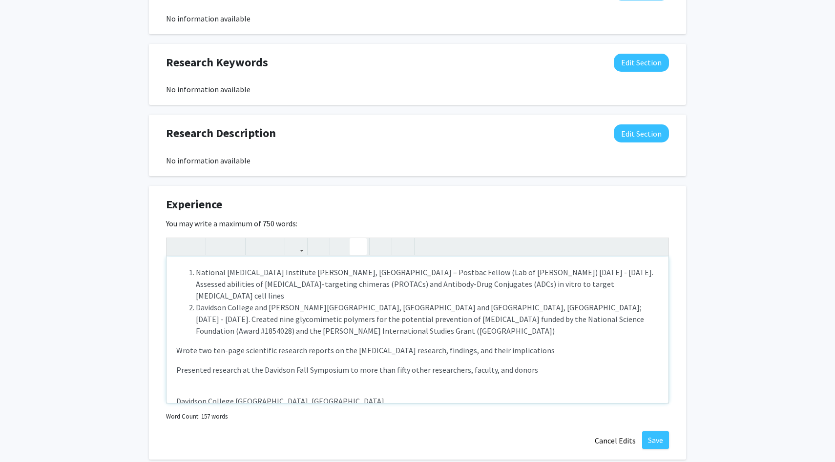
click at [377, 338] on p "National [MEDICAL_DATA] Institute [PERSON_NAME], [GEOGRAPHIC_DATA] – Postbac Fe…" at bounding box center [417, 376] width 482 height 219
click at [378, 330] on li "Davidson College and [PERSON_NAME][GEOGRAPHIC_DATA], [GEOGRAPHIC_DATA] and [GEO…" at bounding box center [427, 319] width 463 height 35
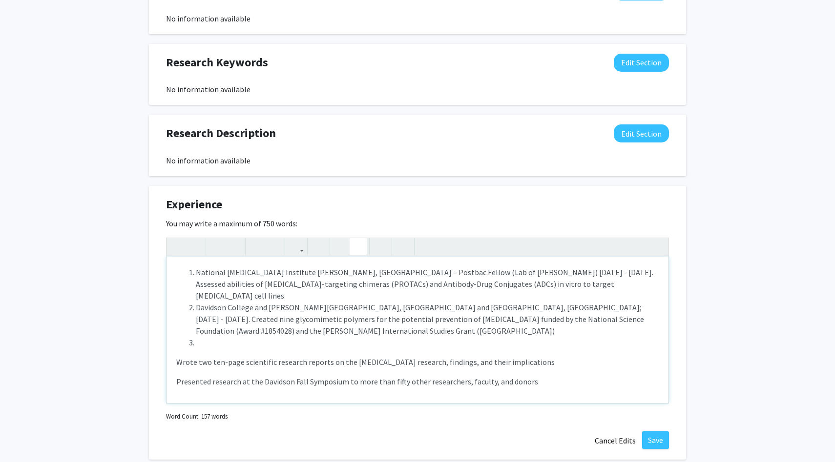
click at [331, 366] on p "Wrote two ten-page scientific research reports on the [MEDICAL_DATA] research, …" at bounding box center [417, 362] width 482 height 12
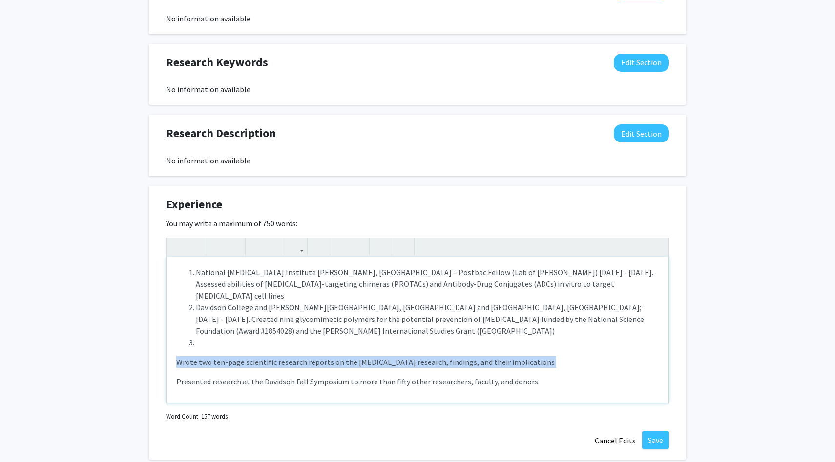
click at [331, 366] on p "Wrote two ten-page scientific research reports on the [MEDICAL_DATA] research, …" at bounding box center [417, 362] width 482 height 12
copy p "Wrote two ten-page scientific research reports on the [MEDICAL_DATA] research, …"
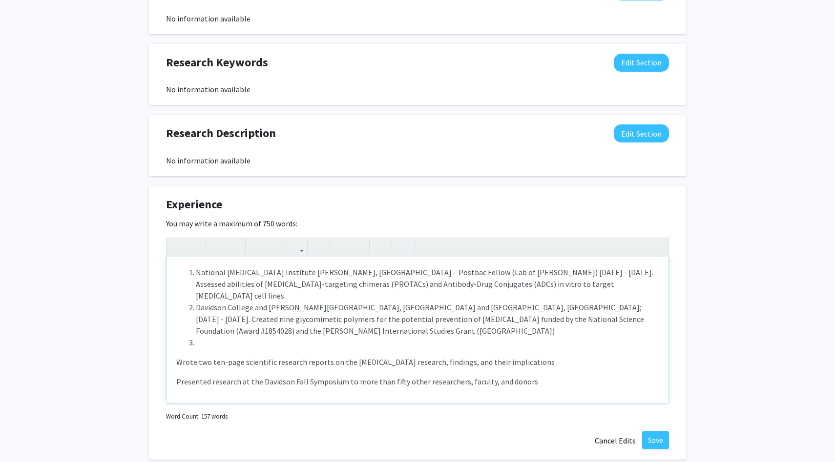
click at [386, 336] on li "Davidson College and [PERSON_NAME][GEOGRAPHIC_DATA], [GEOGRAPHIC_DATA] and [GEO…" at bounding box center [427, 319] width 463 height 35
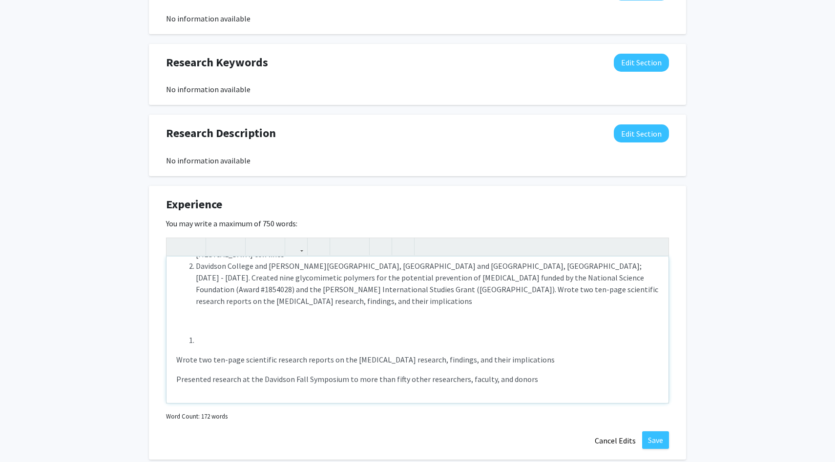
scroll to position [43, 0]
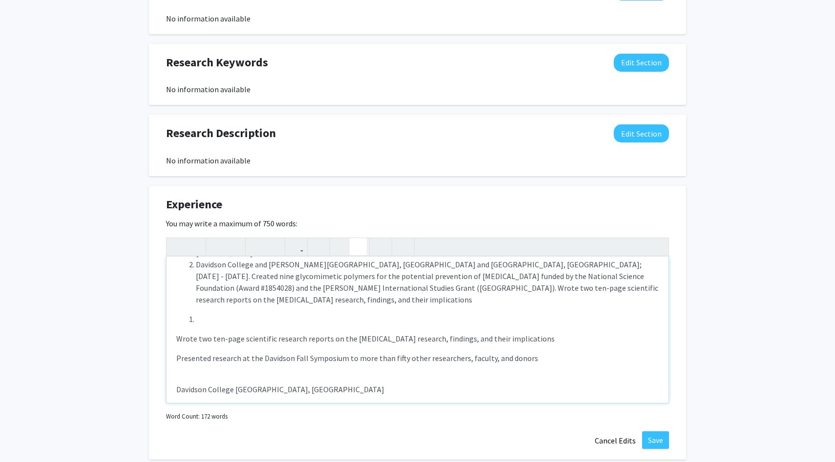
click at [322, 344] on p "Wrote two ten-page scientific research reports on the [MEDICAL_DATA] research, …" at bounding box center [417, 339] width 482 height 12
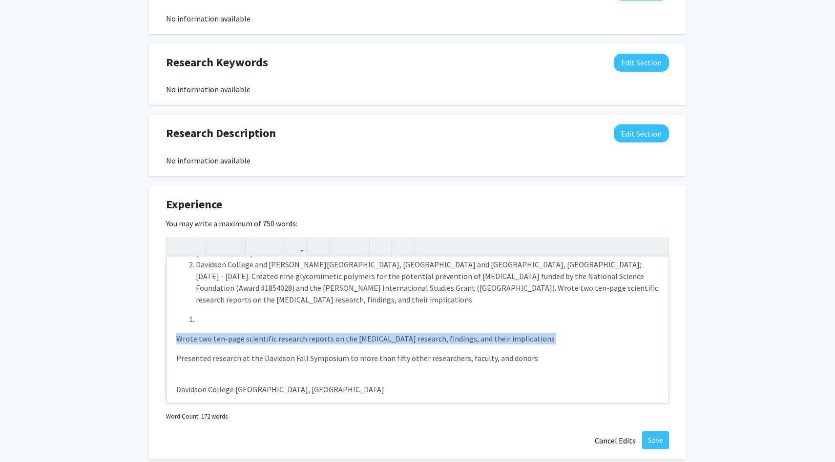
click at [322, 344] on p "Wrote two ten-page scientific research reports on the [MEDICAL_DATA] research, …" at bounding box center [417, 339] width 482 height 12
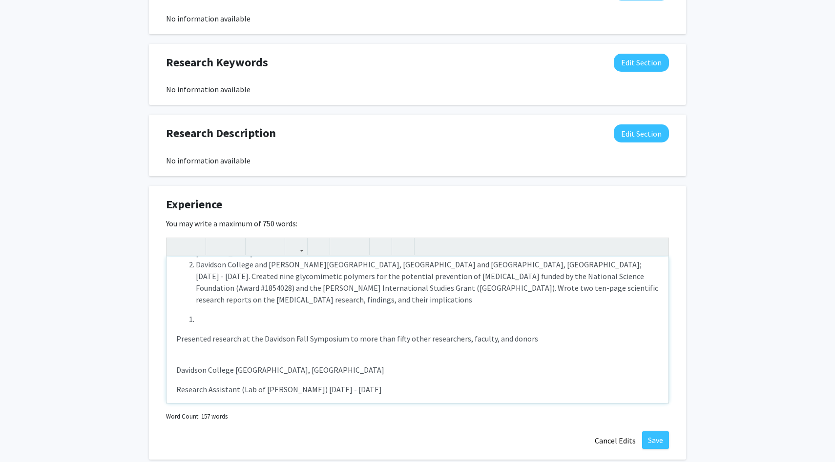
click at [328, 340] on span "Presented research at the Davidson Fall Symposium to more than fifty other rese…" at bounding box center [357, 339] width 362 height 10
copy span "Note to users with screen readers: Please deactivate our accessibility plugin f…"
click at [324, 297] on li "Davidson College and [PERSON_NAME][GEOGRAPHIC_DATA], [GEOGRAPHIC_DATA] and [GEO…" at bounding box center [427, 282] width 463 height 47
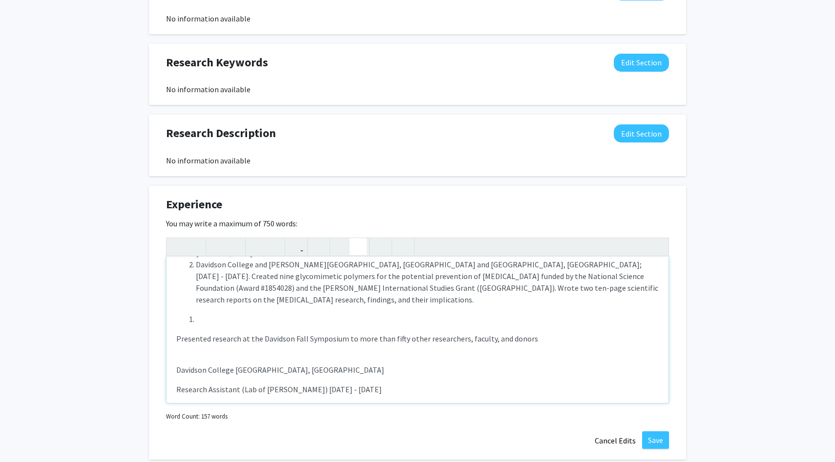
click at [299, 335] on span "Presented research at the Davidson Fall Symposium to more than fifty other rese…" at bounding box center [357, 339] width 362 height 10
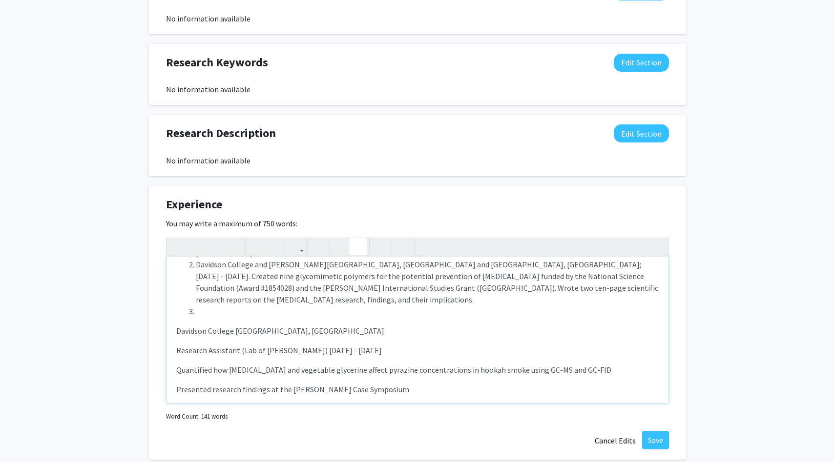
scroll to position [0, 0]
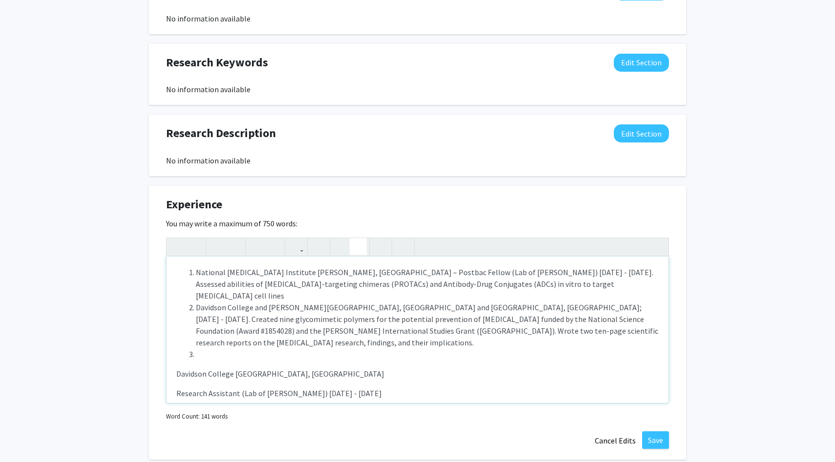
click at [176, 374] on p "Davidson College [GEOGRAPHIC_DATA], [GEOGRAPHIC_DATA]" at bounding box center [417, 374] width 482 height 12
click at [483, 309] on li "Davidson College and [PERSON_NAME][GEOGRAPHIC_DATA], [GEOGRAPHIC_DATA] and [GEO…" at bounding box center [427, 325] width 463 height 47
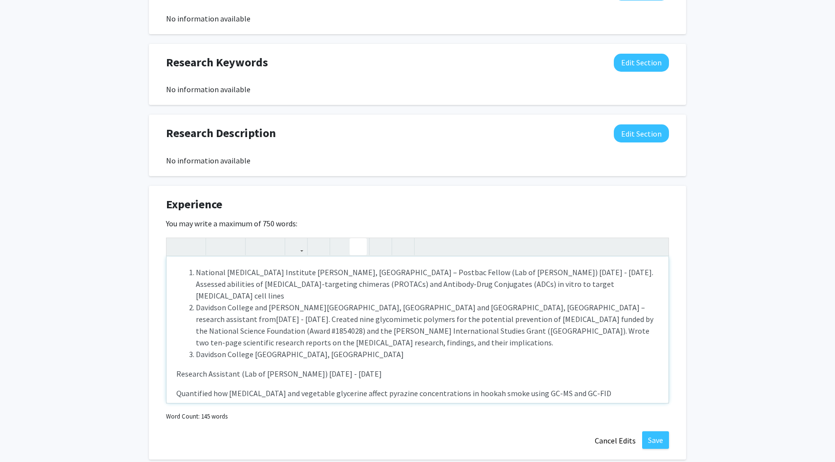
click at [468, 273] on li "National [MEDICAL_DATA] Institute [PERSON_NAME], [GEOGRAPHIC_DATA] – Postbac Fe…" at bounding box center [427, 284] width 463 height 35
click at [484, 333] on li "Davidson College and [PERSON_NAME][GEOGRAPHIC_DATA], [GEOGRAPHIC_DATA] and [GEO…" at bounding box center [427, 325] width 463 height 47
click at [309, 363] on p "National [MEDICAL_DATA] Institute [PERSON_NAME], [GEOGRAPHIC_DATA] – Postbac Fe…" at bounding box center [417, 353] width 482 height 172
click at [309, 357] on li "Davidson College [GEOGRAPHIC_DATA], [GEOGRAPHIC_DATA]" at bounding box center [427, 355] width 463 height 12
drag, startPoint x: 320, startPoint y: 374, endPoint x: 423, endPoint y: 359, distance: 104.2
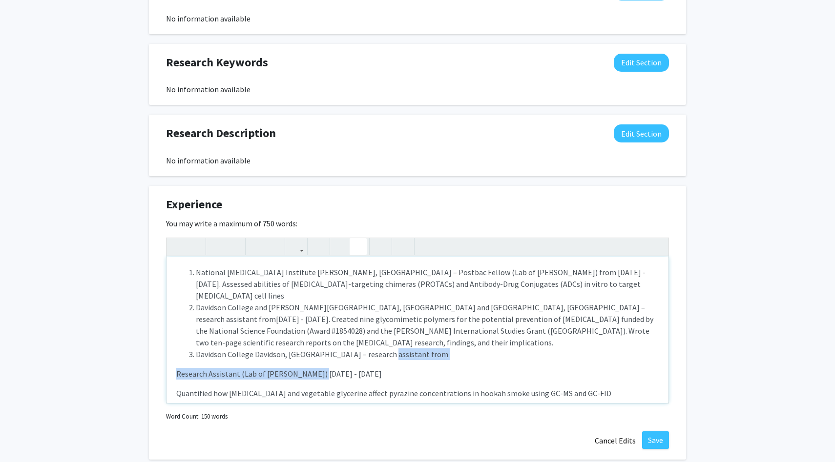
click at [423, 359] on p "National [MEDICAL_DATA] Institute [PERSON_NAME], [GEOGRAPHIC_DATA] – Postbac Fe…" at bounding box center [417, 353] width 482 height 172
click at [269, 371] on p "Research Assistant (Lab of [PERSON_NAME]) [DATE] - [DATE]" at bounding box center [417, 374] width 482 height 12
click at [546, 306] on span "Davidson College and [PERSON_NAME][GEOGRAPHIC_DATA], [GEOGRAPHIC_DATA] and [GEO…" at bounding box center [420, 313] width 449 height 21
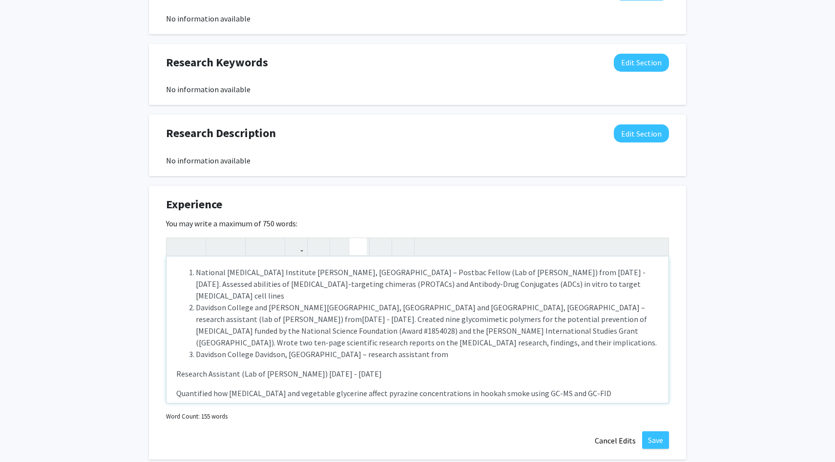
click at [173, 375] on div "National [MEDICAL_DATA] Institute [PERSON_NAME], [GEOGRAPHIC_DATA] – Postbac Fe…" at bounding box center [417, 330] width 502 height 146
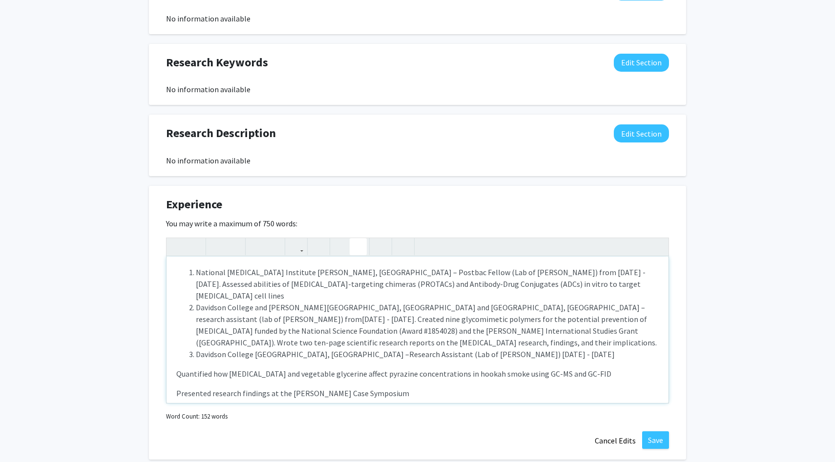
click at [493, 307] on span "Davidson College and [PERSON_NAME][GEOGRAPHIC_DATA], [GEOGRAPHIC_DATA] and [GEO…" at bounding box center [420, 313] width 449 height 21
click at [519, 308] on span "Davidson College and [PERSON_NAME][GEOGRAPHIC_DATA], [GEOGRAPHIC_DATA] and [GEO…" at bounding box center [420, 313] width 449 height 21
click at [400, 351] on li "Davidson College Davidson, [GEOGRAPHIC_DATA] – Research Assistant (Lab of [PERS…" at bounding box center [427, 355] width 463 height 12
click at [174, 374] on div "National [MEDICAL_DATA] Institute [PERSON_NAME], [GEOGRAPHIC_DATA] – Postbac Fe…" at bounding box center [417, 330] width 502 height 146
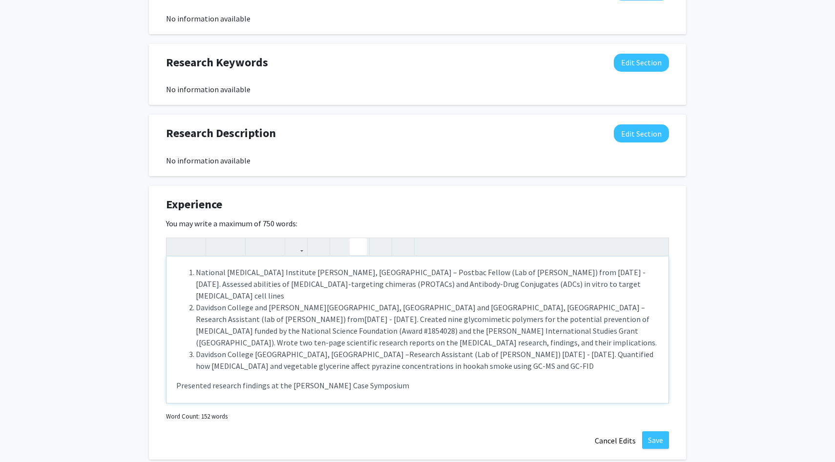
click at [178, 383] on p "Presented research findings at the [PERSON_NAME] Case Symposium" at bounding box center [417, 386] width 482 height 12
click at [280, 381] on p "Presented research findings at the [PERSON_NAME] Case Symposium" at bounding box center [417, 386] width 482 height 12
type textarea "<l><ip><do>Sitametc Adipis Elitseddo Eiusmodte, IN – Utlabor Etdolo (Mag al En.…"
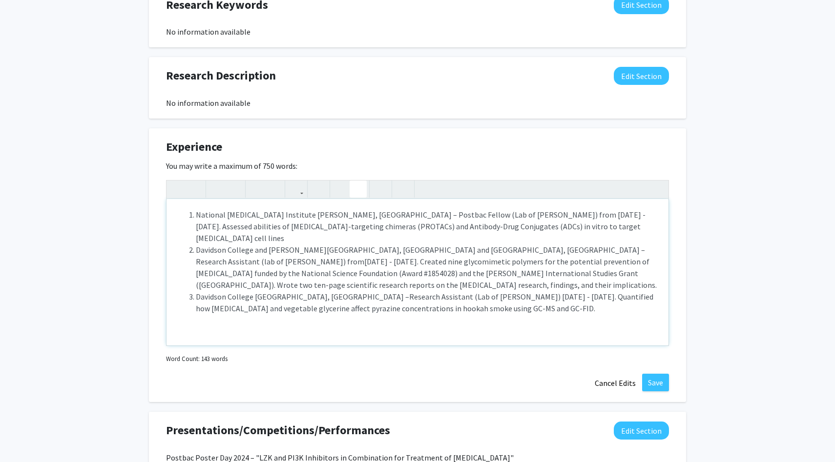
scroll to position [677, 0]
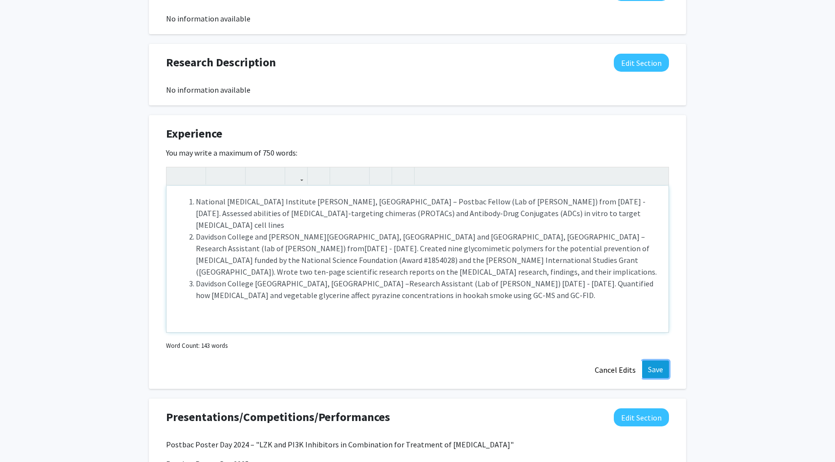
click at [662, 369] on button "Save" at bounding box center [655, 370] width 27 height 18
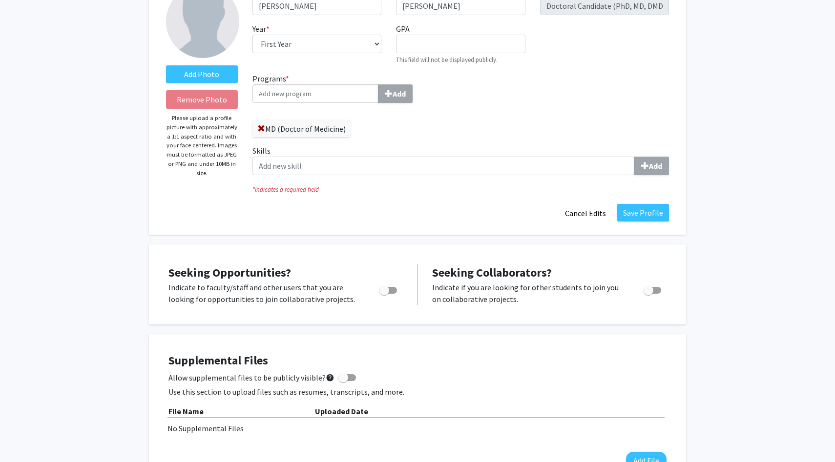
scroll to position [8, 0]
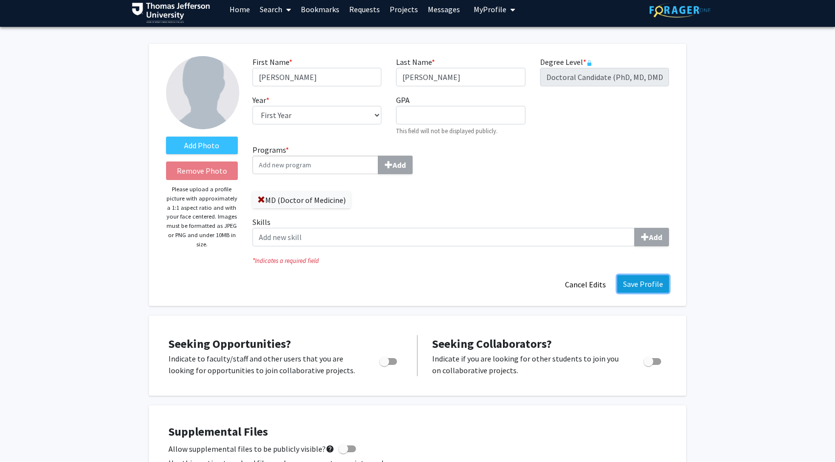
click at [649, 283] on button "Save Profile" at bounding box center [643, 284] width 52 height 18
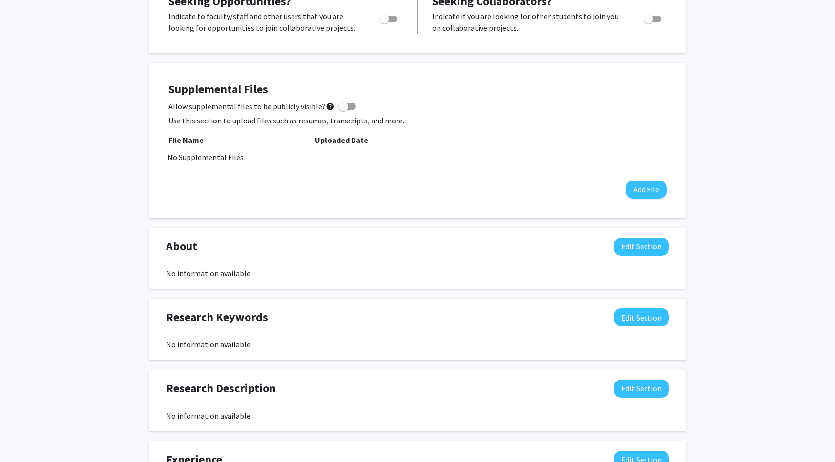
scroll to position [0, 0]
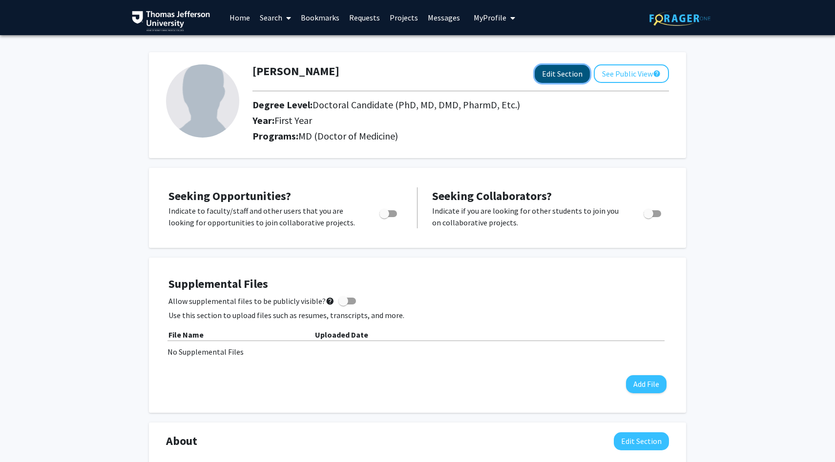
click at [581, 67] on button "Edit Section" at bounding box center [562, 74] width 55 height 18
select select "first_year"
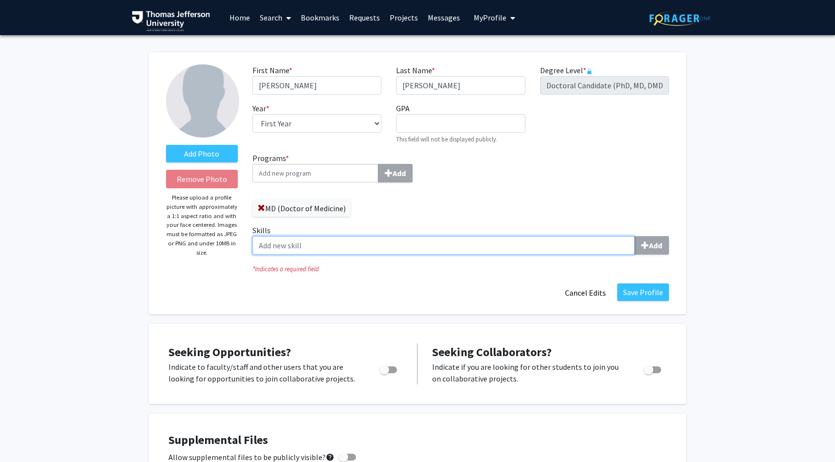
click at [550, 244] on input "Skills Add" at bounding box center [443, 245] width 382 height 19
type input "[MEDICAL_DATA] and gel electrophoresis"
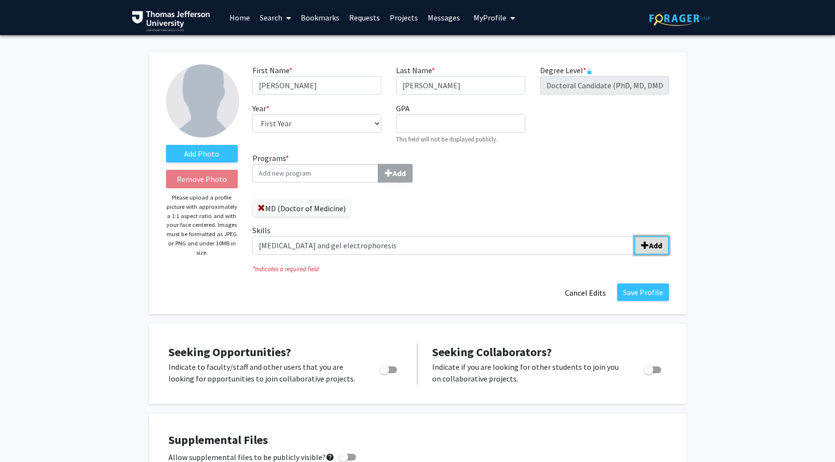
click at [647, 247] on span "submit" at bounding box center [645, 246] width 8 height 8
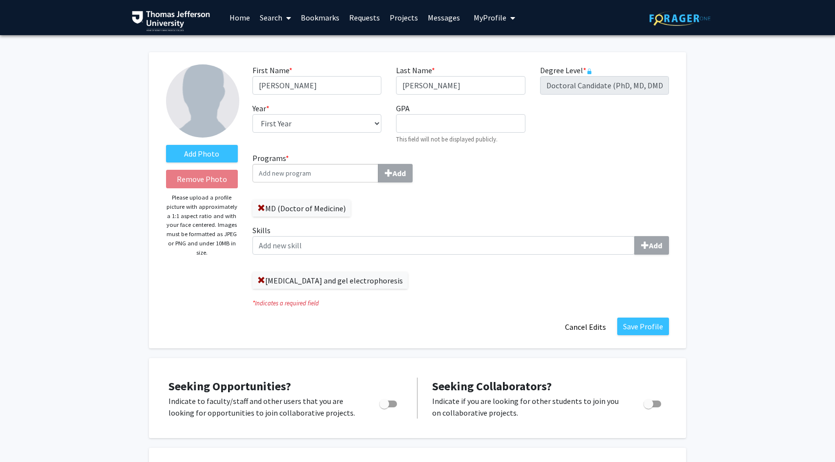
click at [463, 258] on div "Skills Add [MEDICAL_DATA] and gel electrophoresis" at bounding box center [460, 257] width 416 height 64
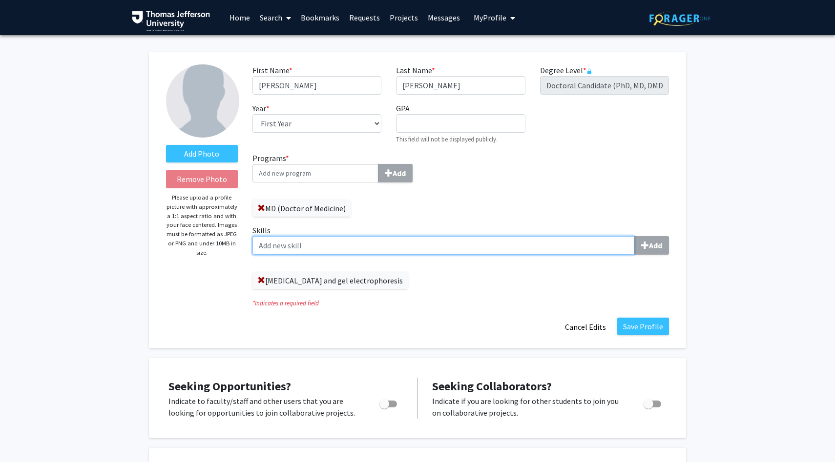
click at [443, 247] on input "Skills Add" at bounding box center [443, 245] width 382 height 19
type input "m"
type input "Micropipetting"
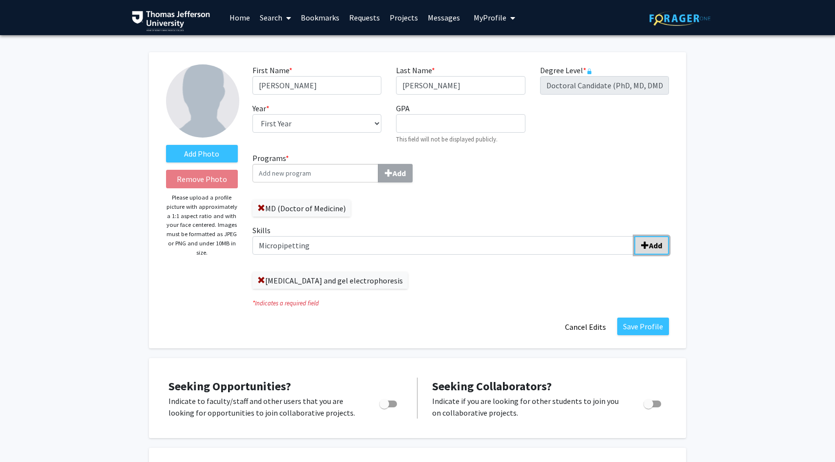
click at [635, 248] on button "Add" at bounding box center [651, 245] width 35 height 19
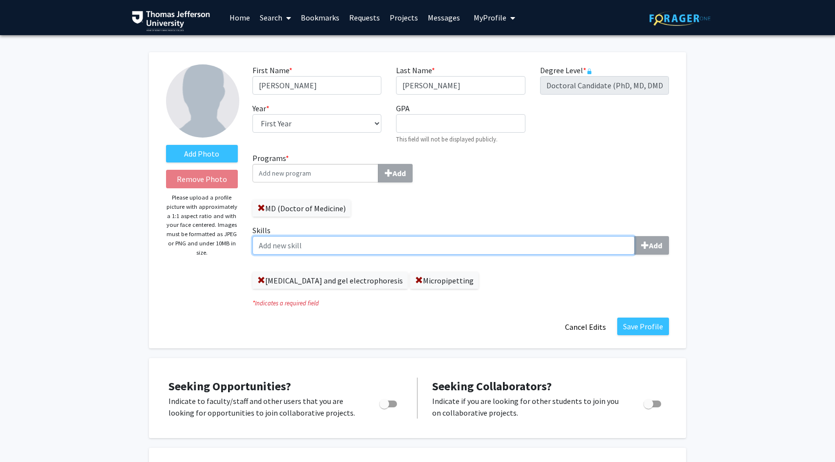
click at [490, 246] on input "Skills Add" at bounding box center [443, 245] width 382 height 19
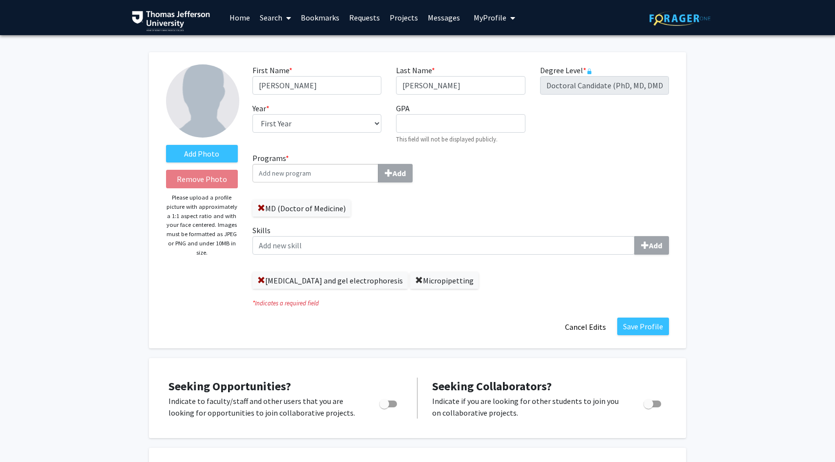
click at [415, 282] on span at bounding box center [419, 281] width 8 height 8
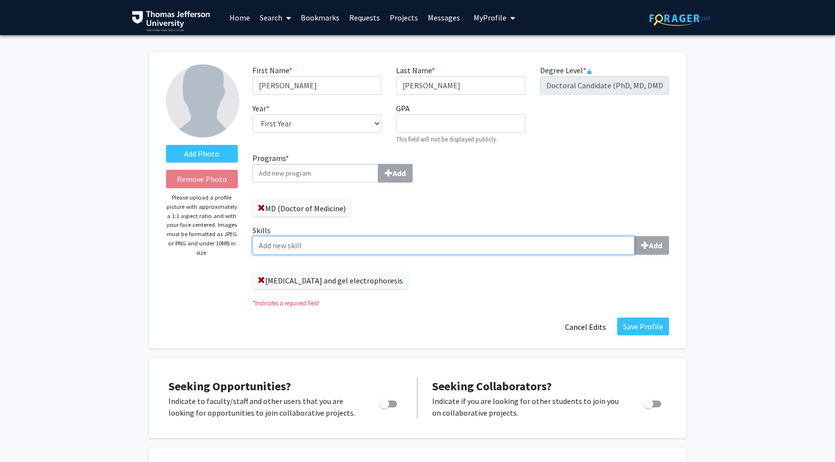
click at [379, 247] on input "Skills Add" at bounding box center [443, 245] width 382 height 19
type input "Cell culture and micropippetting"
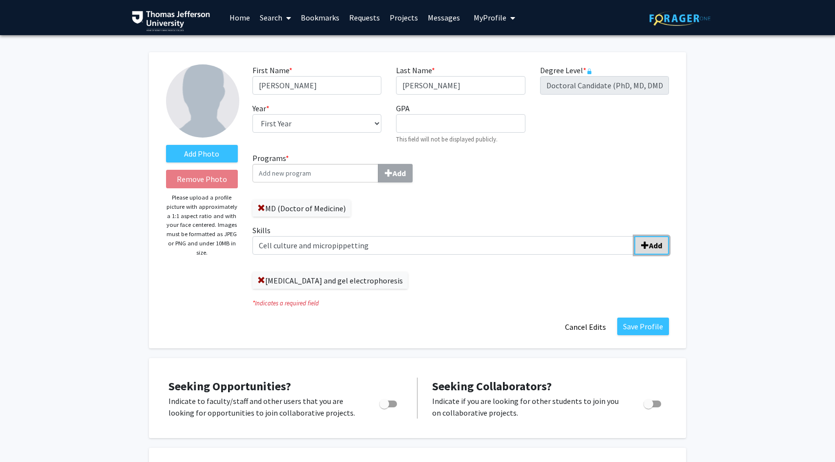
click at [657, 243] on b "Add" at bounding box center [655, 246] width 13 height 10
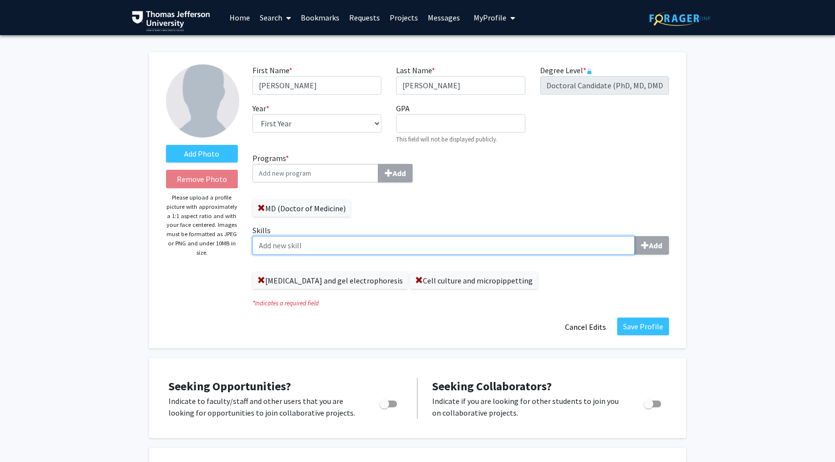
click at [511, 248] on input "Skills Add" at bounding box center [443, 245] width 382 height 19
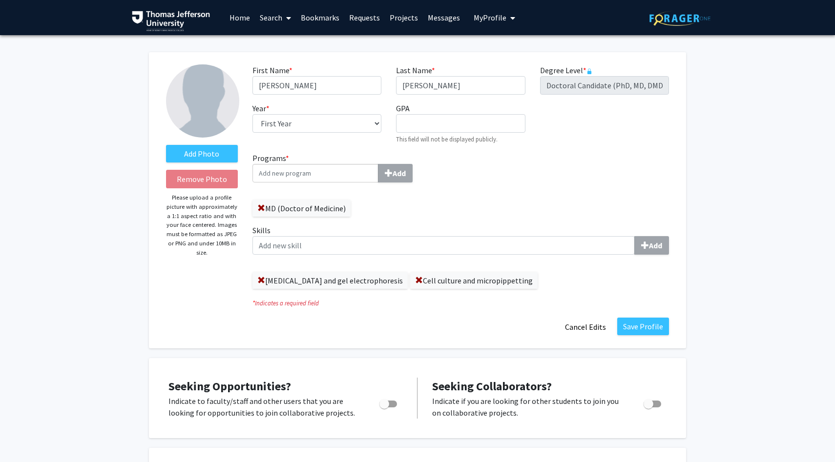
click at [491, 274] on label "Cell culture and micropippetting" at bounding box center [473, 280] width 127 height 17
click at [452, 294] on div "Skills Add [MEDICAL_DATA] and gel electrophoresis Cell culture and micropippett…" at bounding box center [460, 261] width 431 height 72
click at [438, 281] on label "Cell culture and micropippetting" at bounding box center [473, 280] width 127 height 17
click at [415, 278] on span at bounding box center [419, 281] width 8 height 8
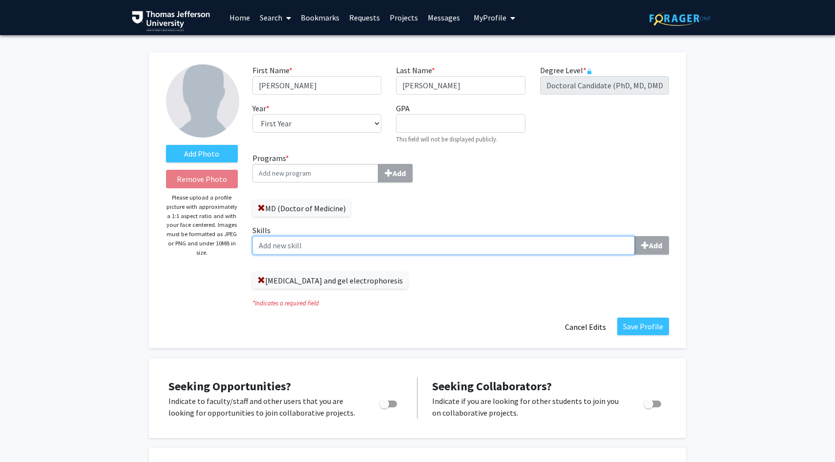
click at [403, 238] on input "Skills Add" at bounding box center [443, 245] width 382 height 19
type input "Cell culture and micropipetting"
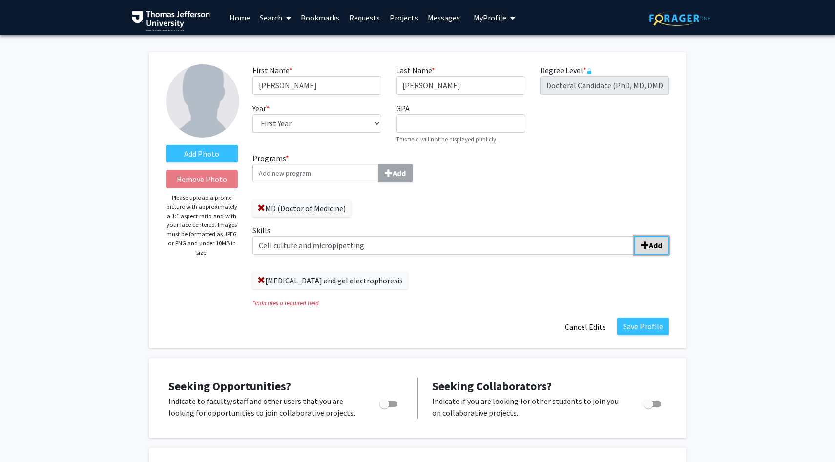
click at [639, 247] on button "Add" at bounding box center [651, 245] width 35 height 19
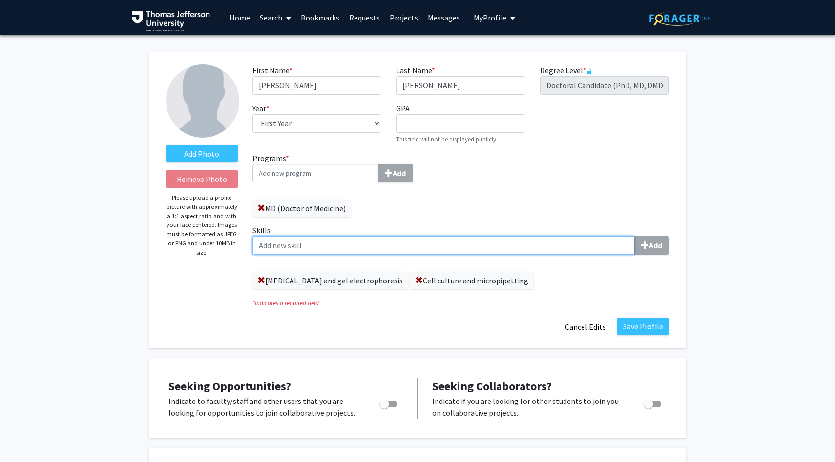
click at [500, 250] on input "Skills Add" at bounding box center [443, 245] width 382 height 19
type input "Drug assays"
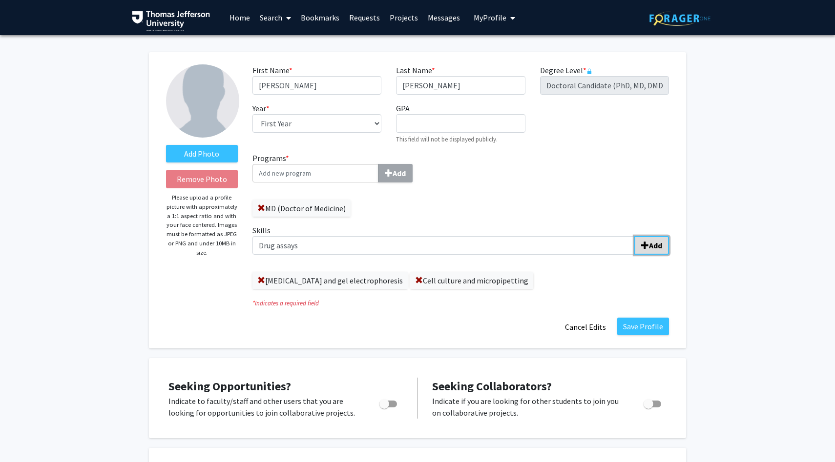
click at [649, 247] on b "Add" at bounding box center [655, 246] width 13 height 10
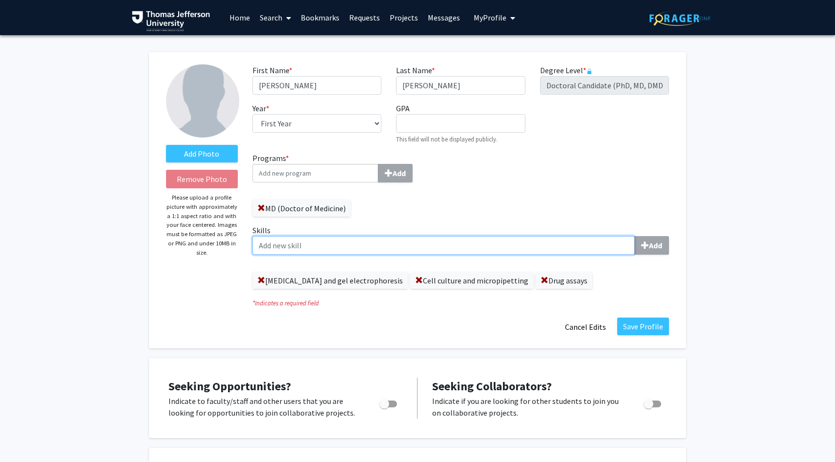
click at [489, 241] on input "Skills Add" at bounding box center [443, 245] width 382 height 19
click at [271, 248] on input "Scietific Writing" at bounding box center [443, 245] width 382 height 19
click at [336, 248] on input "Scientific Writing" at bounding box center [443, 245] width 382 height 19
type input "Scientific Writing"
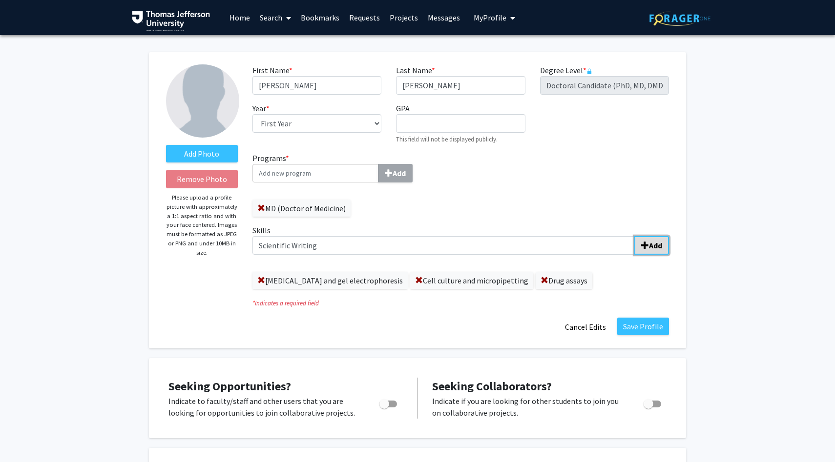
click at [662, 244] on button "Add" at bounding box center [651, 245] width 35 height 19
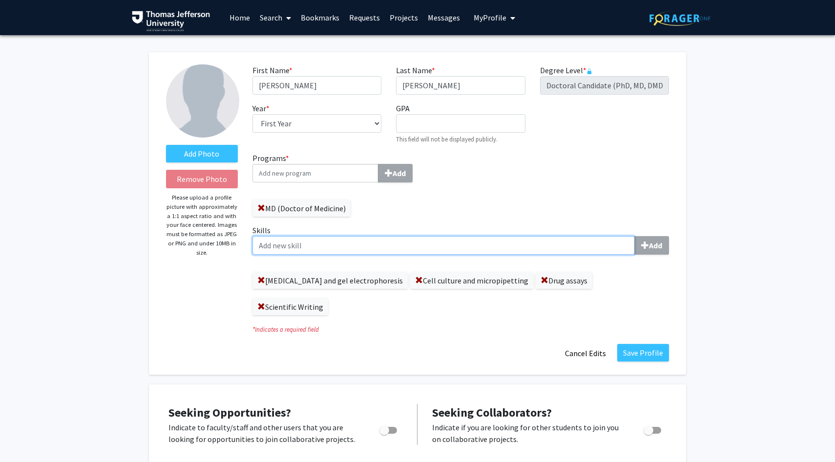
click at [520, 241] on input "Skills Add" at bounding box center [443, 245] width 382 height 19
click at [276, 247] on input "Live Cell imaging" at bounding box center [443, 245] width 382 height 19
type input "Live cell imaging"
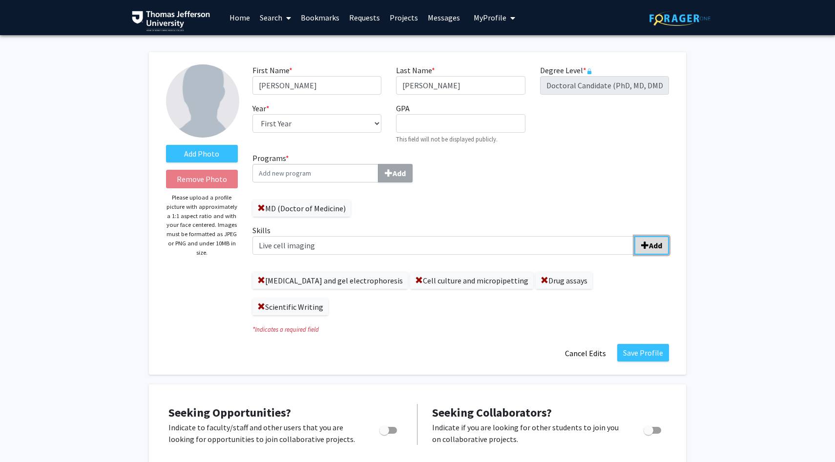
click at [646, 251] on button "Add" at bounding box center [651, 245] width 35 height 19
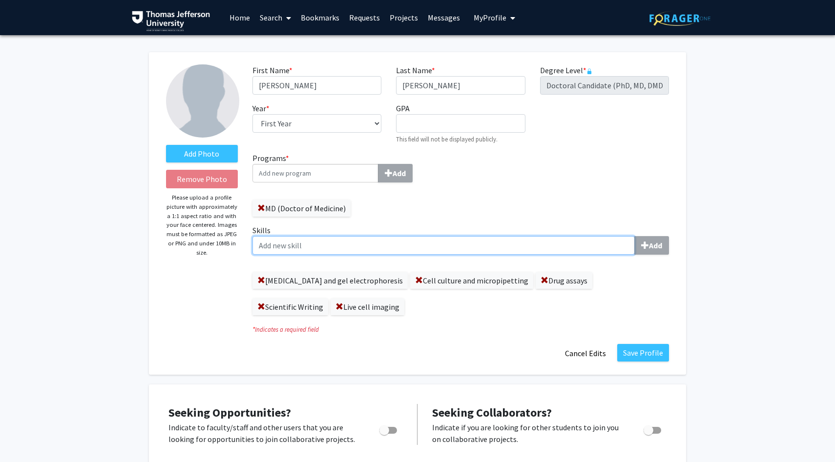
click at [543, 246] on input "Skills Add" at bounding box center [443, 245] width 382 height 19
type input "NMR and GC/MS Spectroscopy"
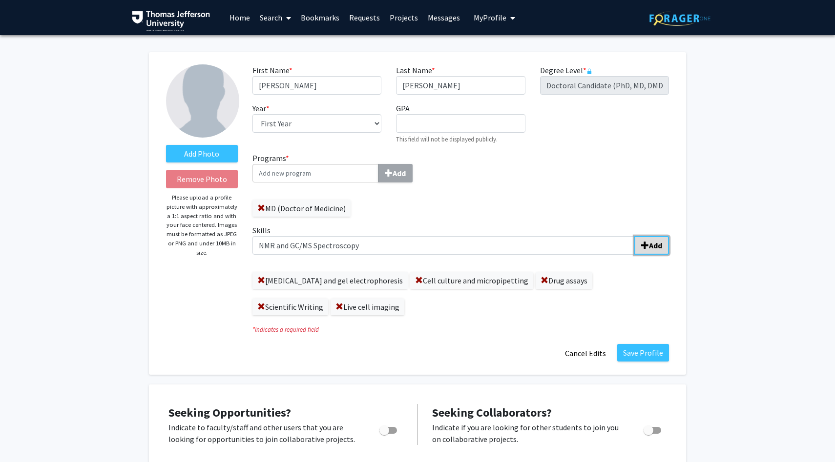
click at [665, 243] on button "Add" at bounding box center [651, 245] width 35 height 19
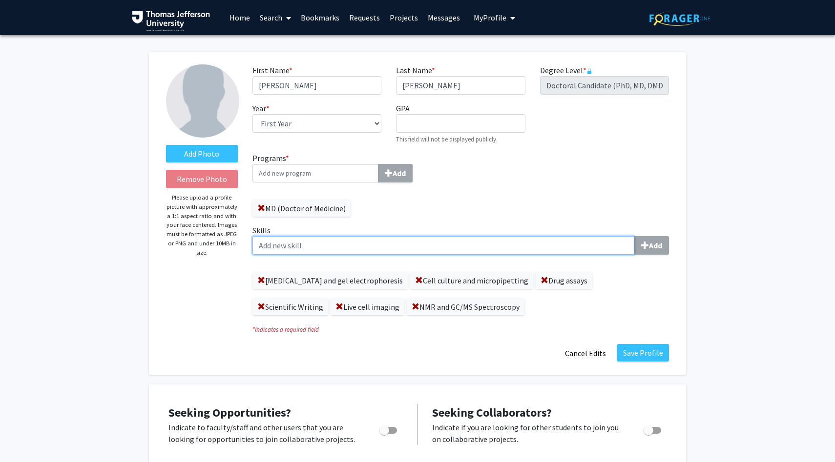
click at [516, 253] on input "Skills Add" at bounding box center [443, 245] width 382 height 19
type input "Glycomimetic polymer synthesis"
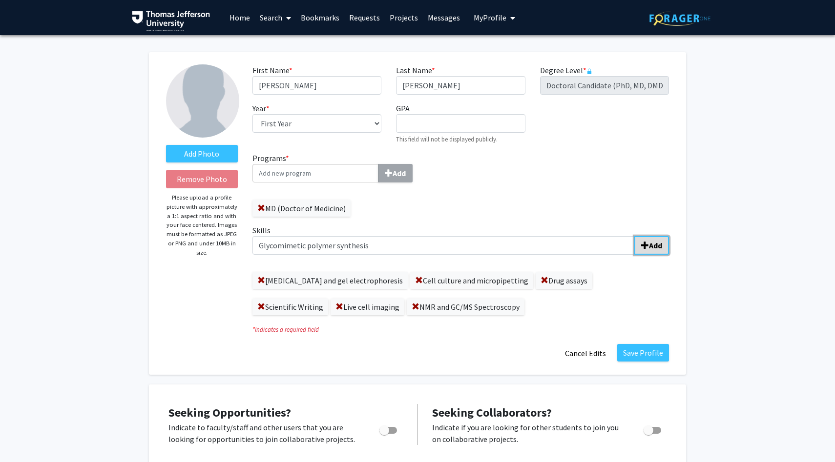
click at [654, 245] on b "Add" at bounding box center [655, 246] width 13 height 10
click at [634, 354] on button "Save Profile" at bounding box center [643, 353] width 52 height 18
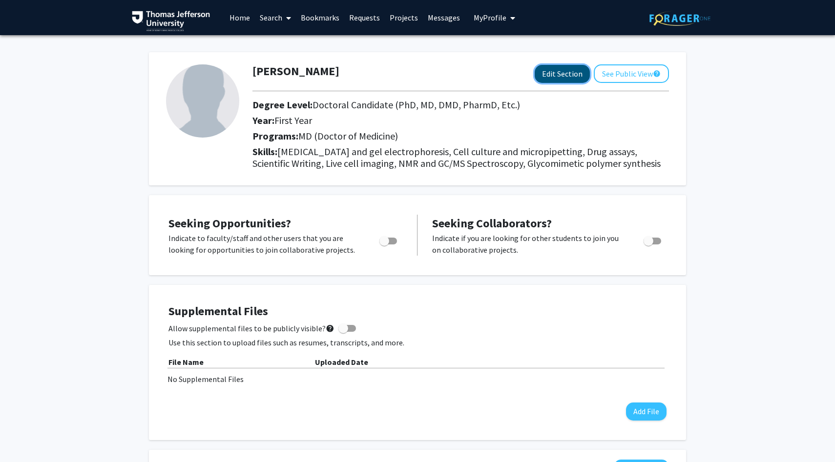
click at [554, 68] on button "Edit Section" at bounding box center [562, 74] width 55 height 18
select select "first_year"
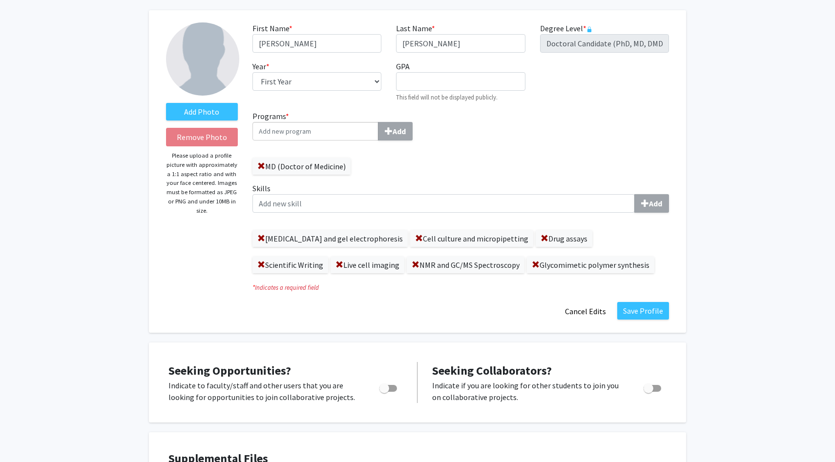
scroll to position [125, 0]
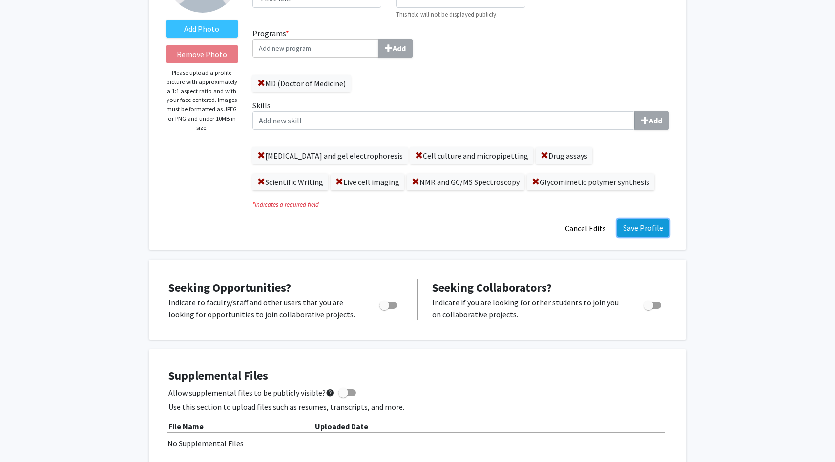
click at [638, 232] on button "Save Profile" at bounding box center [643, 228] width 52 height 18
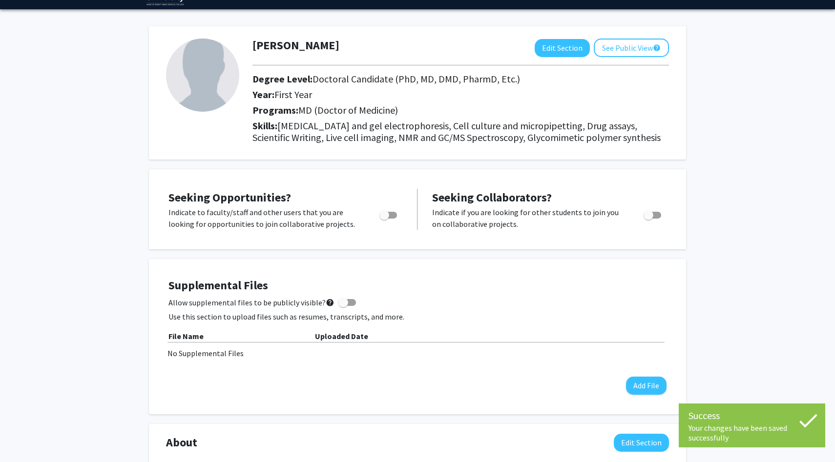
scroll to position [0, 0]
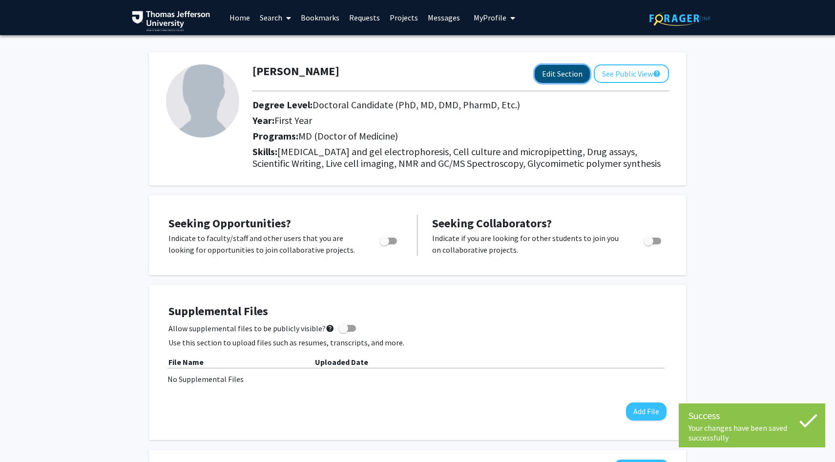
click at [578, 74] on button "Edit Section" at bounding box center [562, 74] width 55 height 18
select select "first_year"
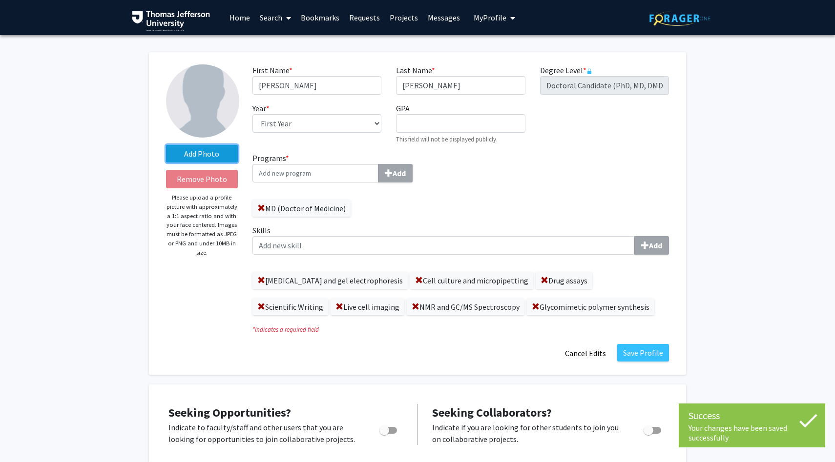
click at [214, 151] on label "Add Photo" at bounding box center [202, 154] width 72 height 18
click at [0, 0] on input "Add Photo" at bounding box center [0, 0] width 0 height 0
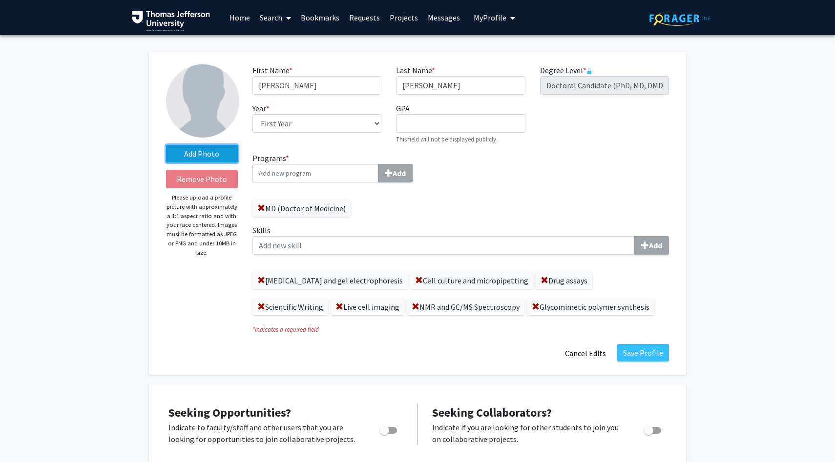
click at [193, 152] on label "Add Photo" at bounding box center [202, 154] width 72 height 18
click at [0, 0] on input "Add Photo" at bounding box center [0, 0] width 0 height 0
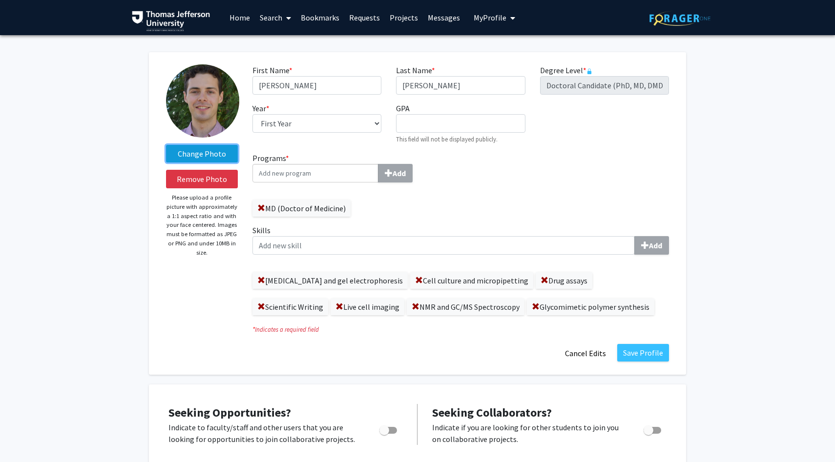
click at [211, 153] on label "Change Photo" at bounding box center [202, 154] width 72 height 18
click at [0, 0] on input "Change Photo" at bounding box center [0, 0] width 0 height 0
click at [193, 154] on label "Change Photo" at bounding box center [202, 154] width 72 height 18
click at [0, 0] on input "Change Photo" at bounding box center [0, 0] width 0 height 0
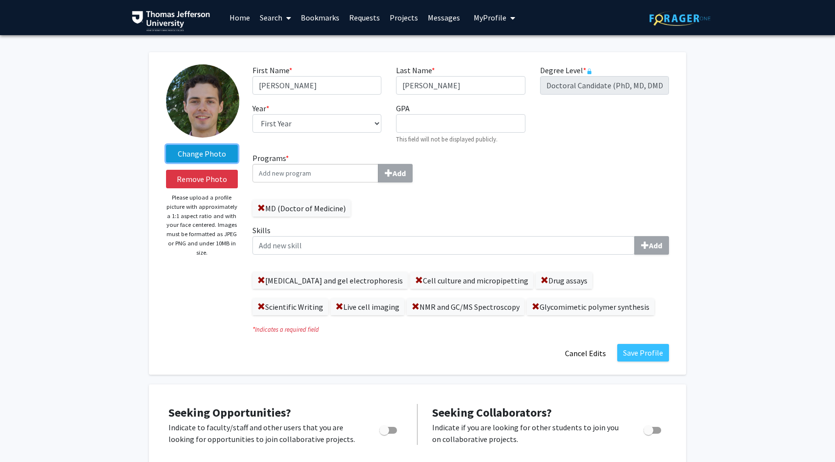
click at [186, 152] on label "Change Photo" at bounding box center [202, 154] width 72 height 18
click at [0, 0] on input "Change Photo" at bounding box center [0, 0] width 0 height 0
click at [205, 158] on label "Change Photo" at bounding box center [202, 154] width 72 height 18
click at [0, 0] on input "Change Photo" at bounding box center [0, 0] width 0 height 0
click at [186, 155] on label "Change Photo" at bounding box center [202, 154] width 72 height 18
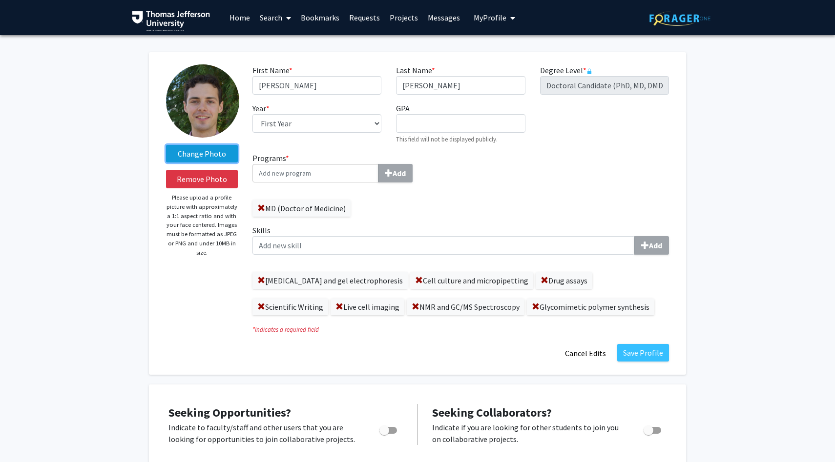
click at [0, 0] on input "Change Photo" at bounding box center [0, 0] width 0 height 0
click at [220, 155] on label "Change Photo" at bounding box center [202, 154] width 72 height 18
click at [0, 0] on input "Change Photo" at bounding box center [0, 0] width 0 height 0
click at [199, 143] on div "Change Photo Remove Photo Please upload a profile picture with approximately a …" at bounding box center [202, 213] width 86 height 298
click at [199, 147] on label "Change Photo" at bounding box center [202, 154] width 72 height 18
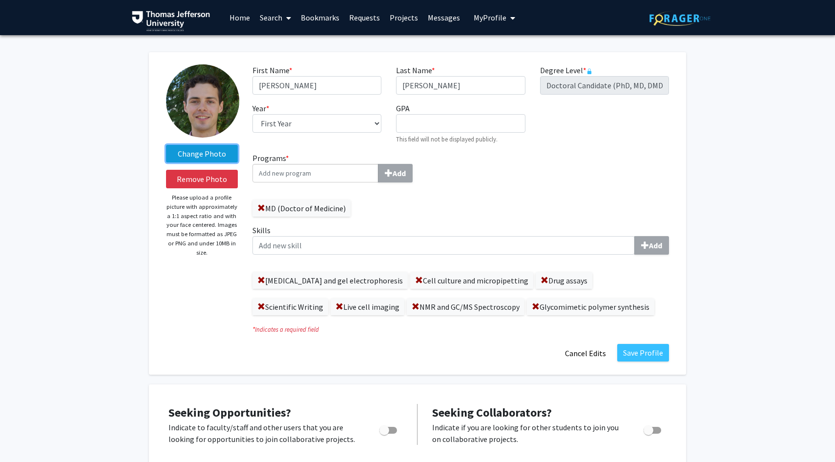
click at [0, 0] on input "Change Photo" at bounding box center [0, 0] width 0 height 0
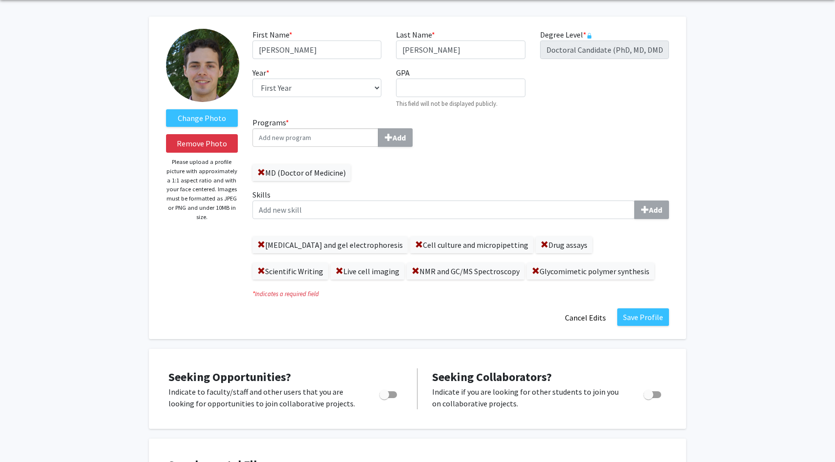
scroll to position [38, 0]
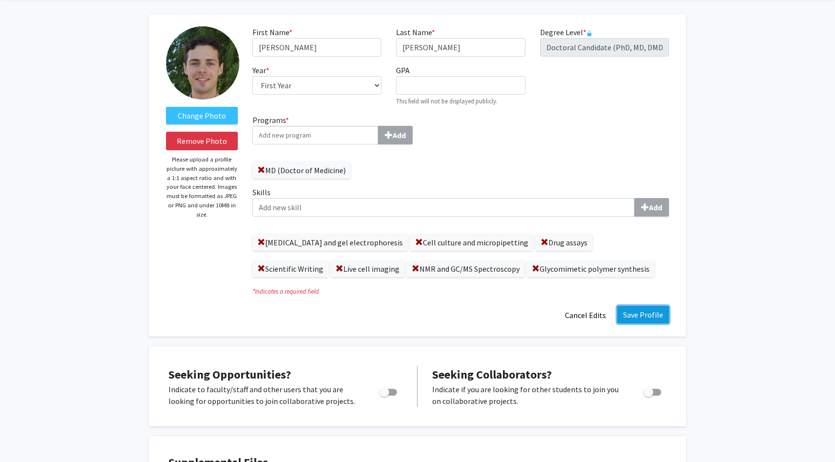
click at [652, 317] on button "Save Profile" at bounding box center [643, 315] width 52 height 18
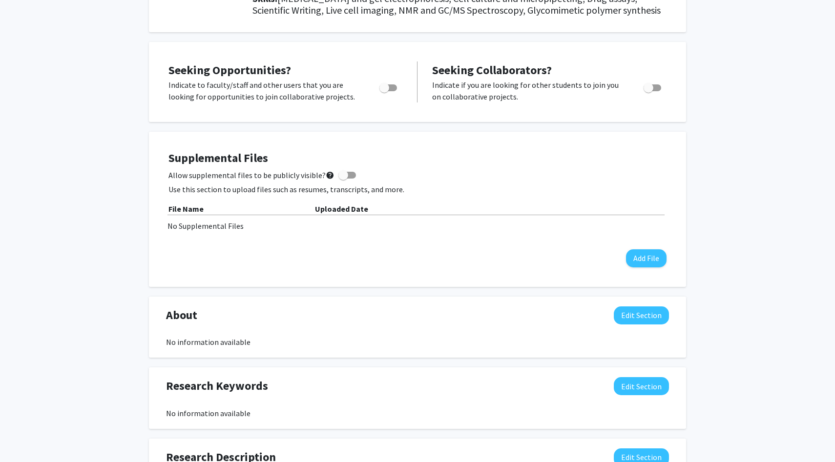
scroll to position [168, 0]
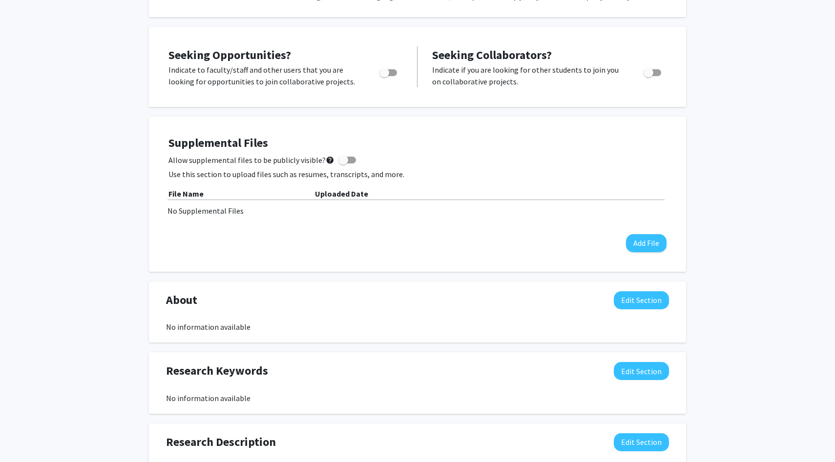
click at [347, 163] on span at bounding box center [347, 160] width 18 height 7
click at [343, 164] on input "Allow supplemental files to be publicly visible? help" at bounding box center [343, 164] width 0 height 0
checkbox input "true"
click at [642, 244] on button "Add File" at bounding box center [646, 243] width 41 height 18
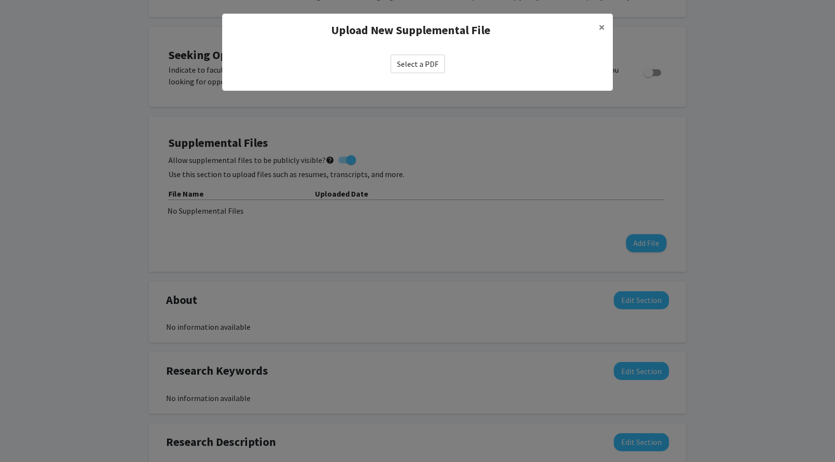
click at [410, 66] on label "Select a PDF" at bounding box center [418, 64] width 54 height 19
click at [0, 0] on input "Select a PDF" at bounding box center [0, 0] width 0 height 0
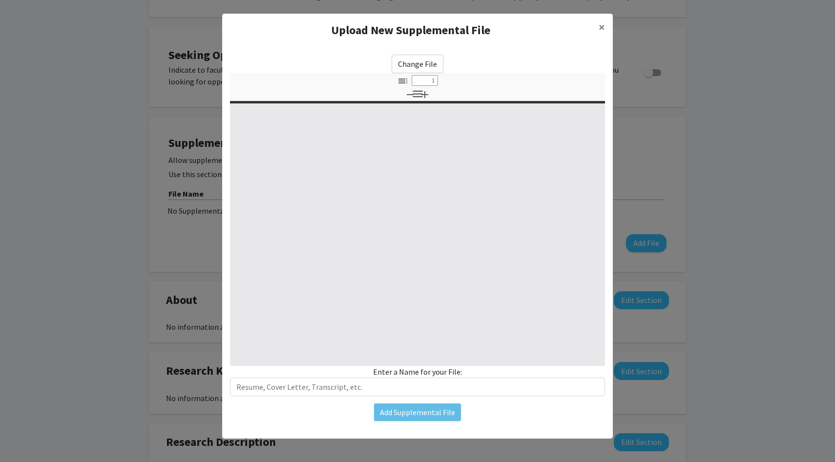
select select "custom"
type input "0"
select select "custom"
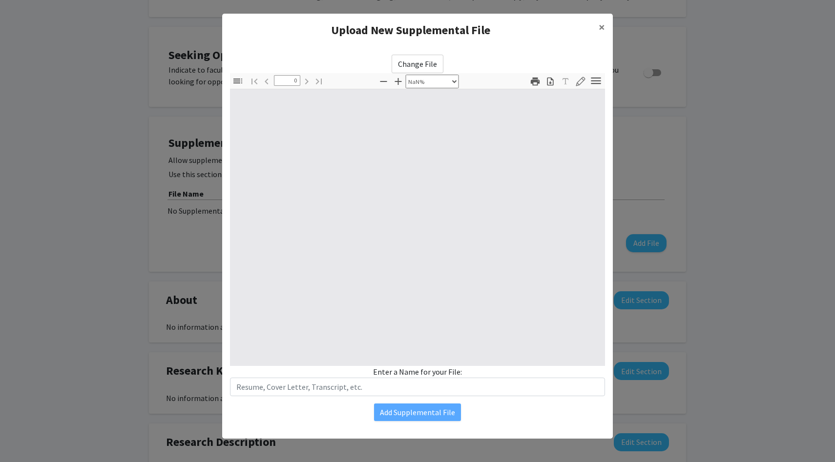
type input "1"
select select "auto"
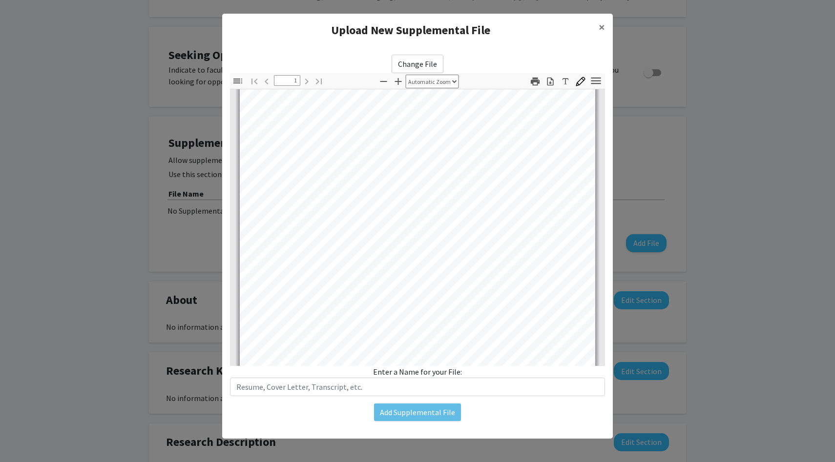
scroll to position [60, 0]
click at [600, 23] on span "×" at bounding box center [601, 27] width 6 height 15
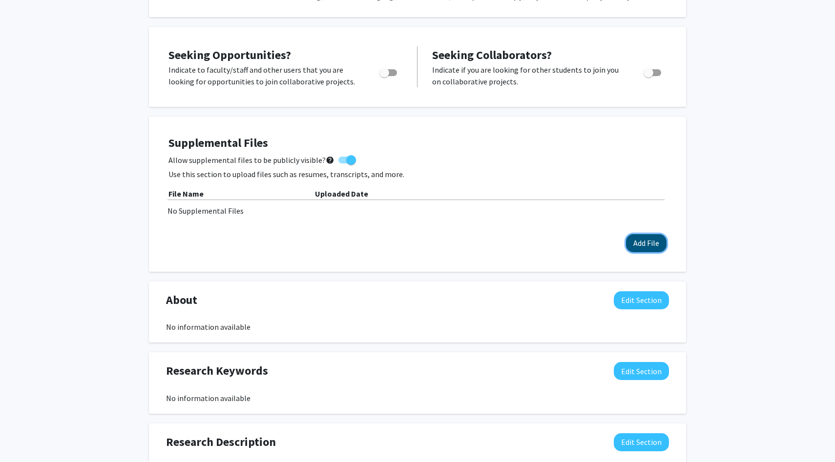
click at [646, 243] on button "Add File" at bounding box center [646, 243] width 41 height 18
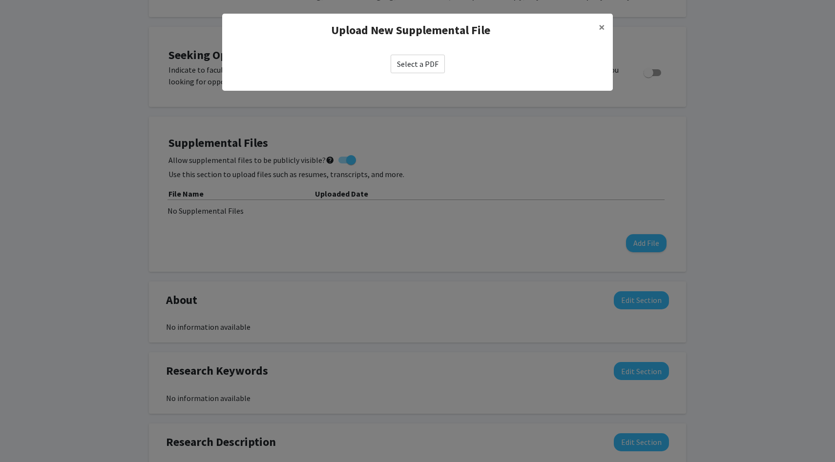
click at [420, 66] on label "Select a PDF" at bounding box center [418, 64] width 54 height 19
click at [0, 0] on input "Select a PDF" at bounding box center [0, 0] width 0 height 0
select select "custom"
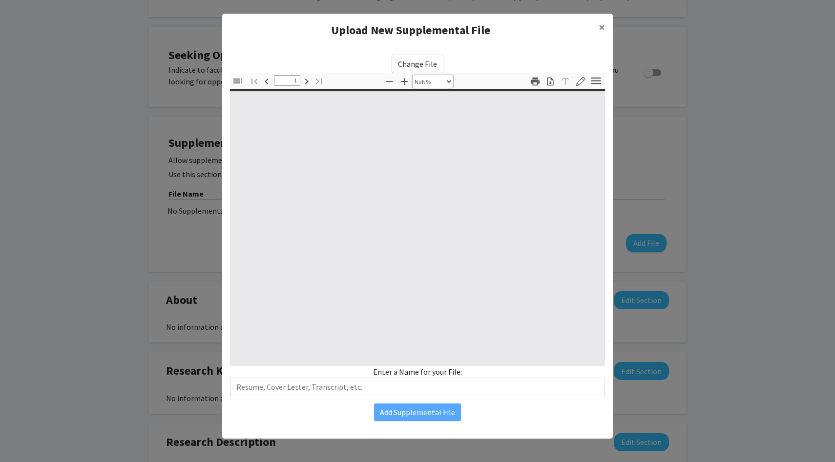
type input "0"
select select "custom"
type input "1"
select select "auto"
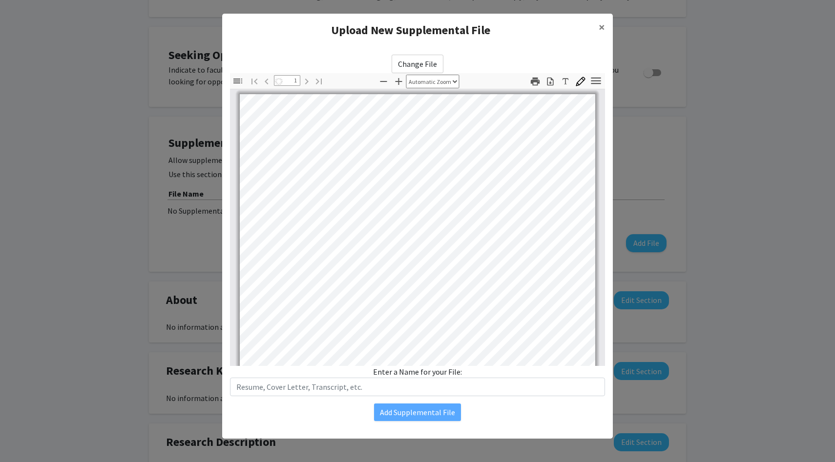
scroll to position [0, 0]
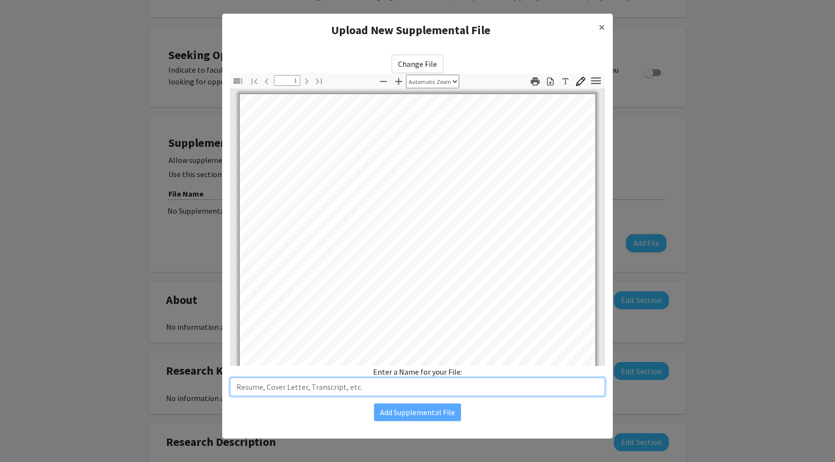
click at [395, 394] on input "text" at bounding box center [417, 387] width 375 height 19
type input "S"
type input "Resume"
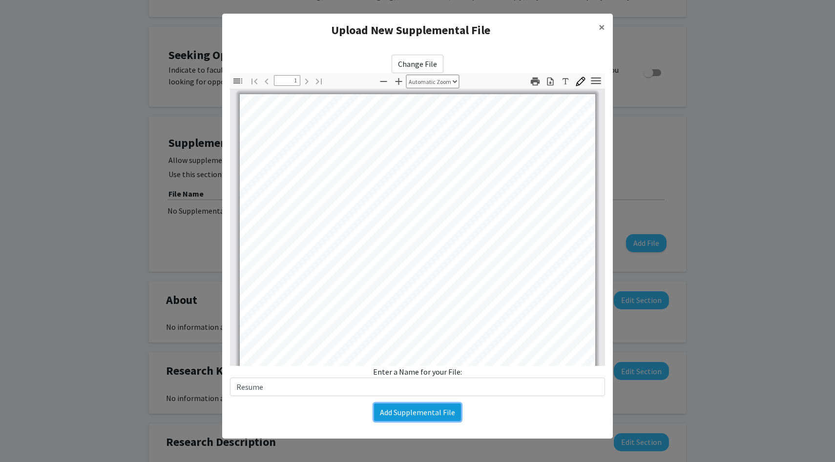
click at [436, 405] on button "Add Supplemental File" at bounding box center [417, 413] width 87 height 18
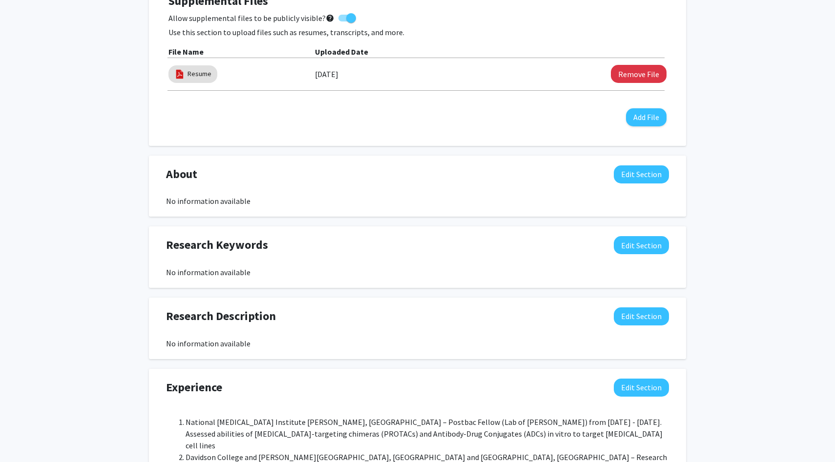
scroll to position [326, 0]
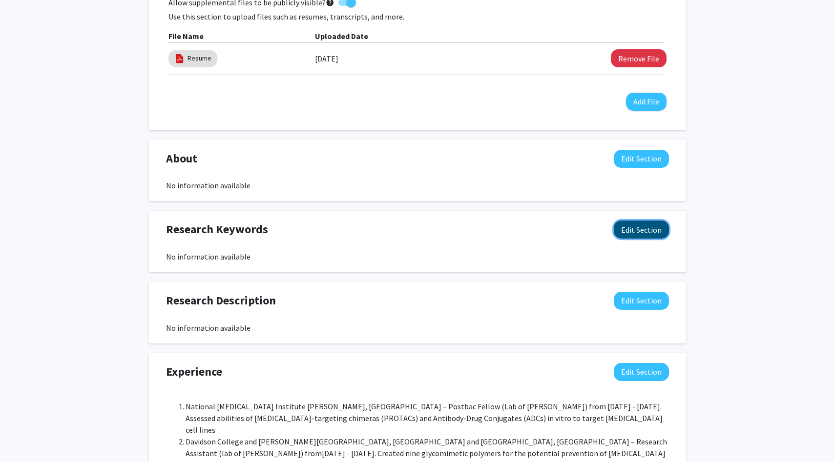
click at [644, 227] on button "Edit Section" at bounding box center [641, 230] width 55 height 18
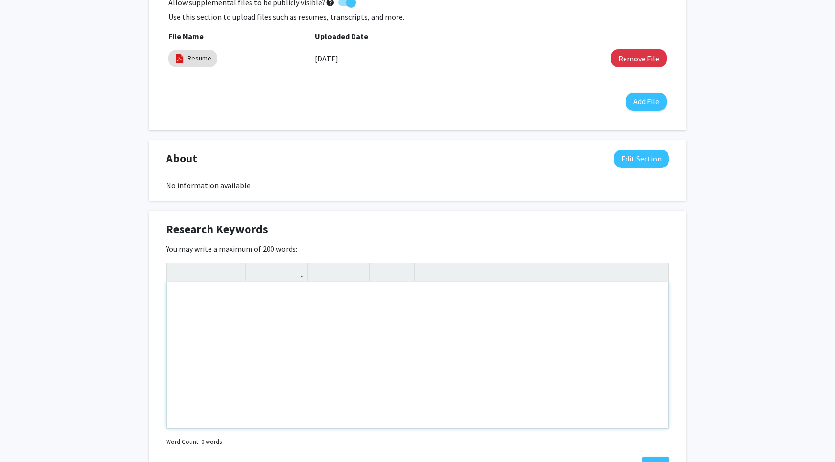
click at [333, 321] on div "Note to users with screen readers: Please deactivate our accessibility plugin f…" at bounding box center [417, 355] width 502 height 146
click at [240, 303] on p "Health Design" at bounding box center [417, 298] width 482 height 12
click at [184, 318] on p "Clinical" at bounding box center [417, 317] width 482 height 12
click at [194, 336] on p "Catar" at bounding box center [417, 337] width 482 height 12
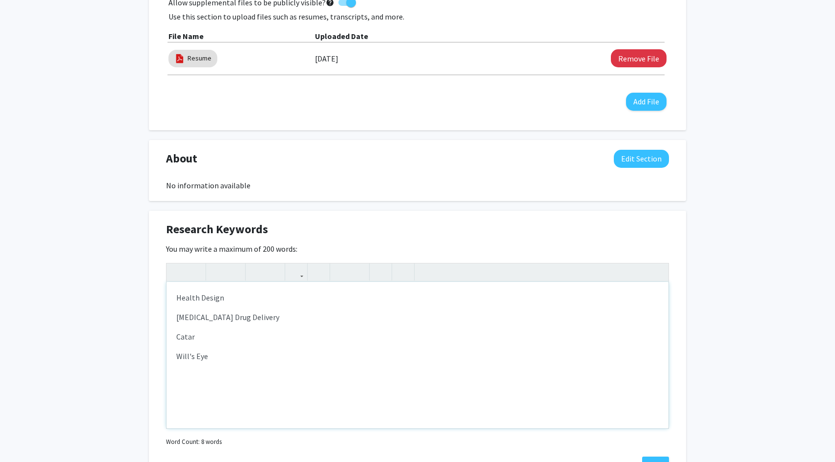
click at [194, 336] on p "Catar" at bounding box center [417, 337] width 482 height 12
click at [193, 337] on p "Catar" at bounding box center [417, 337] width 482 height 12
drag, startPoint x: 203, startPoint y: 338, endPoint x: 113, endPoint y: 338, distance: 90.3
click at [113, 338] on div "[PERSON_NAME] Edit Section See Public View help Degree Level: Doctoral Candidat…" at bounding box center [417, 439] width 835 height 1460
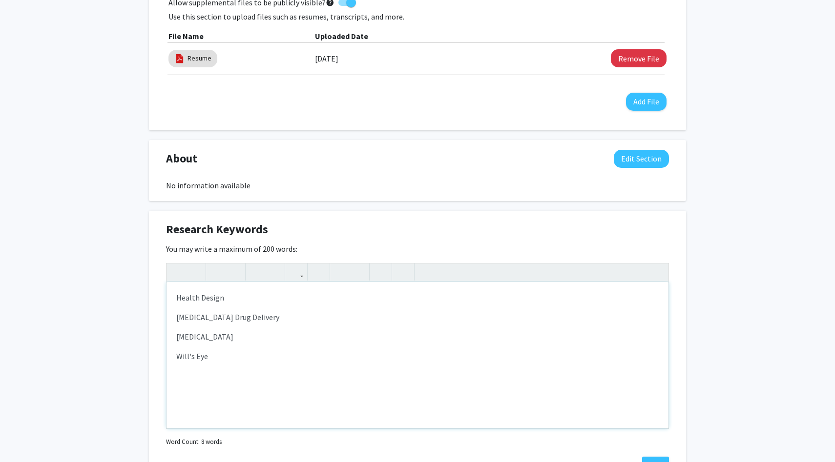
click at [258, 317] on p "[MEDICAL_DATA] Drug Delivery" at bounding box center [417, 317] width 482 height 12
drag, startPoint x: 228, startPoint y: 301, endPoint x: 161, endPoint y: 301, distance: 67.9
click at [161, 301] on div "Research Keywords Edit Section You may write a maximum of 200 words: <p>Health …" at bounding box center [417, 348] width 537 height 274
click at [186, 301] on p "Health Design" at bounding box center [417, 298] width 482 height 12
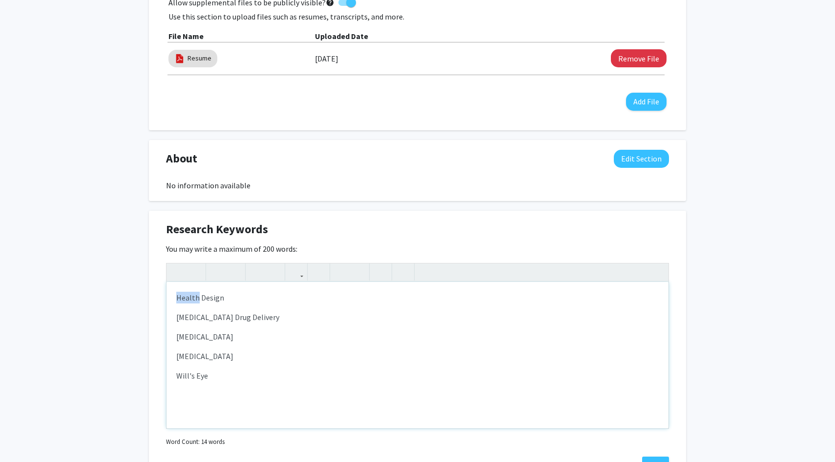
drag, startPoint x: 324, startPoint y: 339, endPoint x: 227, endPoint y: 339, distance: 97.6
click at [227, 339] on p "[MEDICAL_DATA]" at bounding box center [417, 337] width 482 height 12
click at [239, 293] on p "Health Design" at bounding box center [417, 298] width 482 height 12
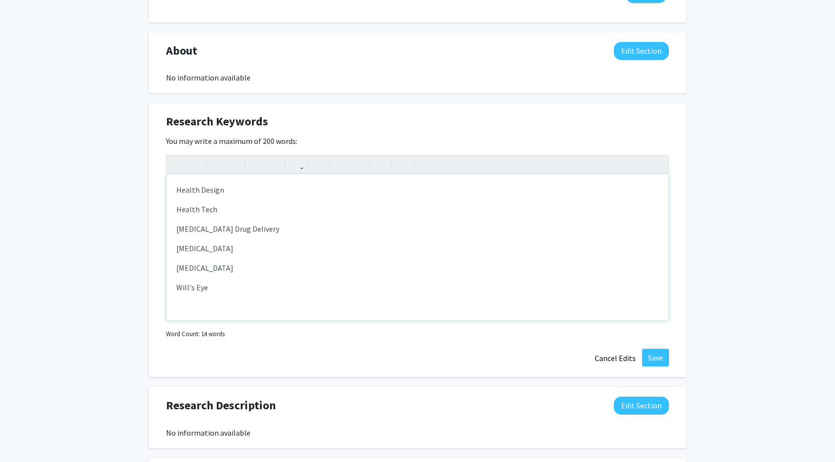
scroll to position [441, 0]
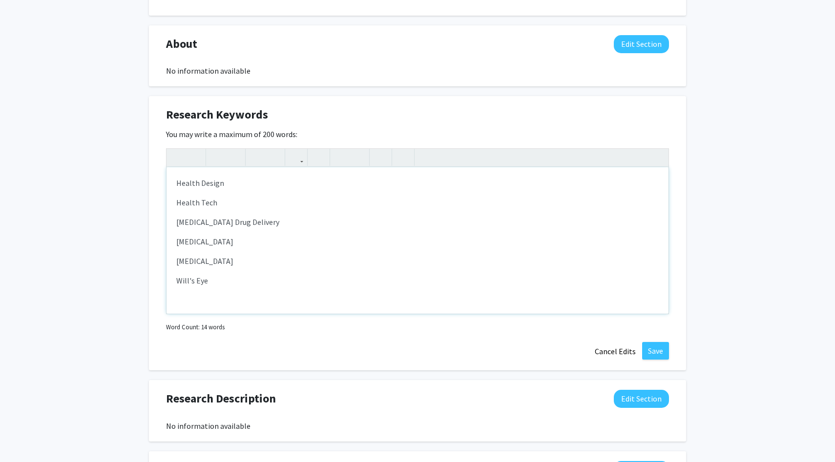
click at [226, 286] on p "Will's Eye" at bounding box center [417, 281] width 482 height 12
click at [242, 264] on p "[MEDICAL_DATA]" at bounding box center [417, 261] width 482 height 12
click at [269, 240] on p "[MEDICAL_DATA]" at bounding box center [417, 242] width 482 height 12
click at [246, 204] on p "Health Tech" at bounding box center [417, 203] width 482 height 12
click at [258, 218] on p "[MEDICAL_DATA] Drug Delivery" at bounding box center [417, 222] width 482 height 12
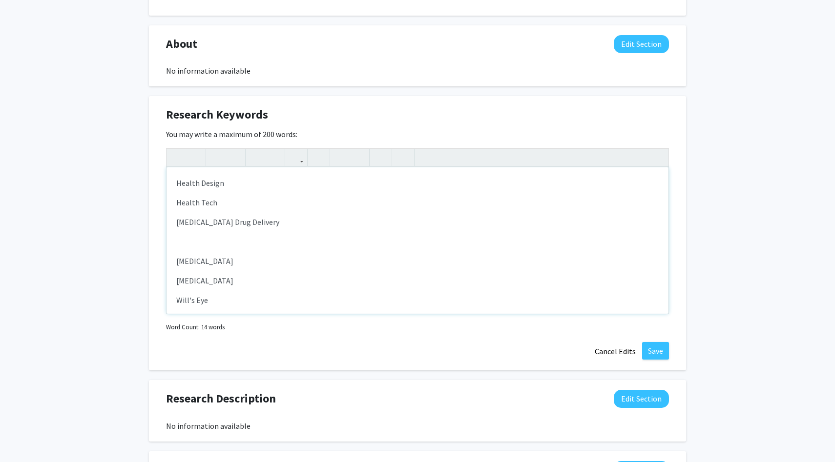
type textarea "<p>Health Design</p><p>Health Tech</p><p>[MEDICAL_DATA] Drug Delivery&nbsp;</p>…"
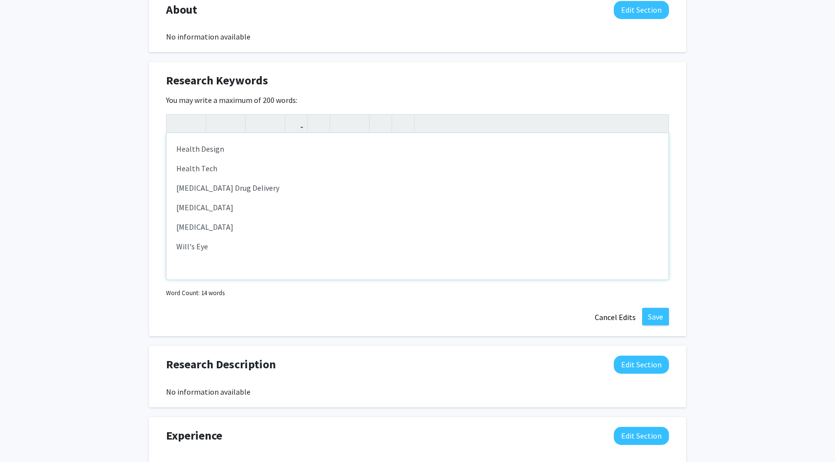
scroll to position [478, 0]
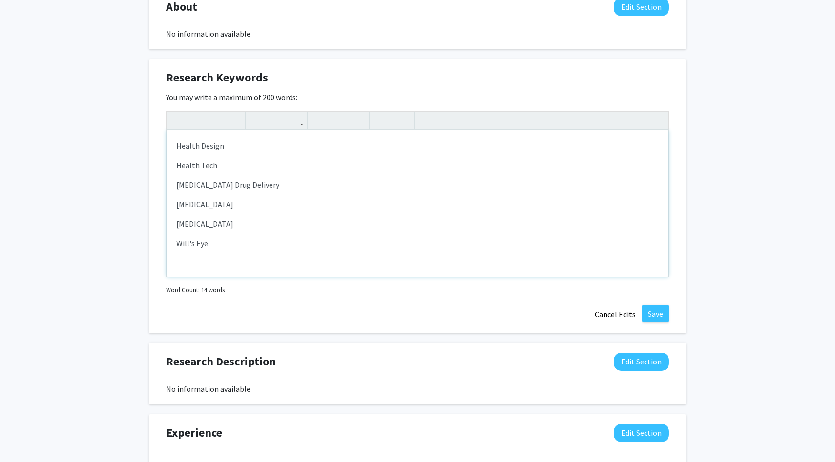
click at [299, 239] on p "Will's Eye" at bounding box center [417, 244] width 482 height 12
click at [662, 314] on button "Save" at bounding box center [655, 314] width 27 height 18
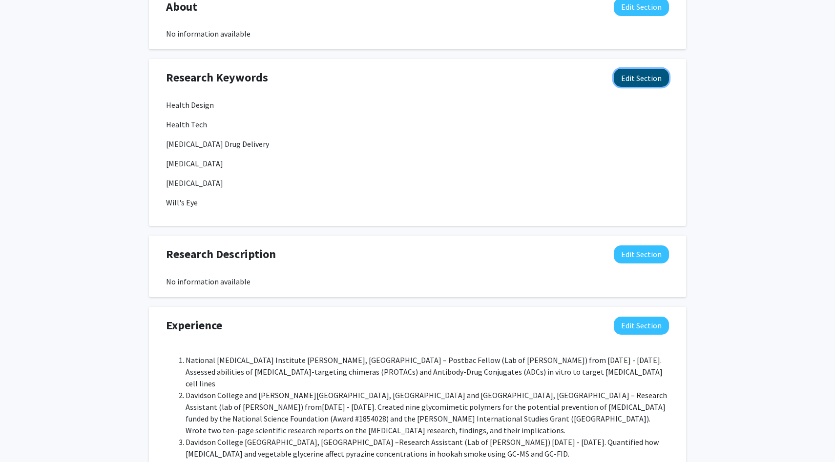
click at [628, 80] on button "Edit Section" at bounding box center [641, 78] width 55 height 18
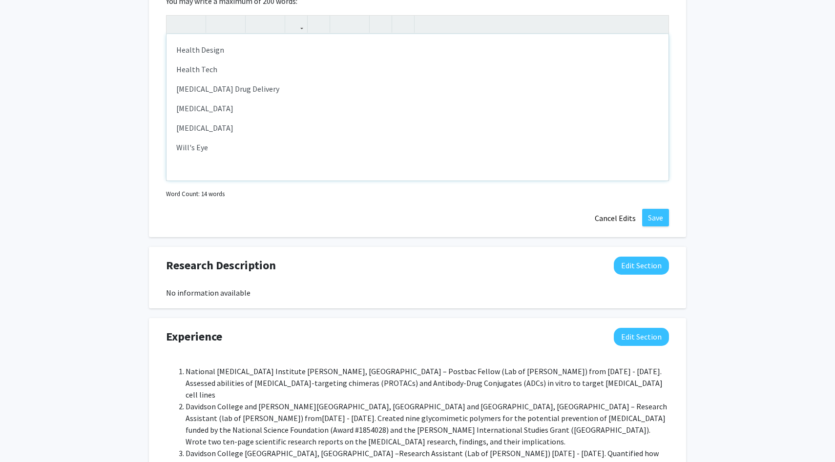
scroll to position [576, 0]
click at [273, 141] on p "Will's Eye" at bounding box center [417, 146] width 482 height 12
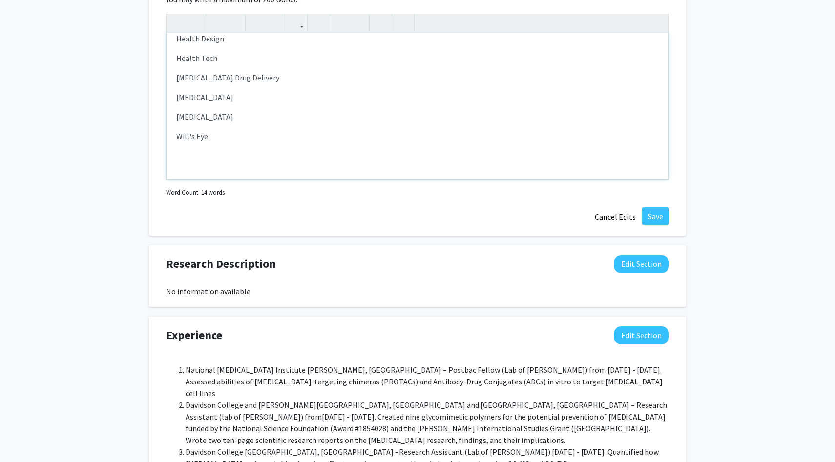
type textarea "<p>Health Design</p><p>Health Tech</p><p>[MEDICAL_DATA] Drug Delivery&nbsp;</p>…"
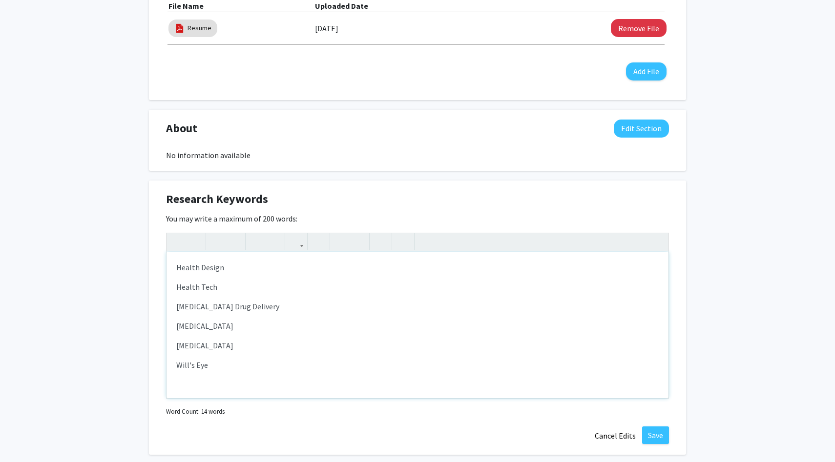
scroll to position [10, 0]
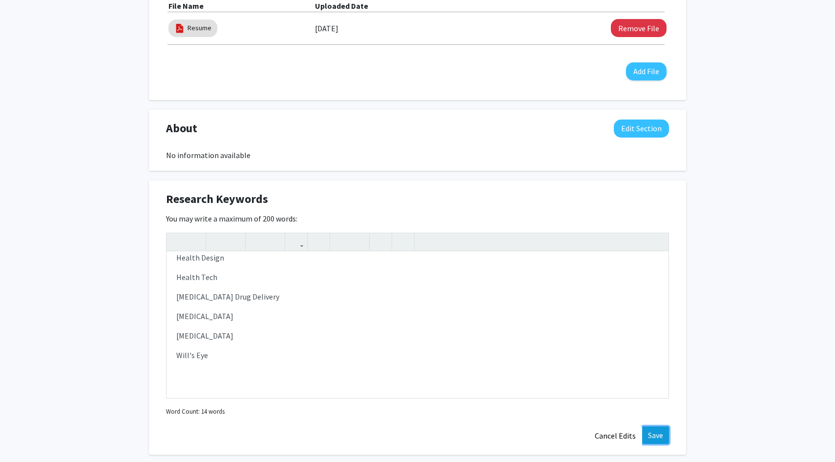
click at [660, 432] on button "Save" at bounding box center [655, 436] width 27 height 18
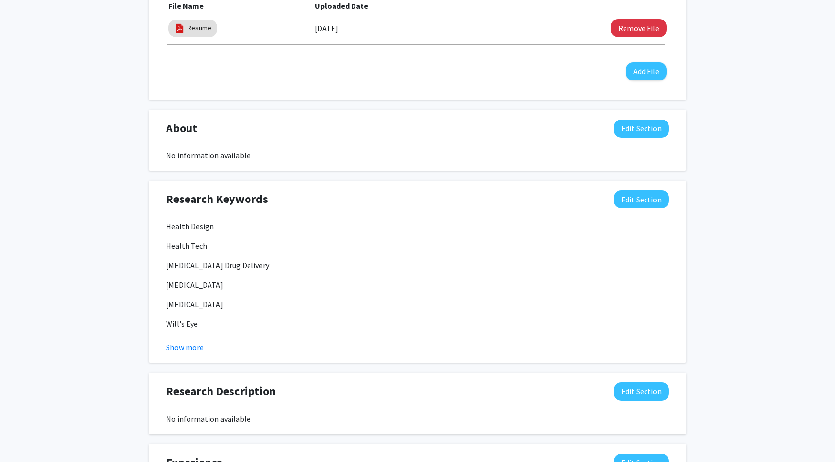
click at [81, 116] on div "[PERSON_NAME] Edit Section See Public View help Degree Level: Doctoral Candidat…" at bounding box center [417, 353] width 835 height 1349
